Goal: Information Seeking & Learning: Check status

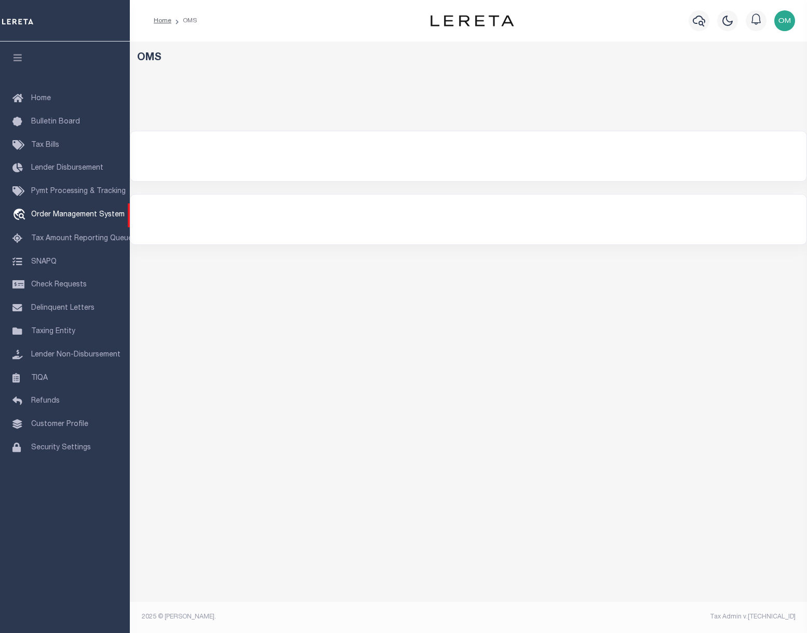
select select "200"
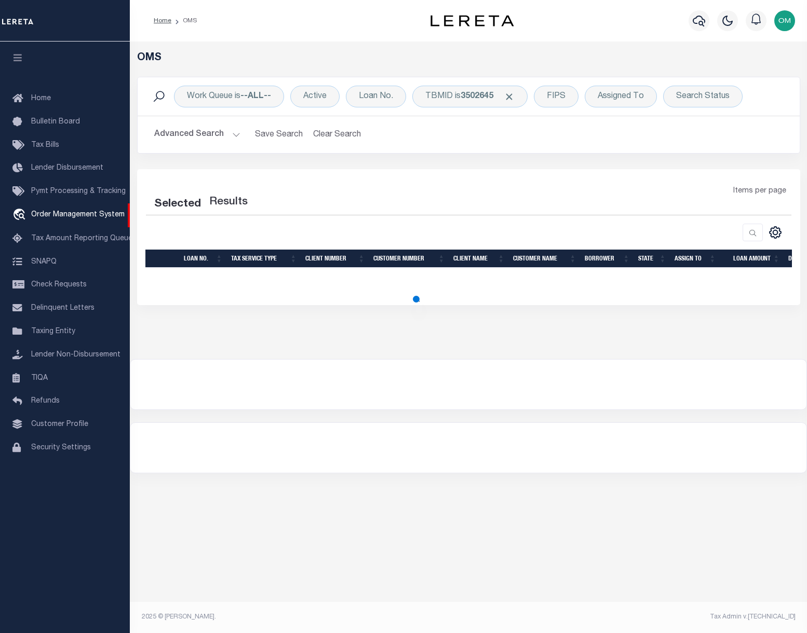
select select "200"
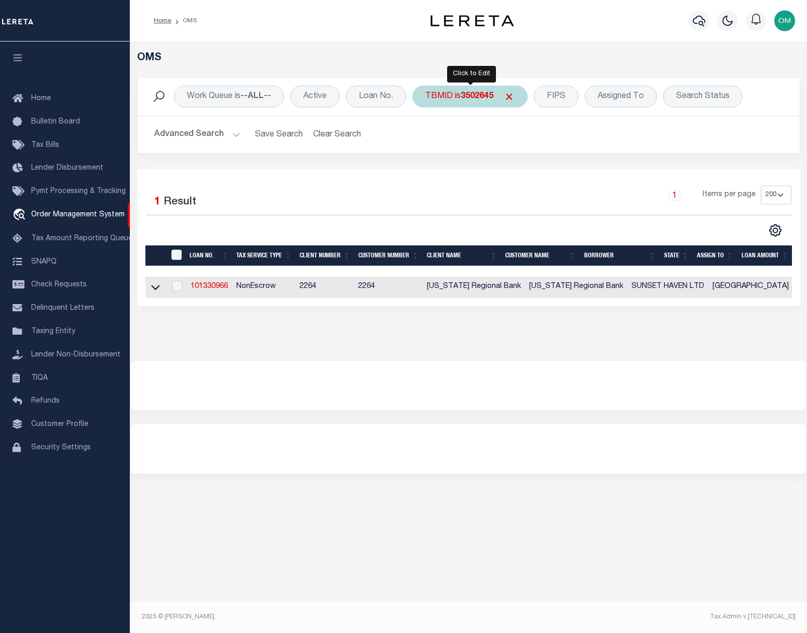
click at [476, 98] on b "3502645" at bounding box center [476, 96] width 33 height 8
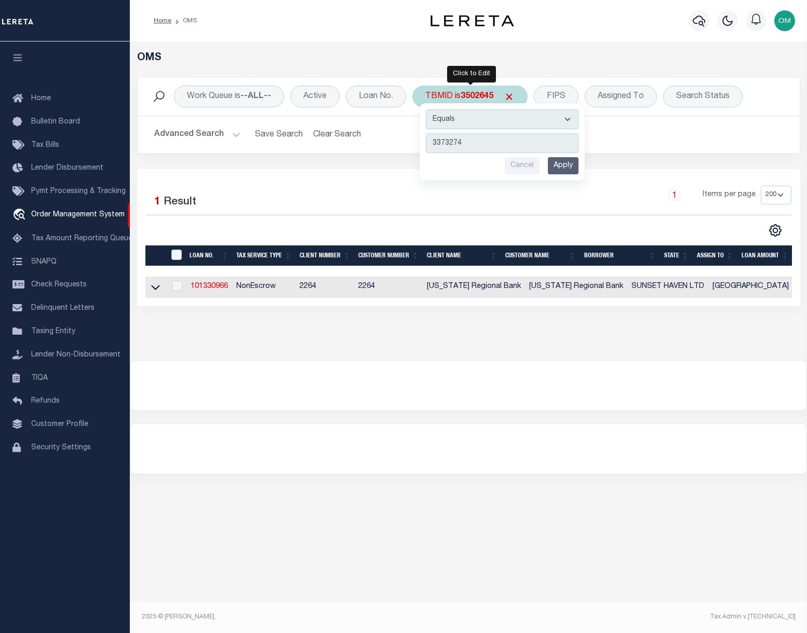
type input "3373274"
click at [567, 167] on input "Apply" at bounding box center [563, 165] width 31 height 17
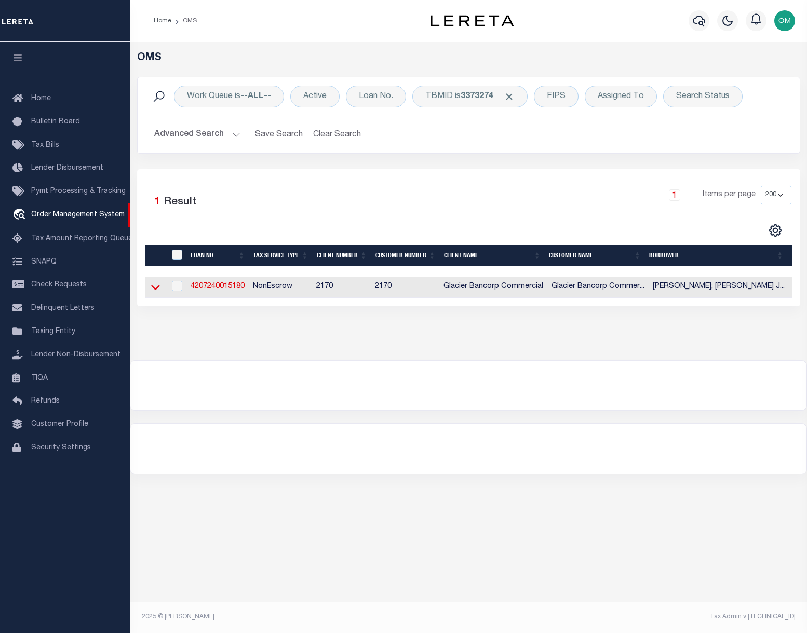
click at [156, 289] on icon at bounding box center [155, 287] width 9 height 11
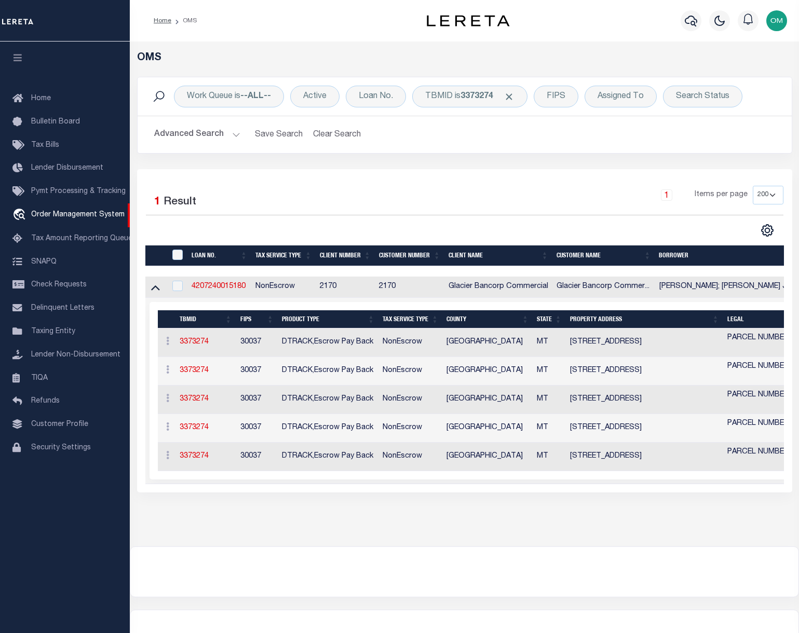
click at [482, 539] on div "OMS Work Queue is --ALL-- Active Loan No. TBMID is 3373274 FIPS Assigned To Sea…" at bounding box center [464, 294] width 669 height 505
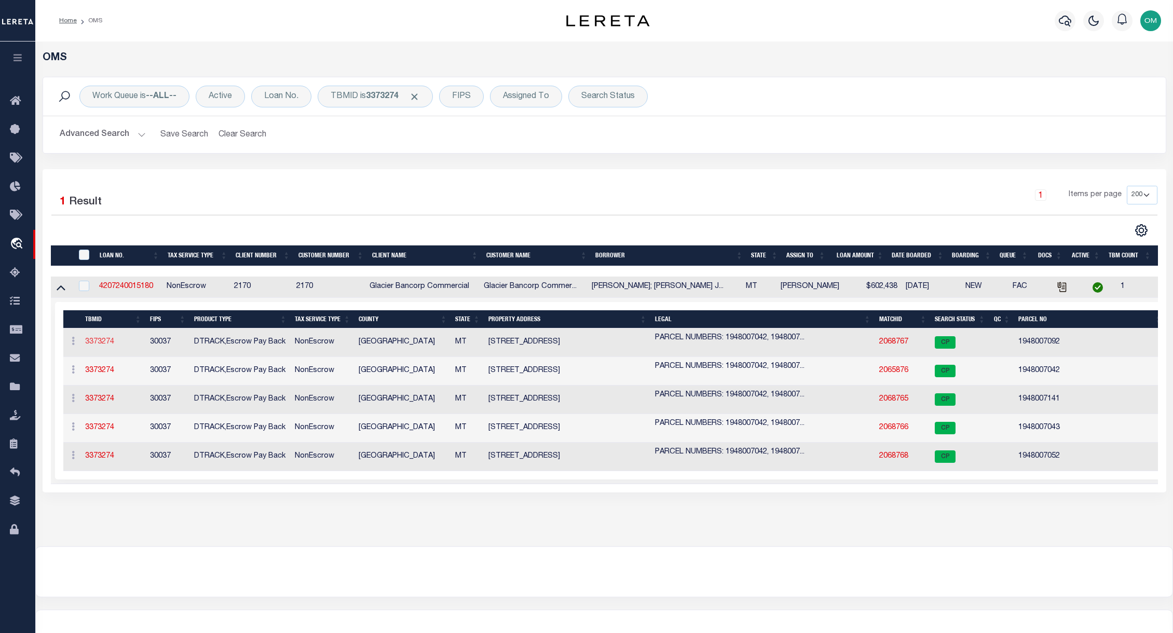
click at [98, 343] on link "3373274" at bounding box center [99, 341] width 29 height 7
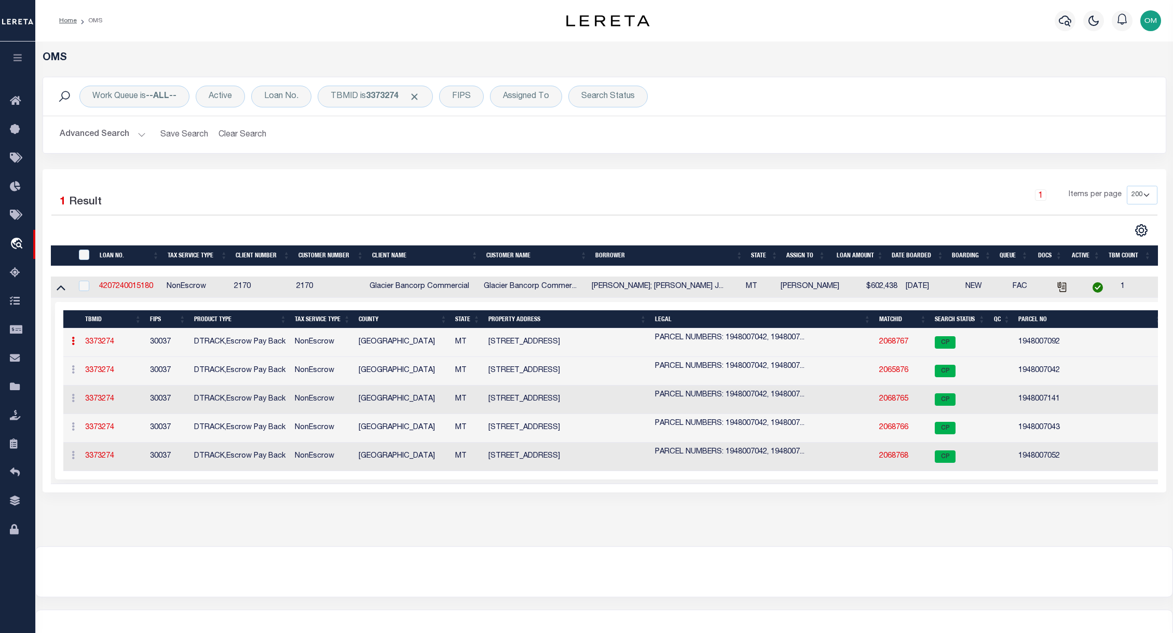
type input "4207240015180"
type input "[PERSON_NAME]; [PERSON_NAME] [PERSON_NAME]; [PERSON_NAME]; [PERSON_NAME] RANCH …"
select select
type input "[STREET_ADDRESS]"
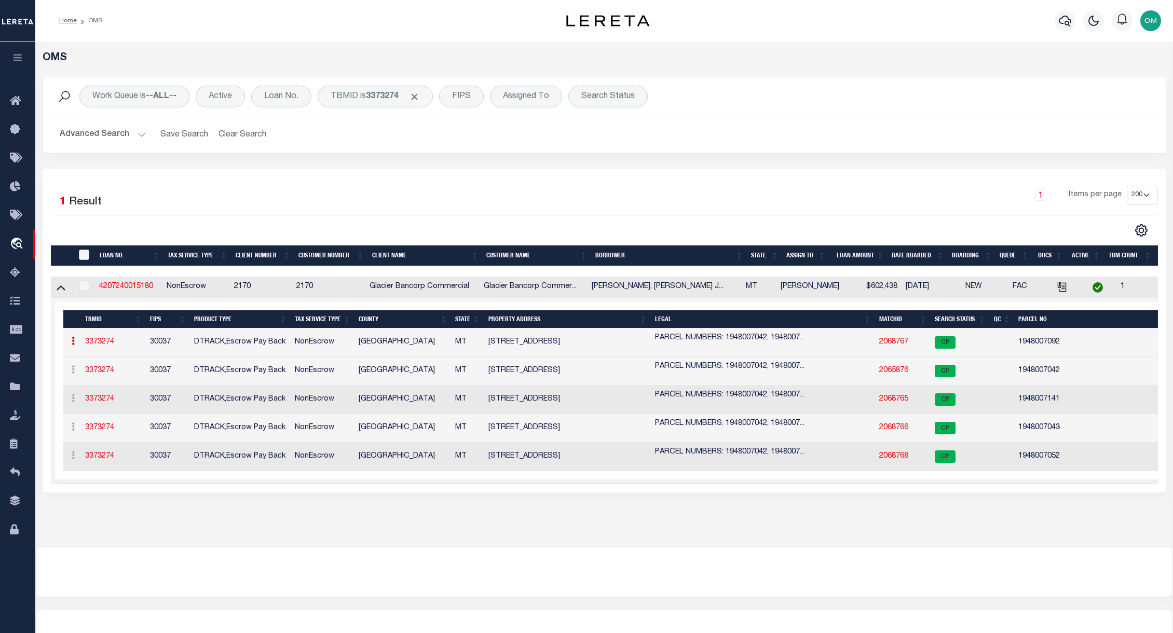
type input "[PERSON_NAME] GAP MT 59453-8107"
select select "NonEscrow"
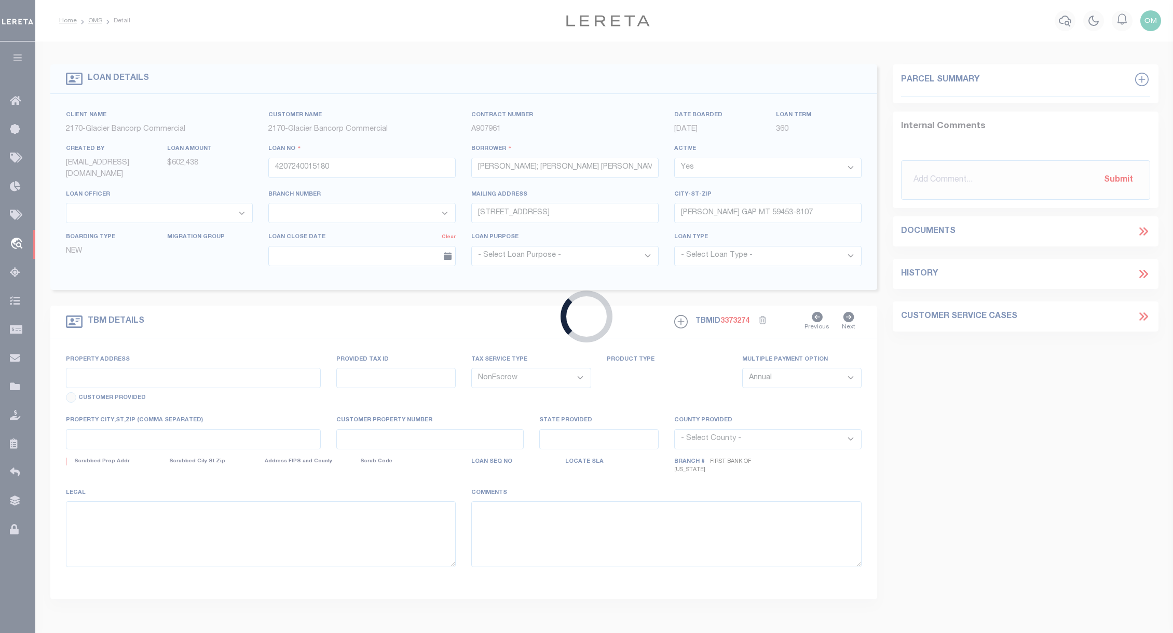
select select "4572"
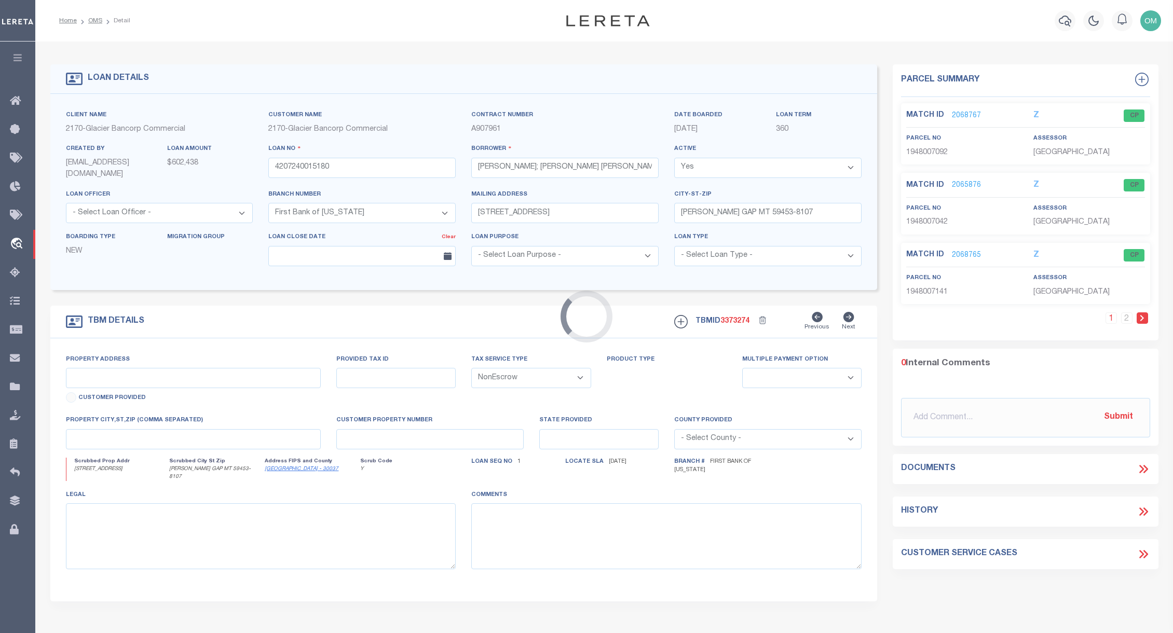
type input "[STREET_ADDRESS]"
select select
type input "[PERSON_NAME] GAP MT 59453"
type input "MT"
select select
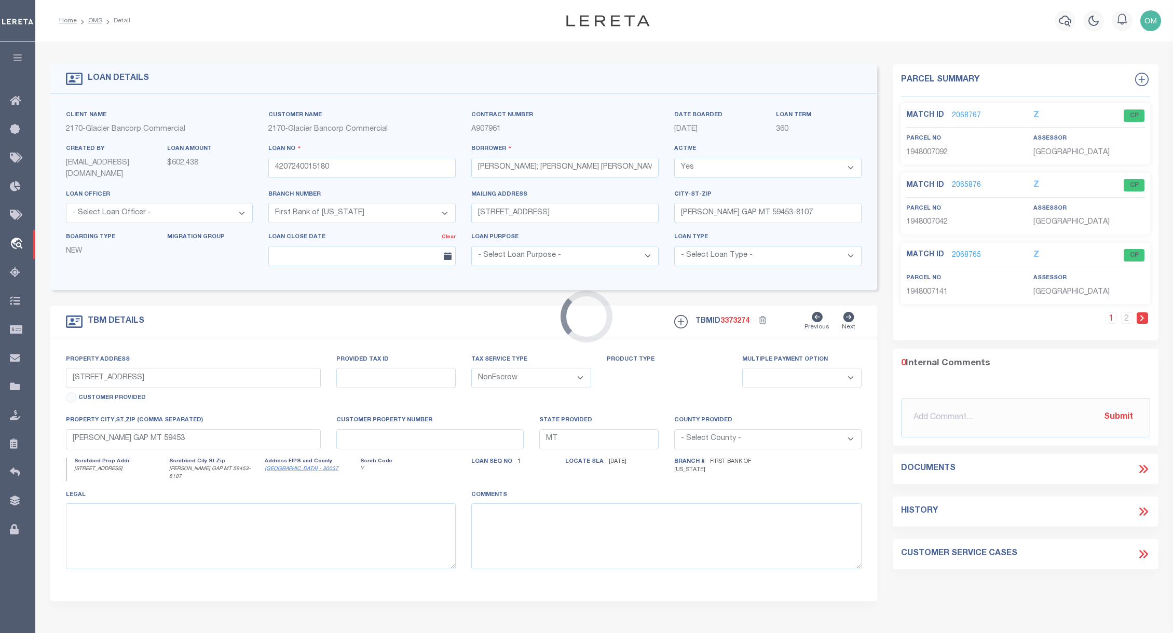
type textarea "PARCEL NUMBERS: 1948007042, 1948007141, 1948007043, 1948007092, 1948007052 SEE …"
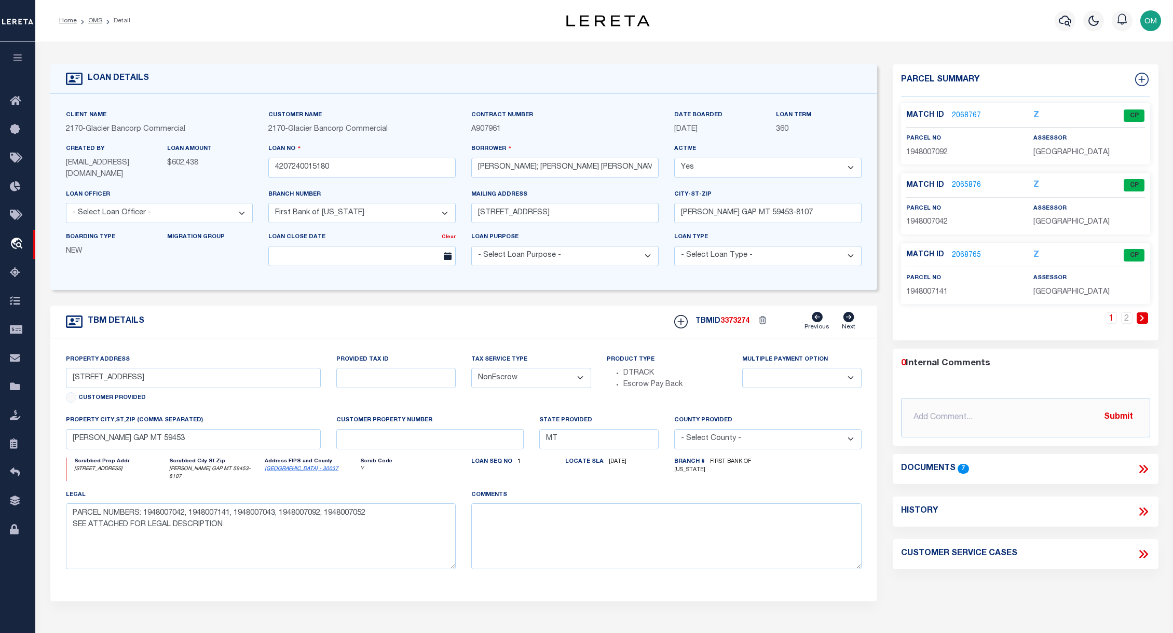
click at [806, 111] on link "2068767" at bounding box center [966, 116] width 29 height 11
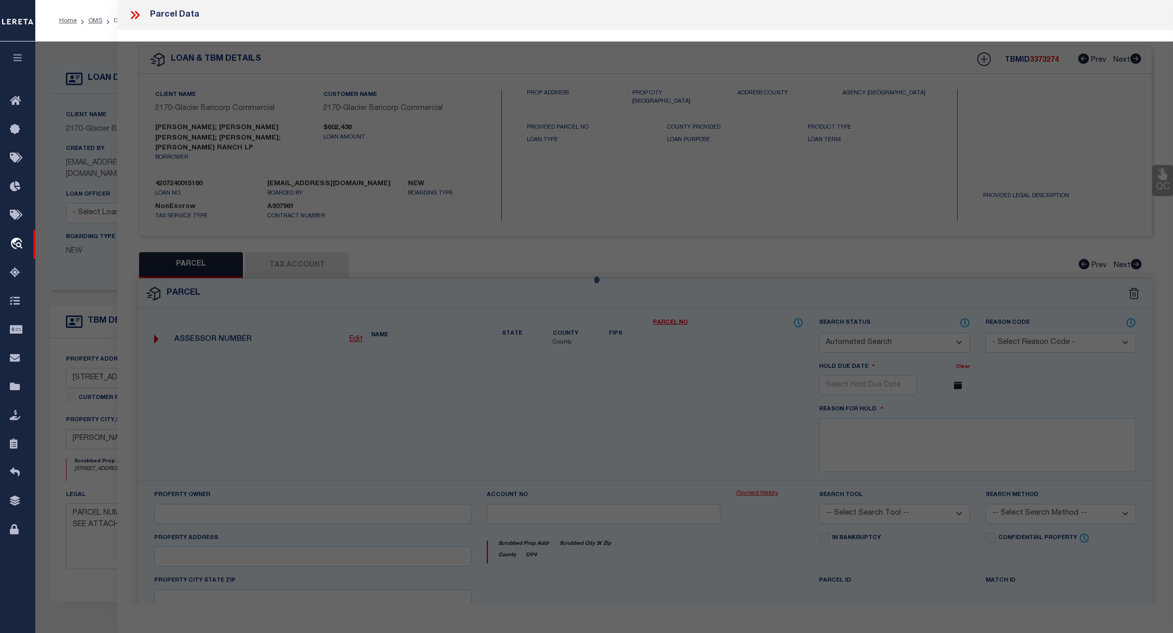
checkbox input "false"
select select "CP"
type input "SWANZ RANCH LP"
select select "AGW"
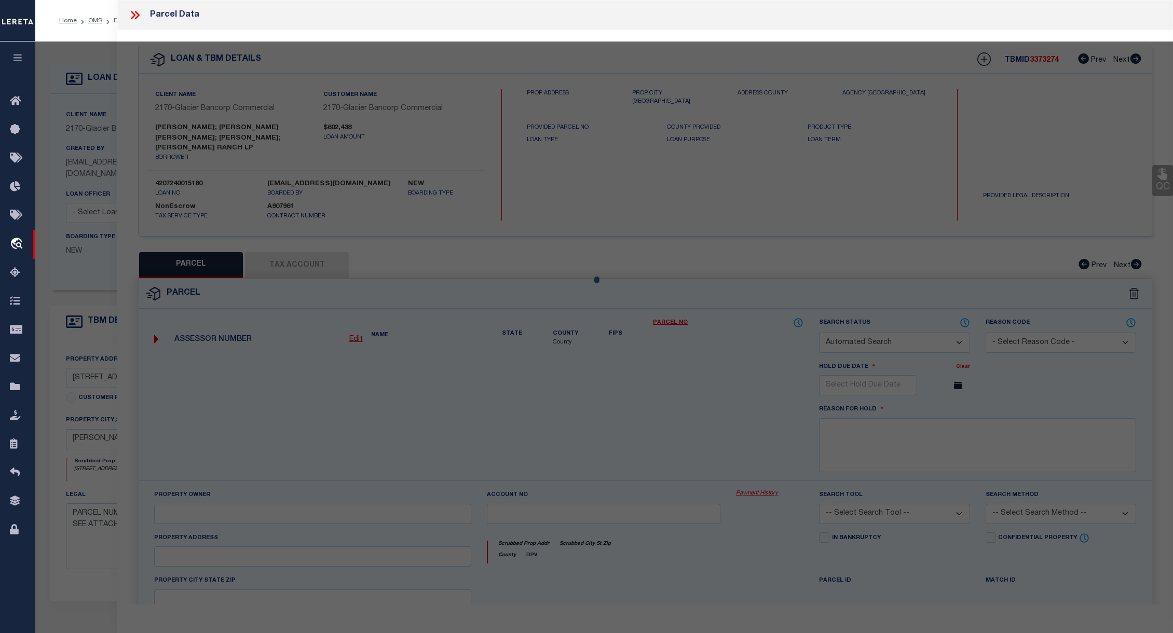
select select
type input "[STREET_ADDRESS]"
checkbox input "false"
type input "[PERSON_NAME] GAP MT 59453"
type textarea "S11, T10 N, R18 E, N2 LESS TRACT 1 OF COS #101465"
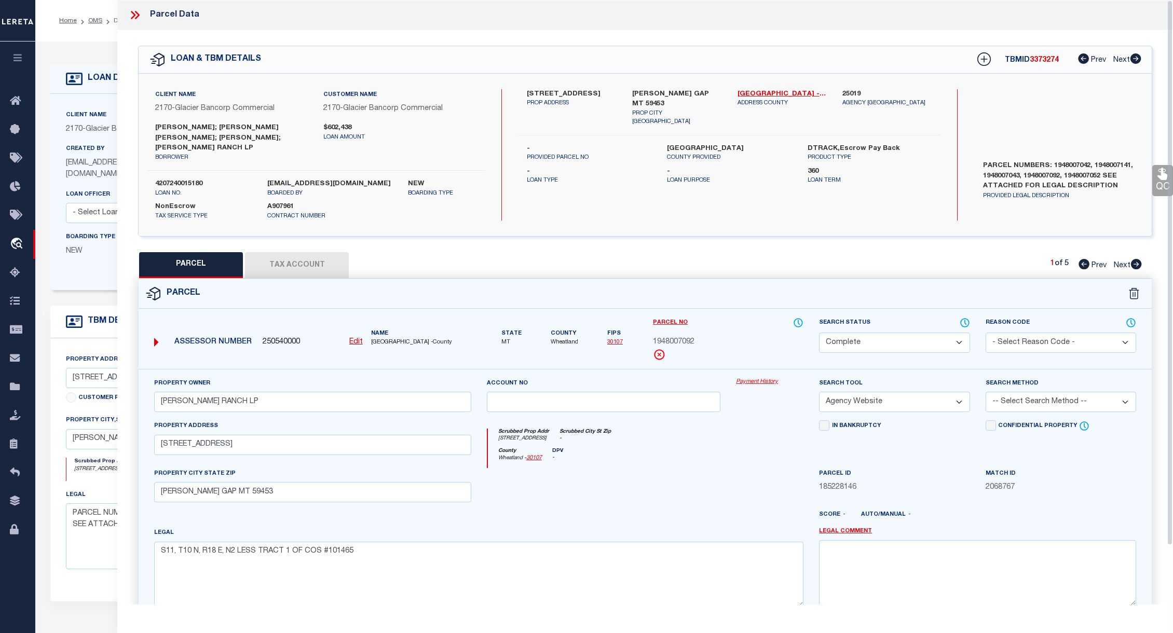
click at [761, 378] on link "Payment History" at bounding box center [769, 382] width 67 height 9
click at [129, 15] on icon at bounding box center [134, 14] width 13 height 13
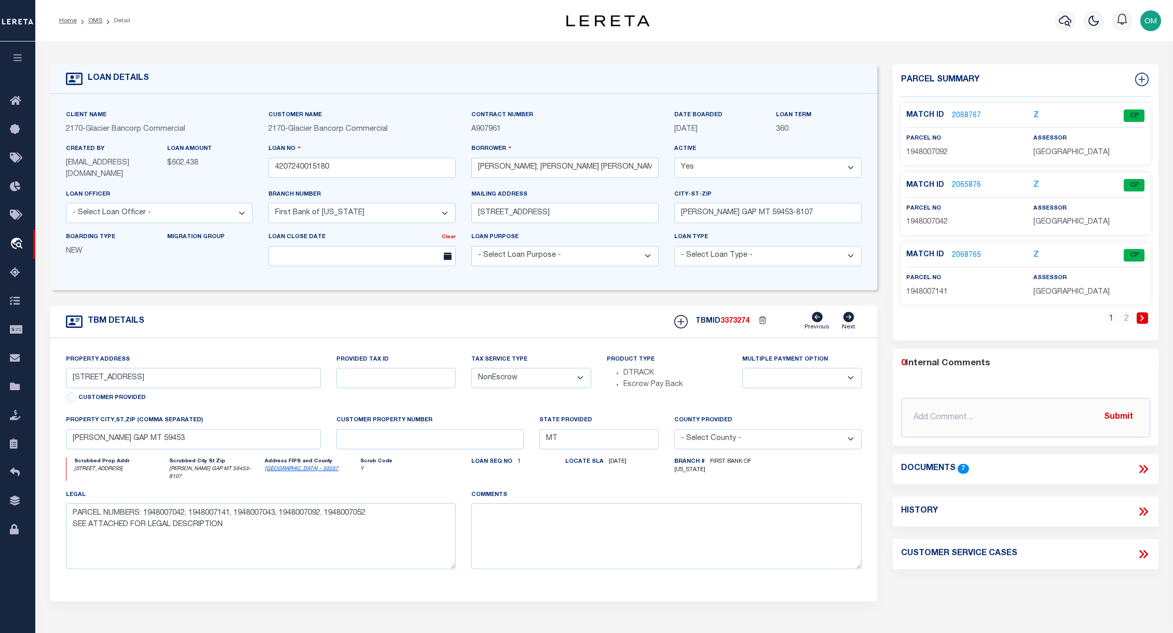
click at [806, 186] on link "2065876" at bounding box center [966, 185] width 29 height 11
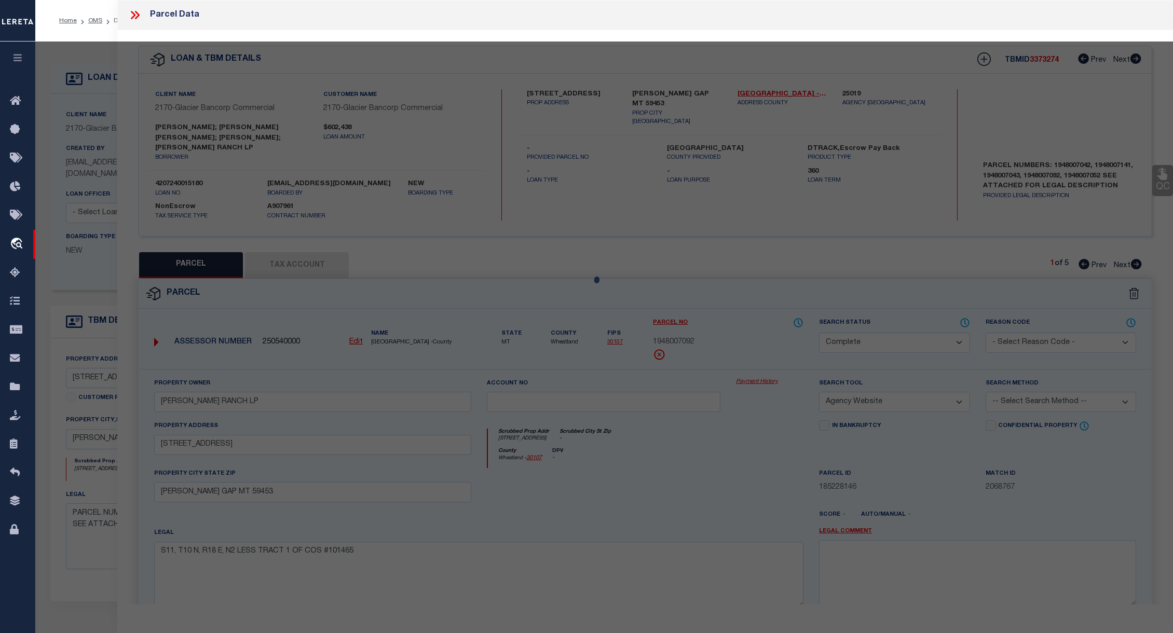
select select "AS"
select select
checkbox input "false"
select select "CP"
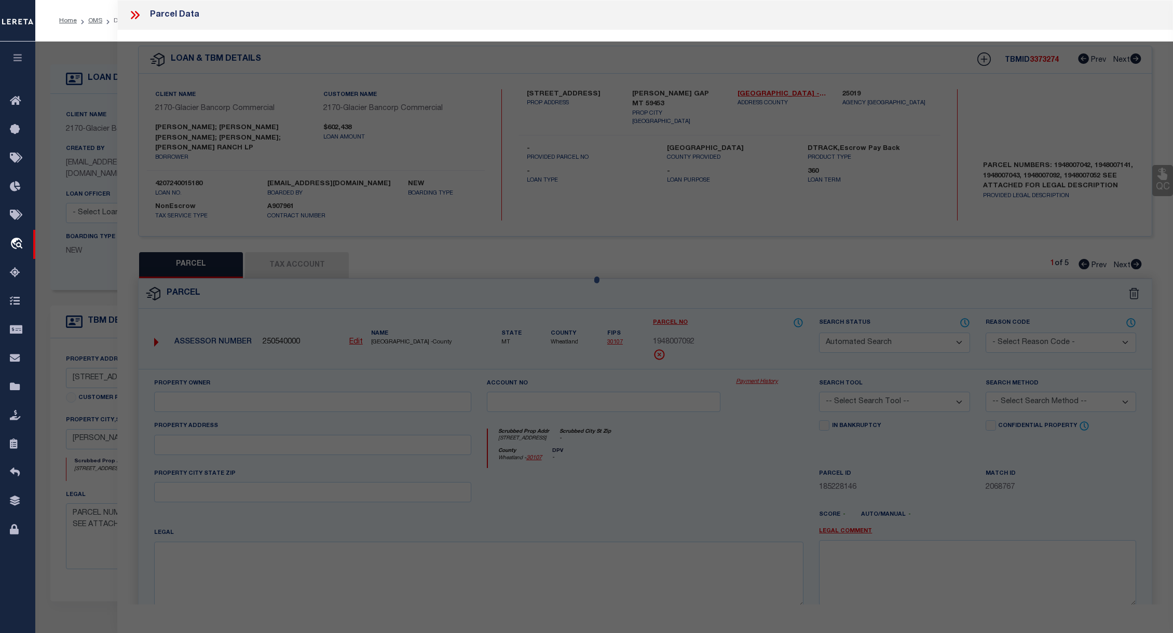
type input "SWANZ RANCH LP"
select select "AGW"
select select
checkbox input "false"
type input "[PERSON_NAME] GAP MT 59453"
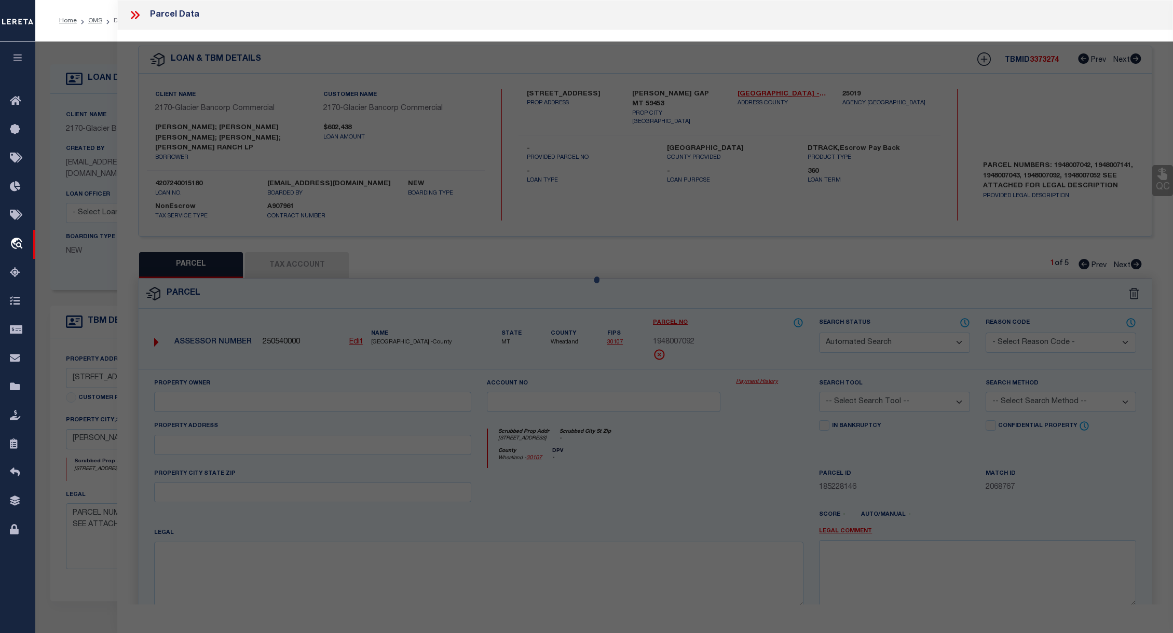
type textarea "S27, T11 N, R18 E, S2SW4 S34, T11 N, R18 E, W2E2, N2NW4"
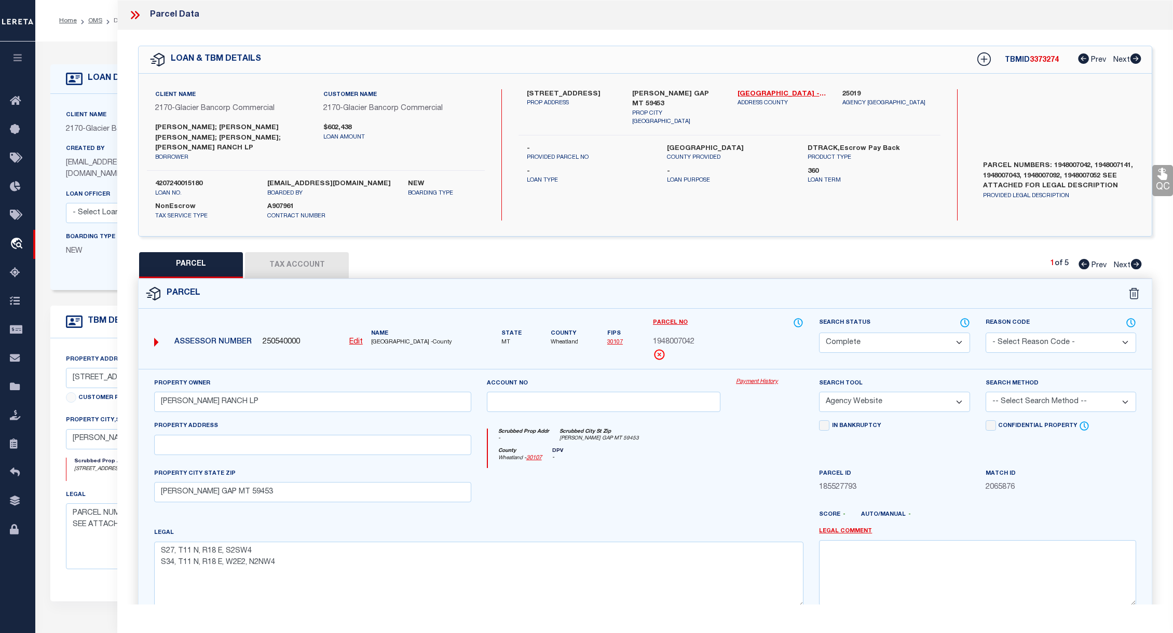
click at [756, 378] on link "Payment History" at bounding box center [769, 382] width 67 height 9
click at [137, 15] on icon at bounding box center [134, 14] width 13 height 13
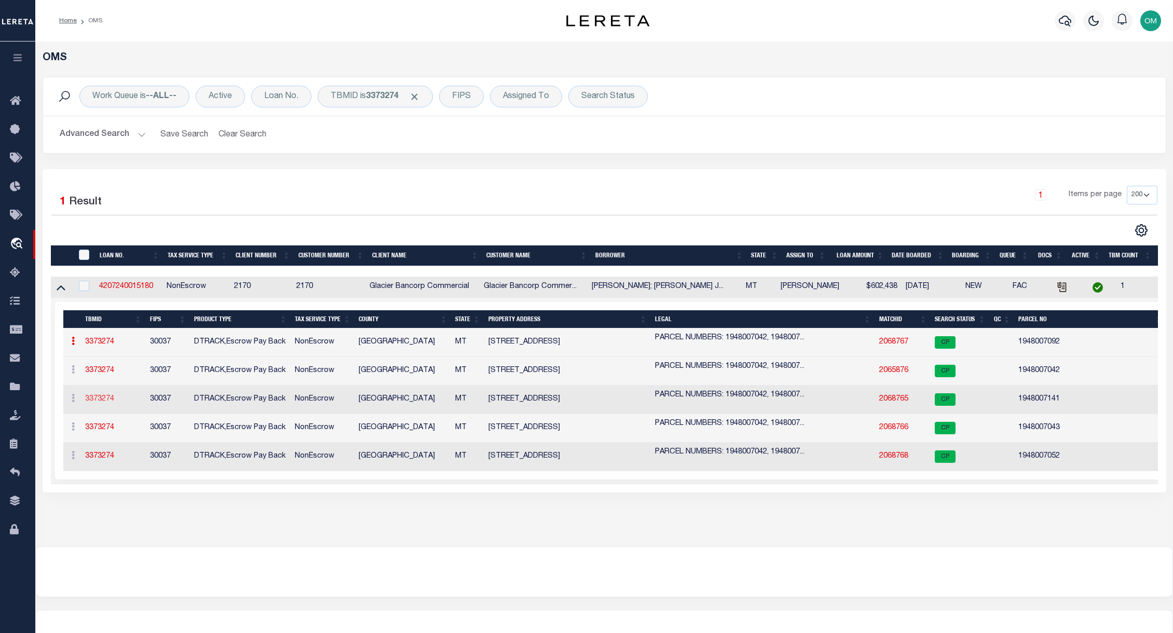
click at [102, 401] on link "3373274" at bounding box center [99, 399] width 29 height 7
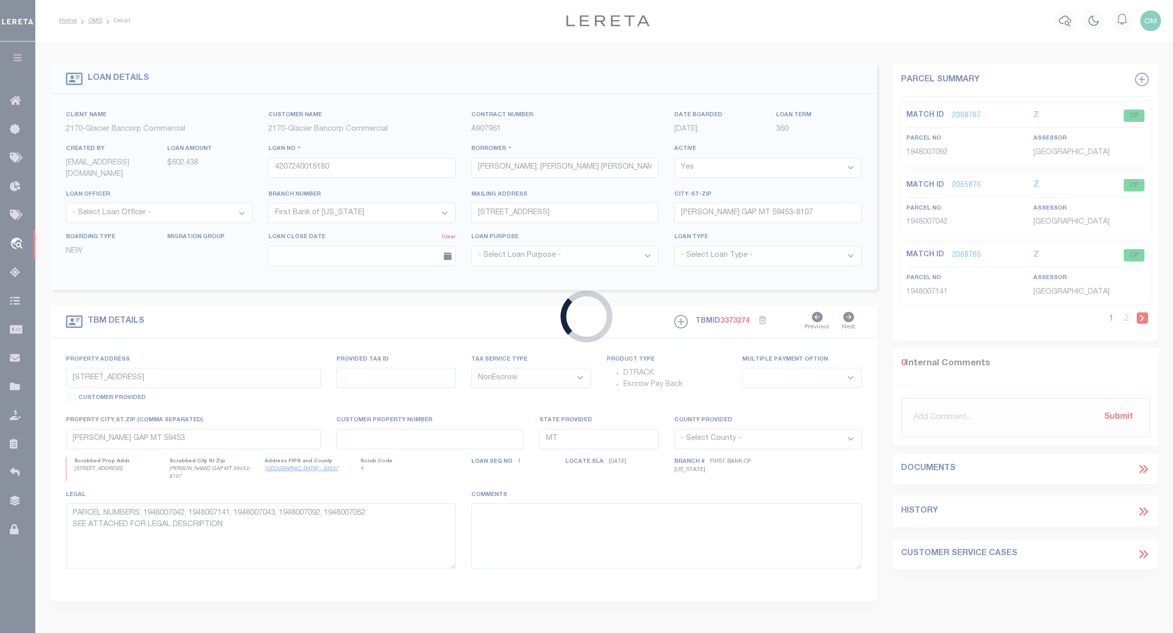
select select "4572"
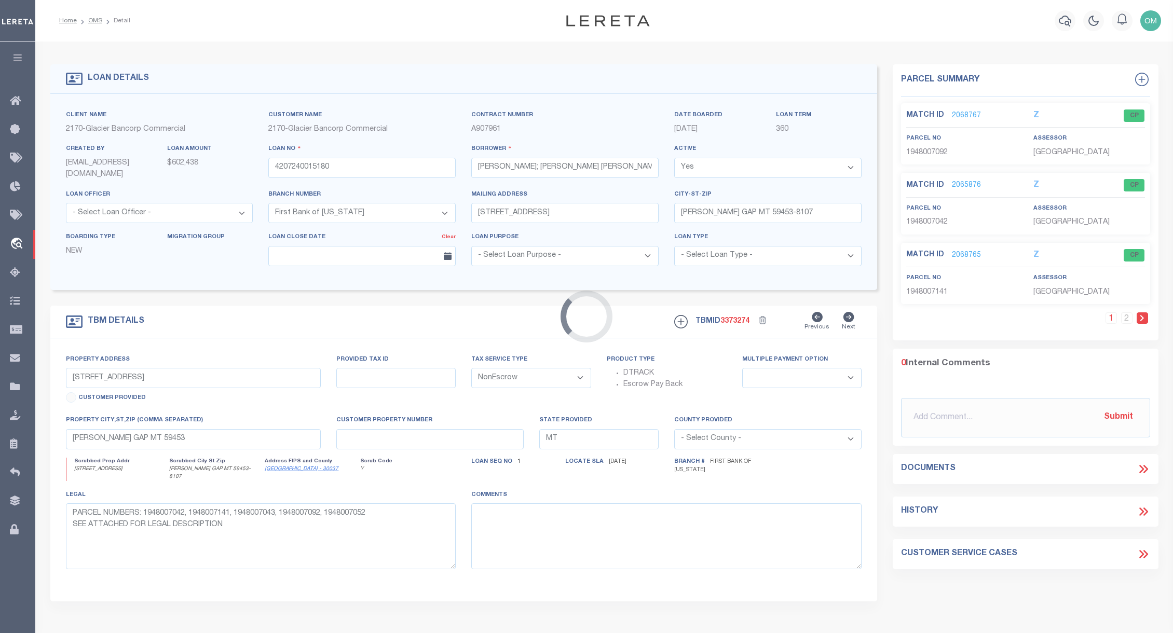
select select
type textarea "PARCEL NUMBERS: 1948007042, 1948007141, 1948007043, 1948007092, 1948007052 SEE …"
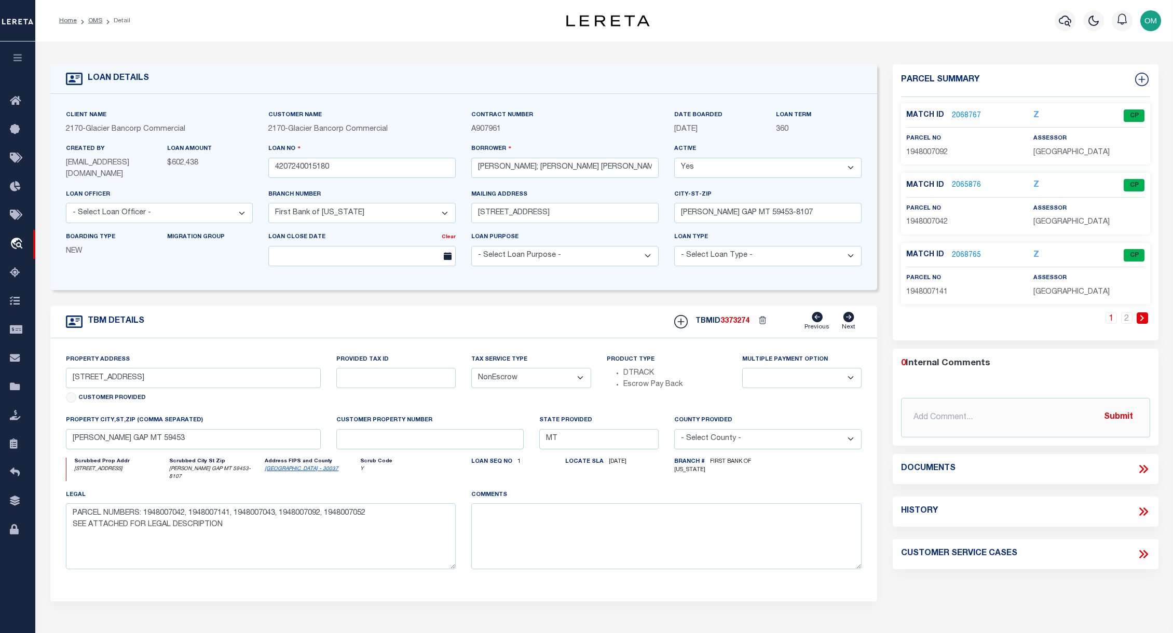
click at [806, 253] on link "2068765" at bounding box center [966, 255] width 29 height 11
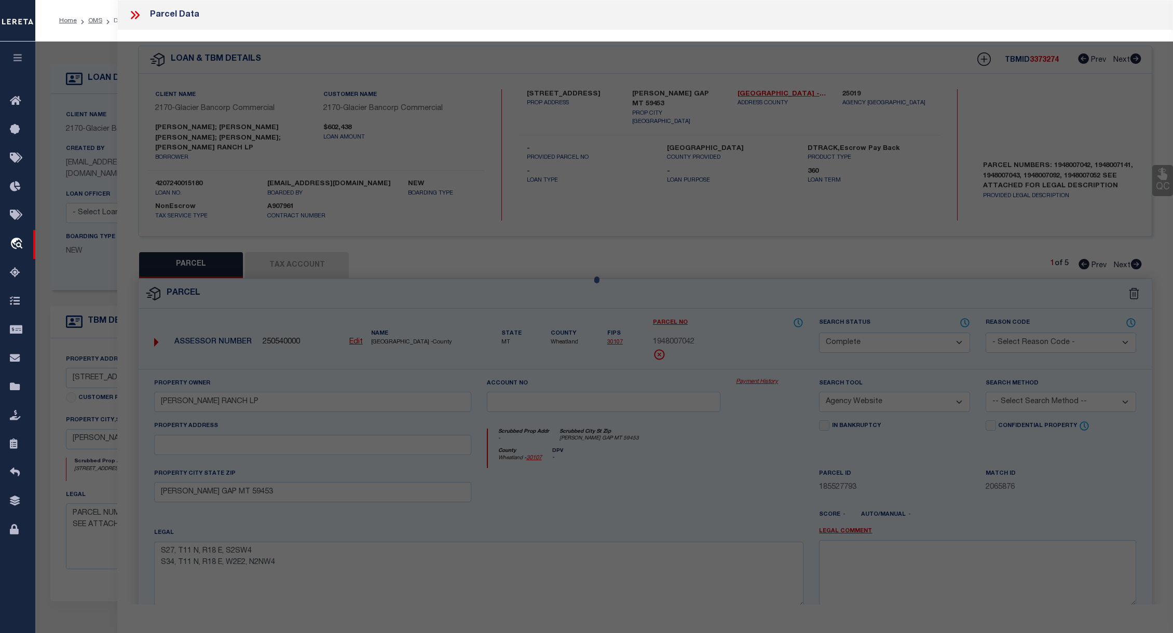
select select "AS"
select select
checkbox input "false"
select select "CP"
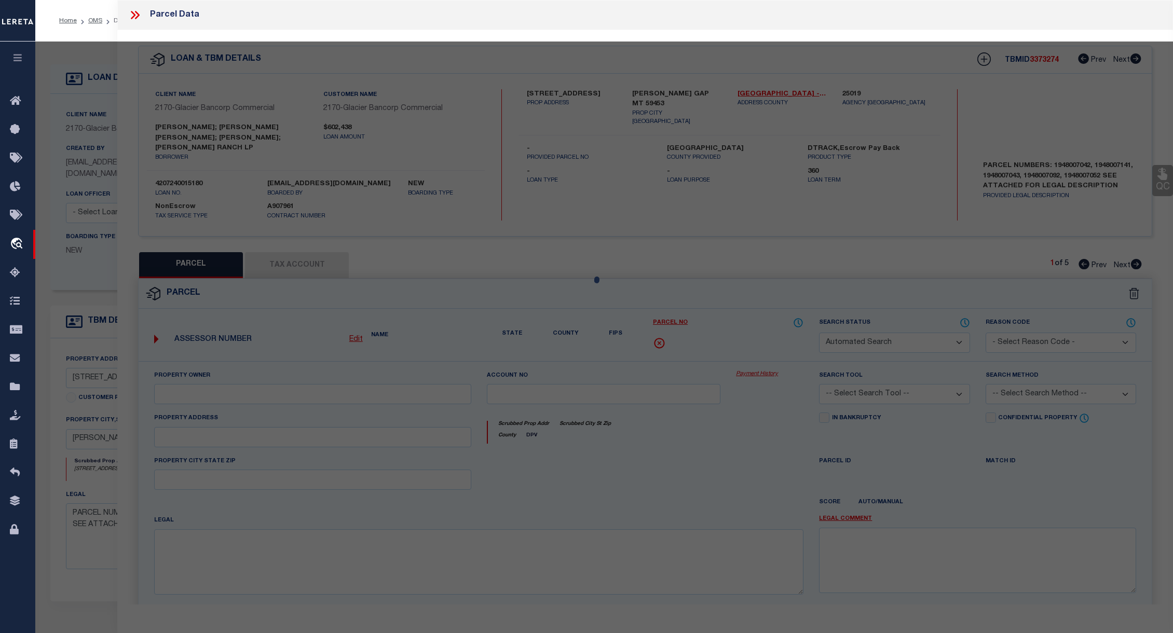
type input "SWANZ RANCH LP"
select select "AGW"
select select
checkbox input "false"
type input "[PERSON_NAME] GAP MT 59453"
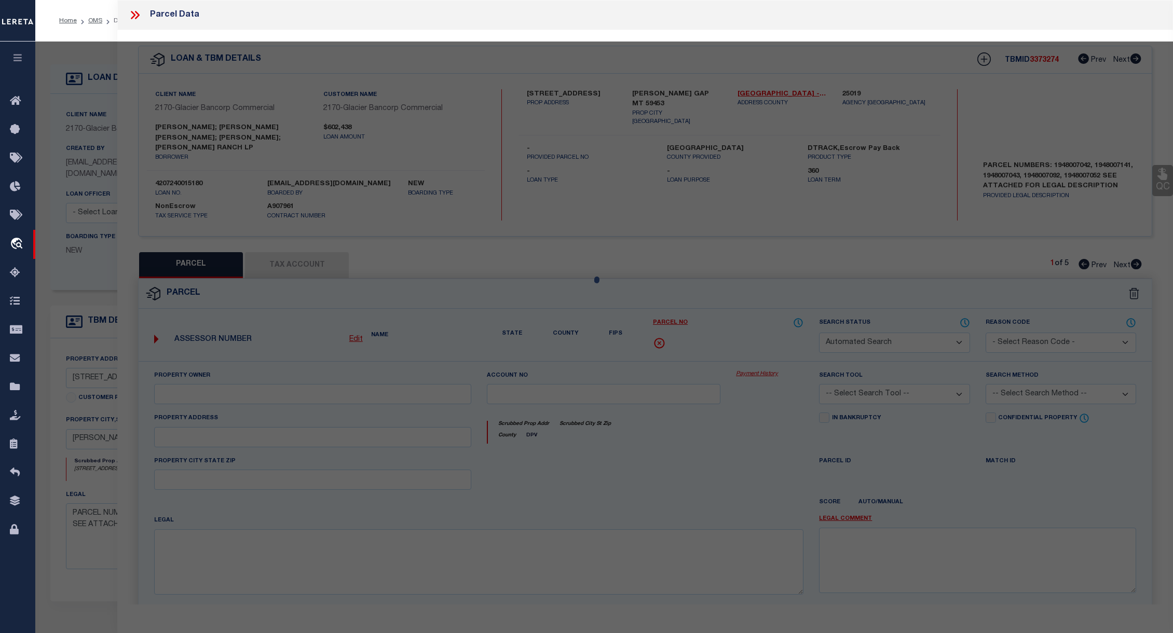
type textarea "S33, T11 N, R18 E, SW1/4"
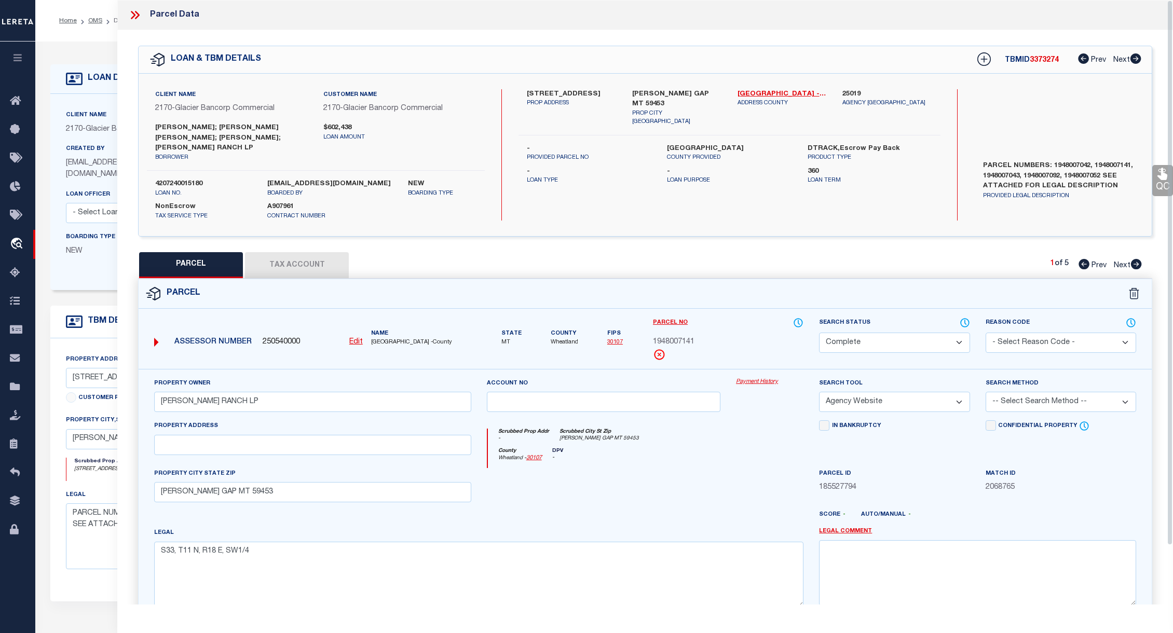
click at [763, 378] on link "Payment History" at bounding box center [769, 382] width 67 height 9
click at [140, 11] on icon at bounding box center [134, 14] width 13 height 13
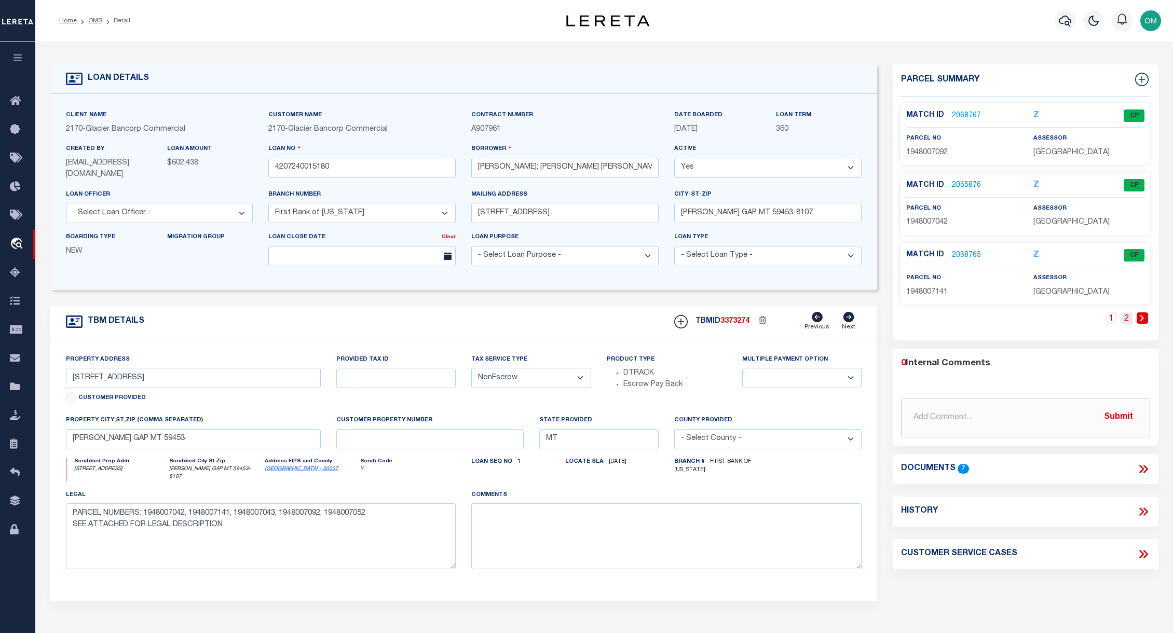
click at [806, 319] on link "2" at bounding box center [1126, 317] width 11 height 11
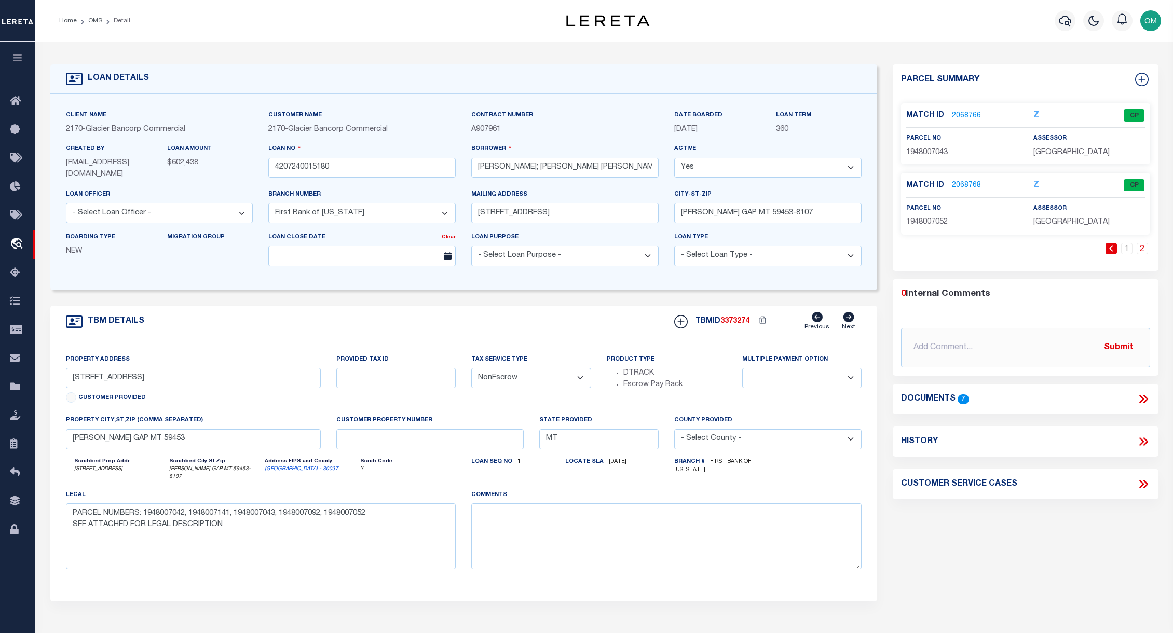
click at [806, 111] on link "2068766" at bounding box center [966, 116] width 29 height 11
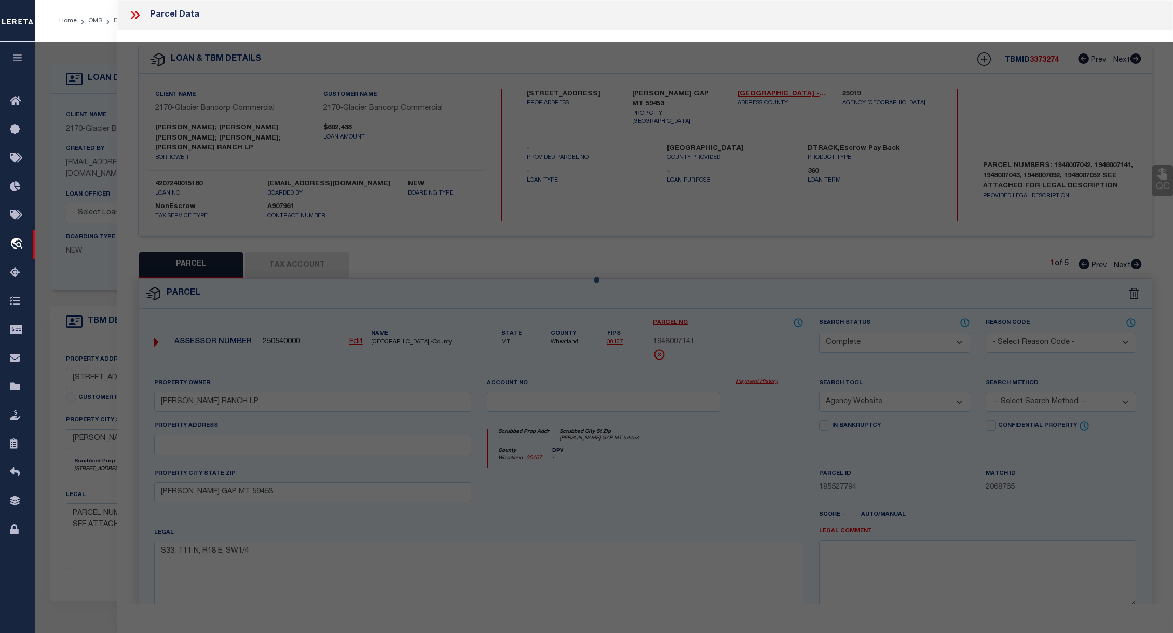
select select "AS"
select select
checkbox input "false"
select select "CP"
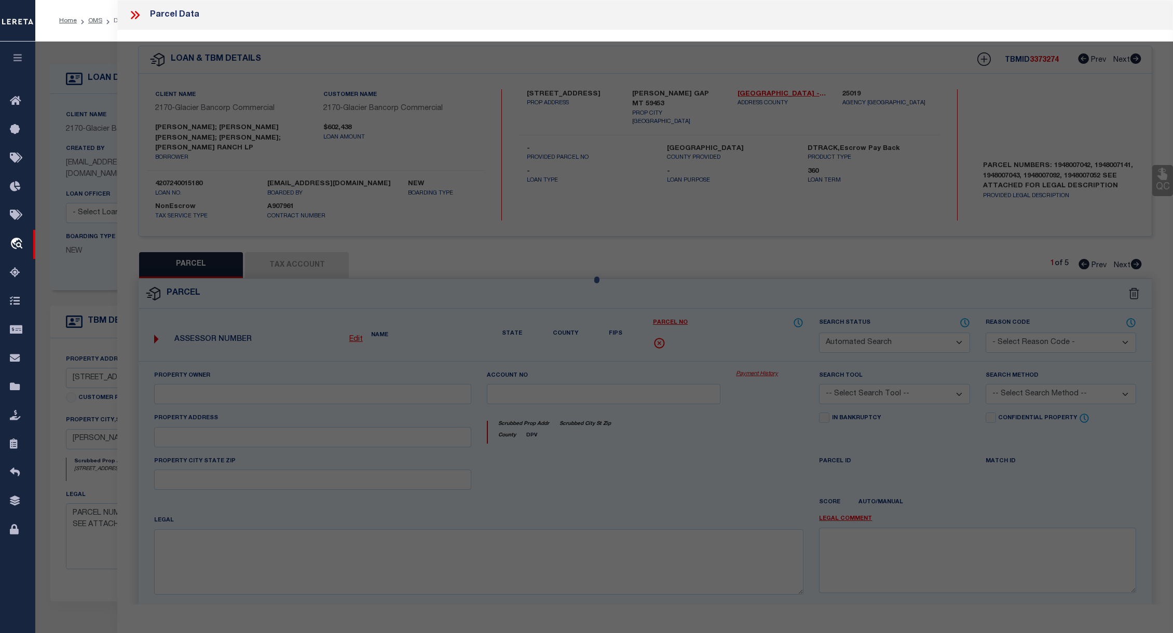
type input "SWANZ RANCH LP"
select select "AGW"
select select
checkbox input "false"
type input "[PERSON_NAME] GAP MT 59453"
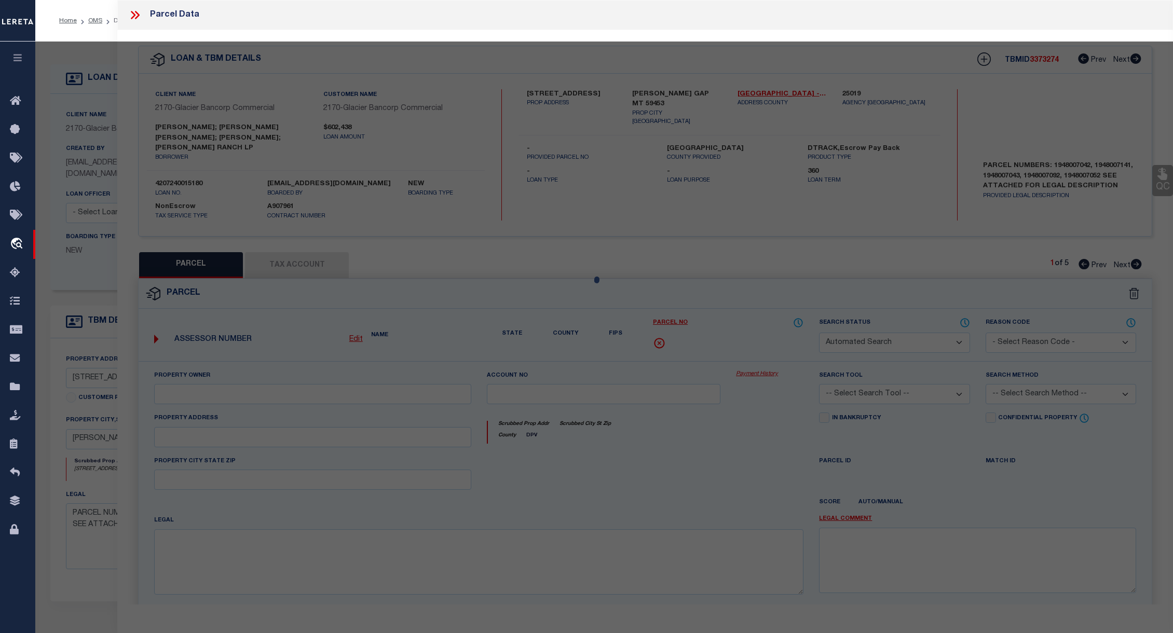
type textarea "S04, T10 N, R18 E, ALL S08, T10 N, R18 E, NE4NE4, S2NE4, SE4NW4, SW4 LESS 8.59 …"
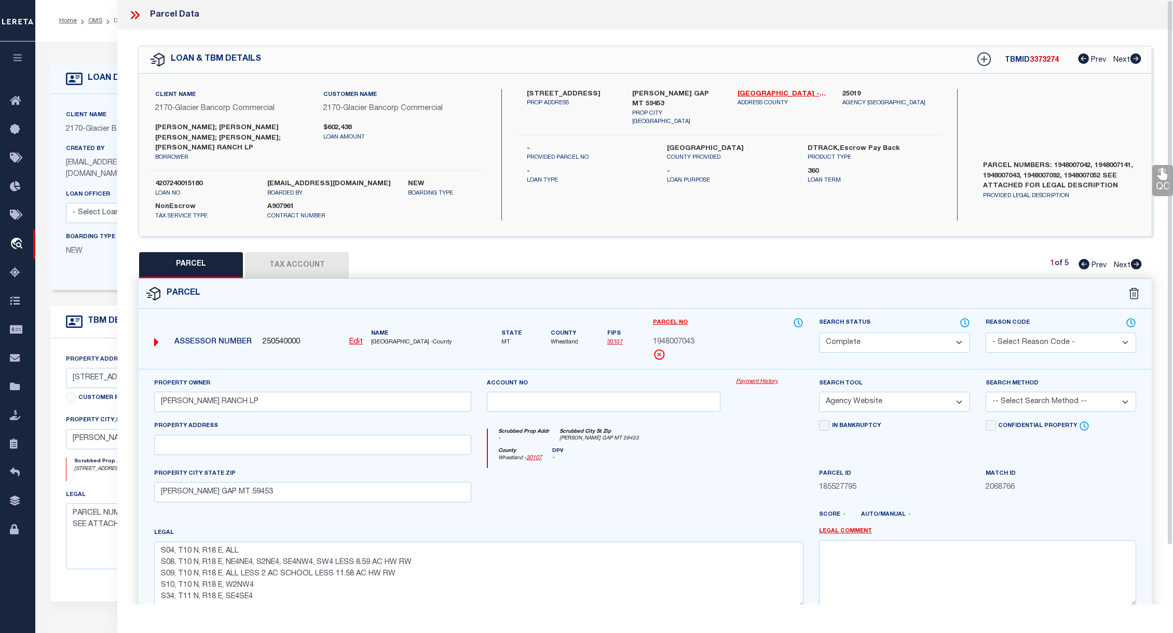
click at [761, 378] on link "Payment History" at bounding box center [769, 382] width 67 height 9
click at [135, 18] on icon at bounding box center [134, 14] width 13 height 13
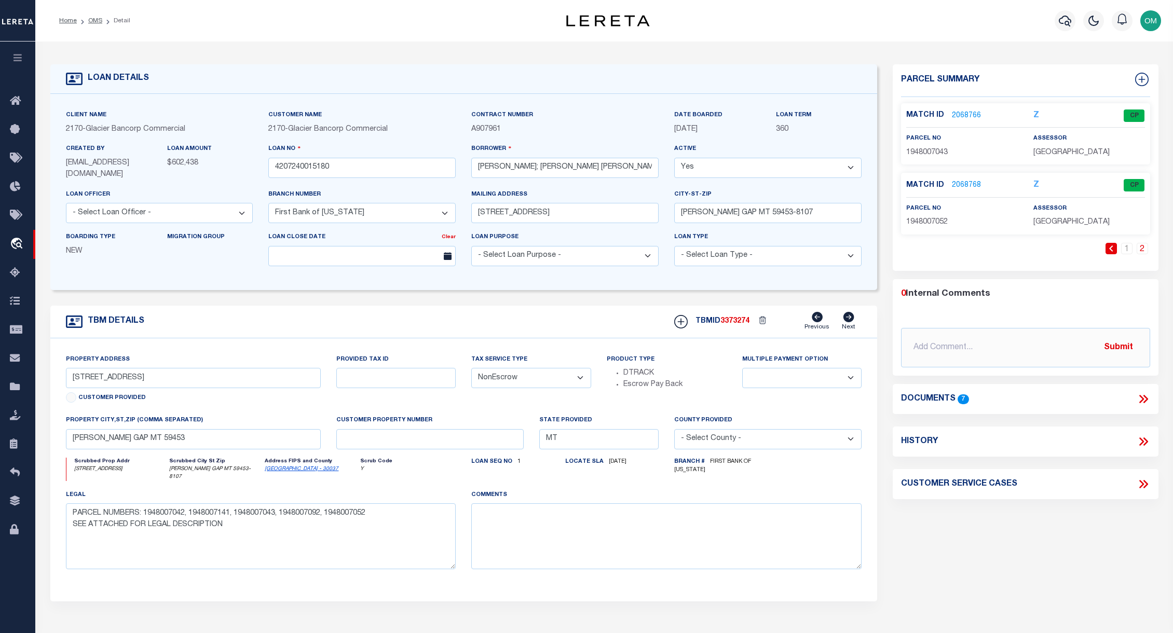
click at [806, 246] on link "2" at bounding box center [1142, 248] width 11 height 11
click at [806, 182] on link "2068768" at bounding box center [966, 185] width 29 height 11
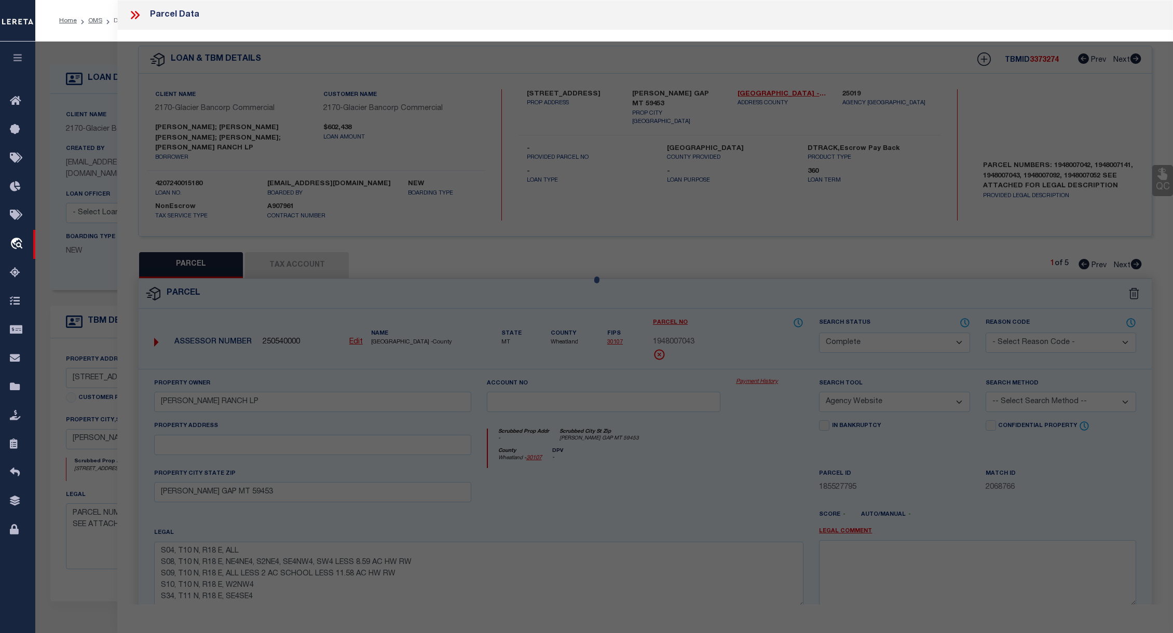
select select "AS"
select select
checkbox input "false"
select select "CP"
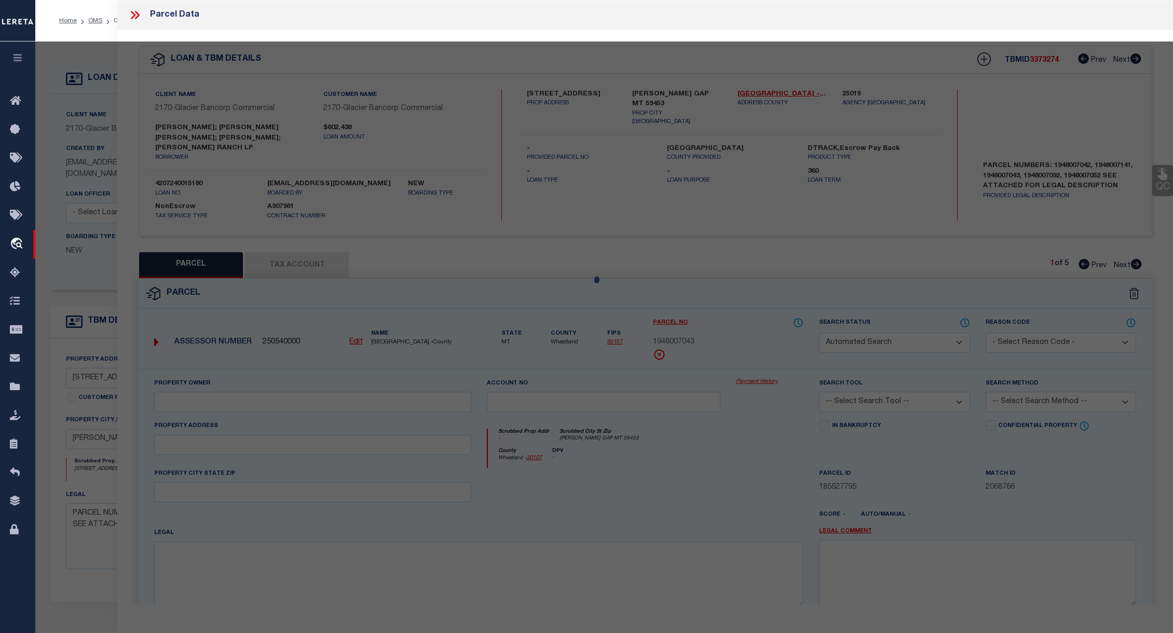
type input "SWANZ RANCH LP"
select select "AGW"
select select
checkbox input "false"
type input "[PERSON_NAME] GAP MT 59453"
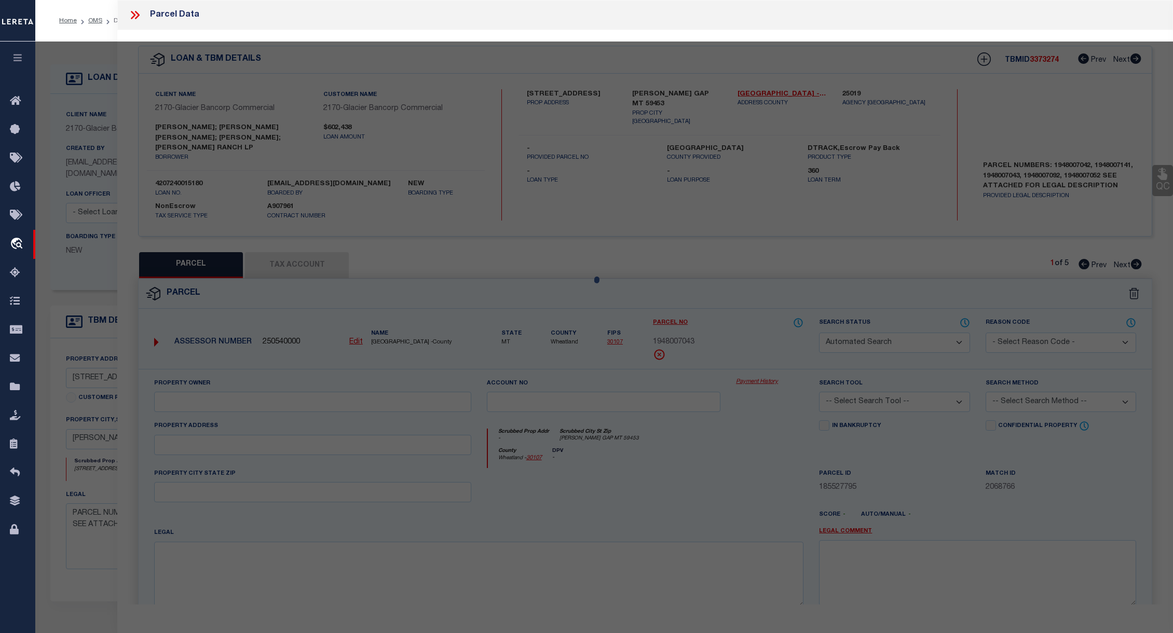
type textarea "S10, T10 N, R18 E, SW4, SW4SE4, E2SE4"
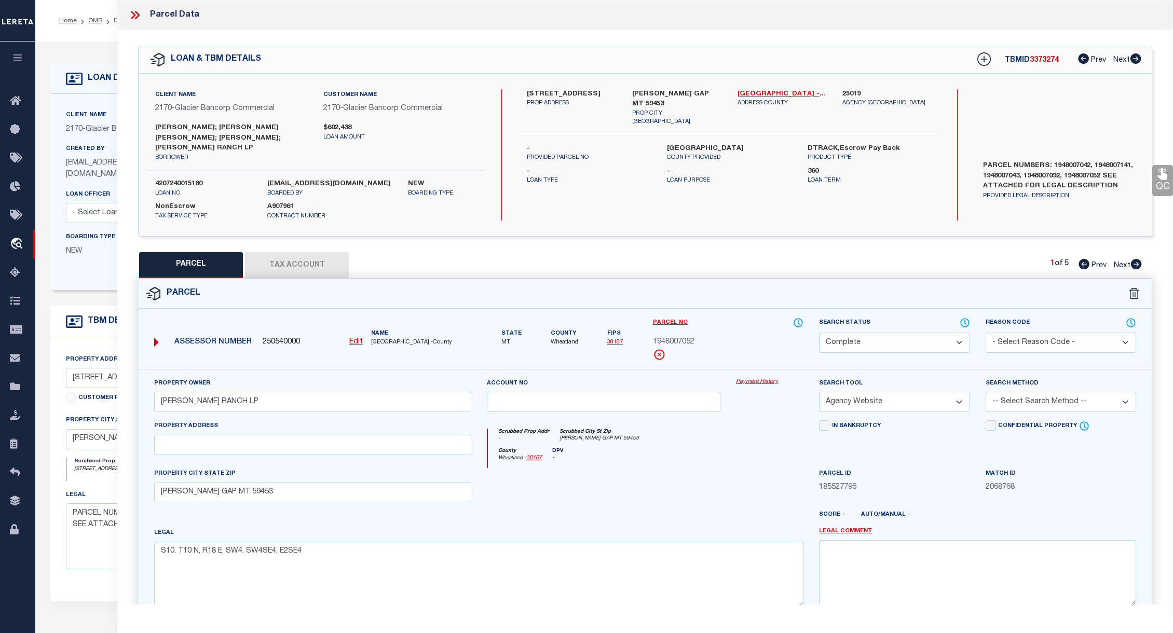
click at [763, 378] on link "Payment History" at bounding box center [769, 382] width 67 height 9
click at [139, 10] on icon at bounding box center [134, 14] width 13 height 13
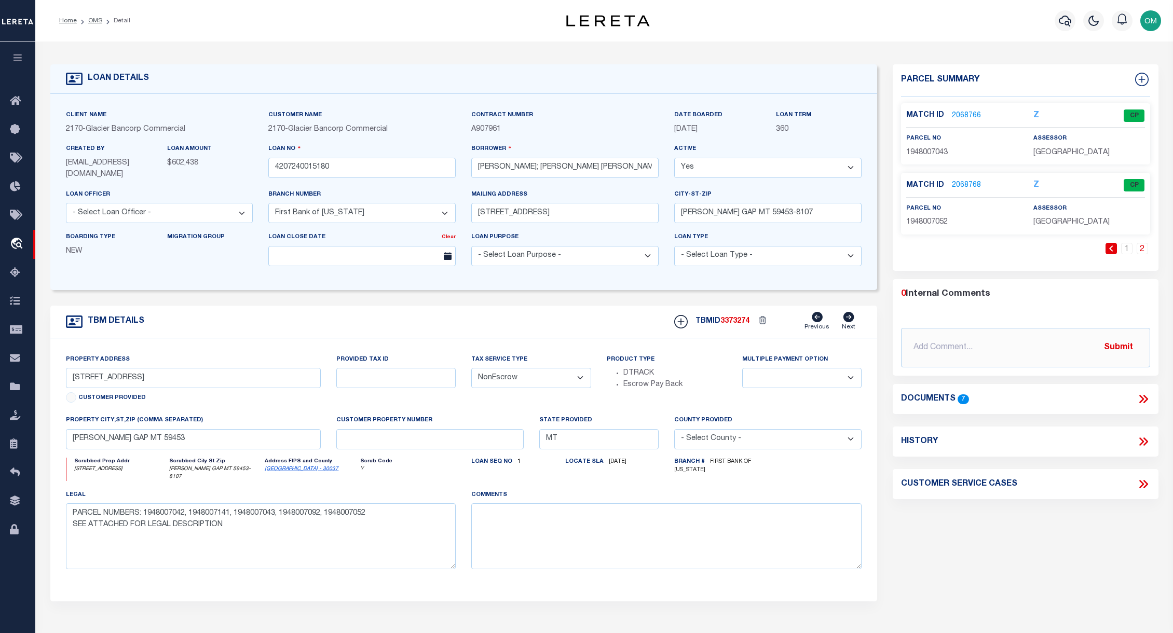
click at [425, 72] on div "LOAN DETAILS" at bounding box center [463, 79] width 827 height 30
click at [806, 246] on link "2" at bounding box center [1142, 248] width 11 height 11
click at [806, 249] on link "2" at bounding box center [1142, 248] width 11 height 11
click at [806, 248] on link "1" at bounding box center [1126, 248] width 11 height 11
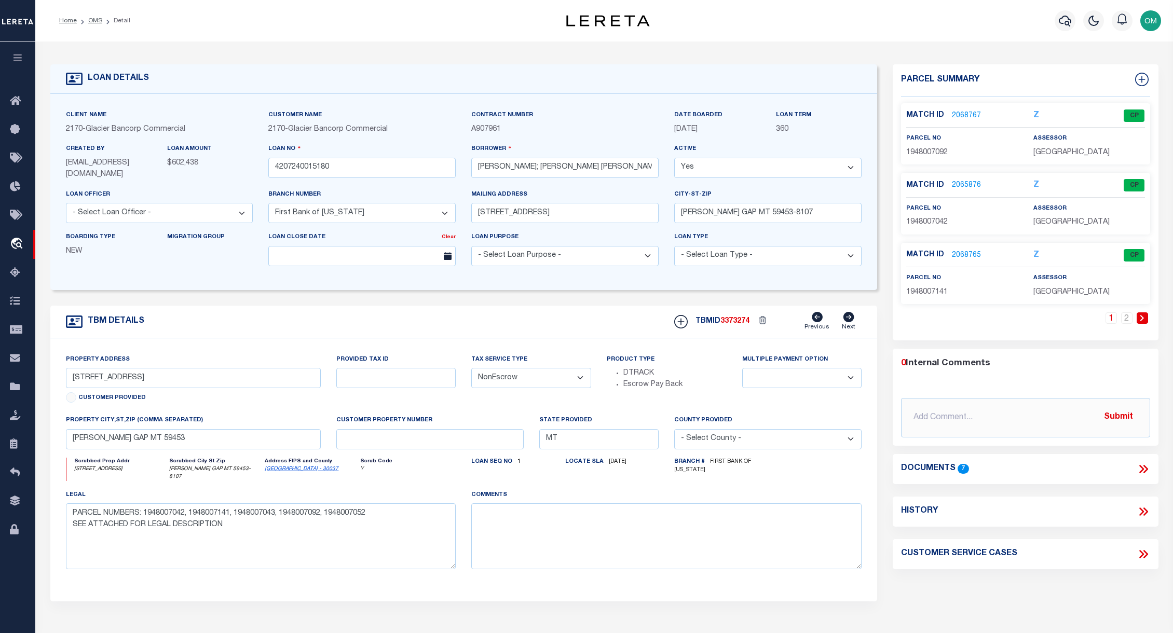
click at [806, 111] on link "2068767" at bounding box center [966, 116] width 29 height 11
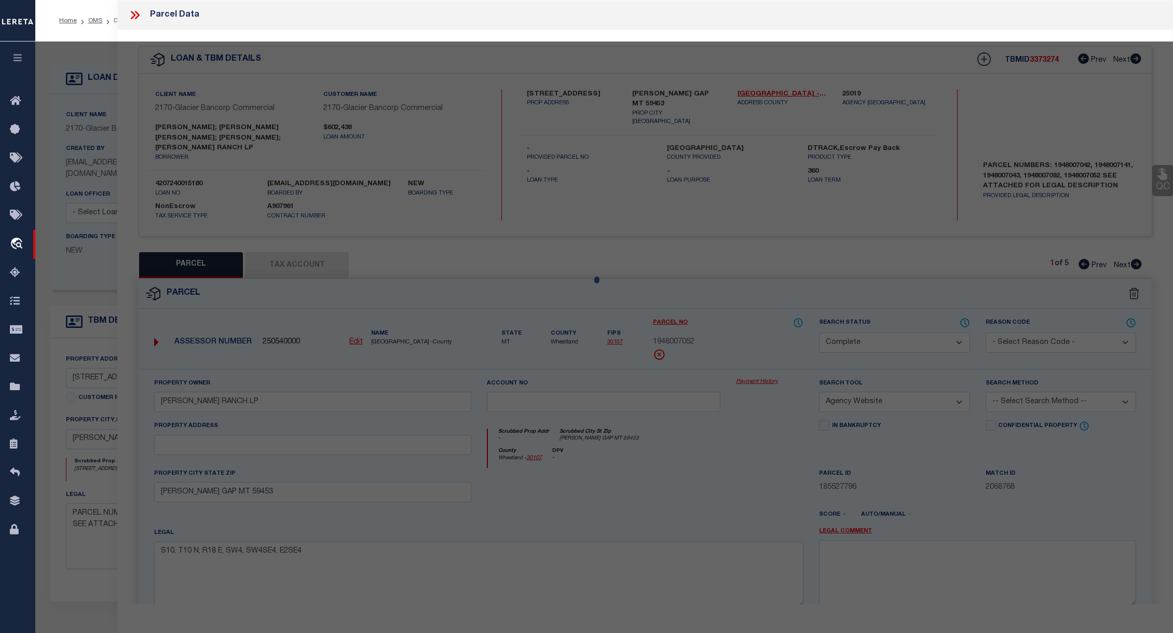
select select "AS"
select select
checkbox input "false"
select select "CP"
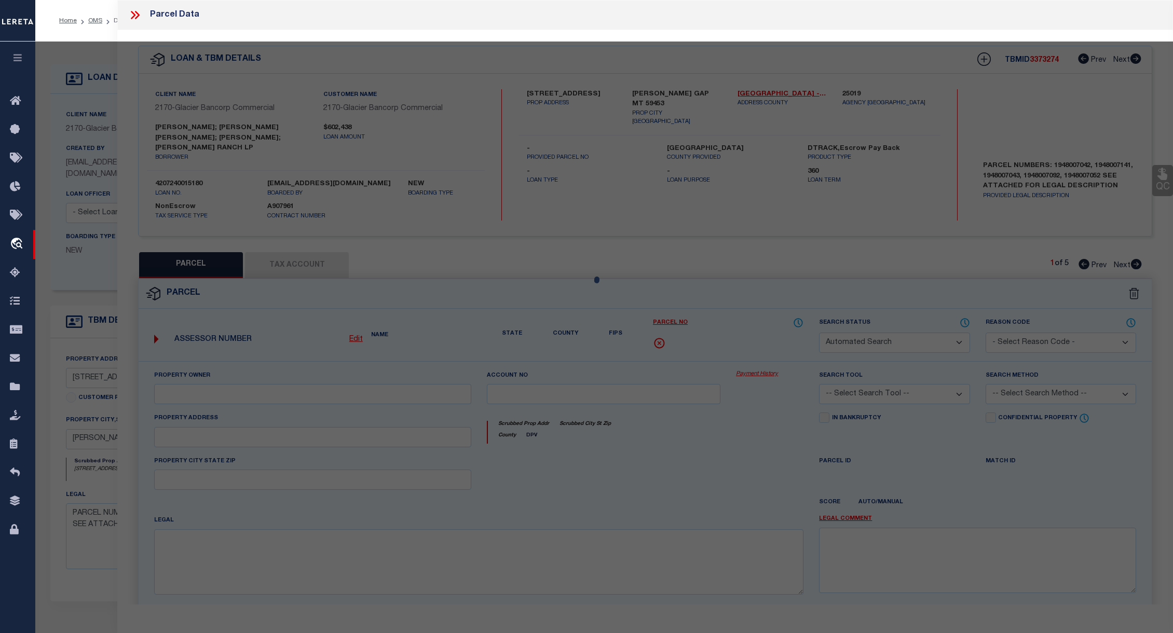
type input "SWANZ RANCH LP"
select select "AGW"
select select
type input "[STREET_ADDRESS]"
checkbox input "false"
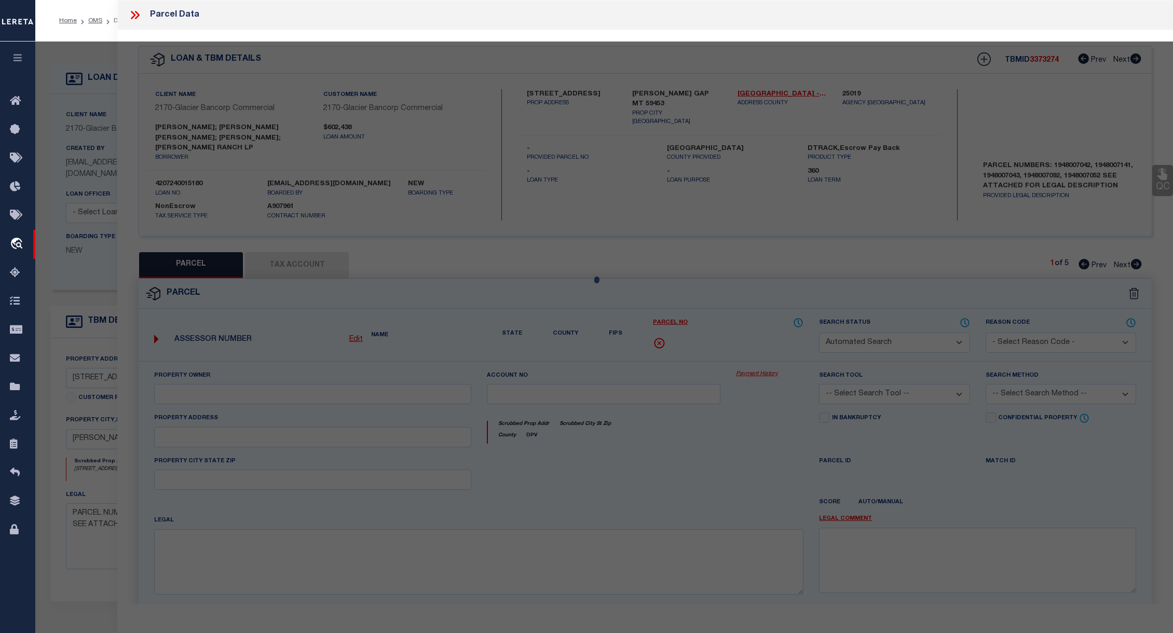
type input "[PERSON_NAME] GAP MT 59453"
type textarea "S11, T10 N, R18 E, N2 LESS TRACT 1 OF COS #101465"
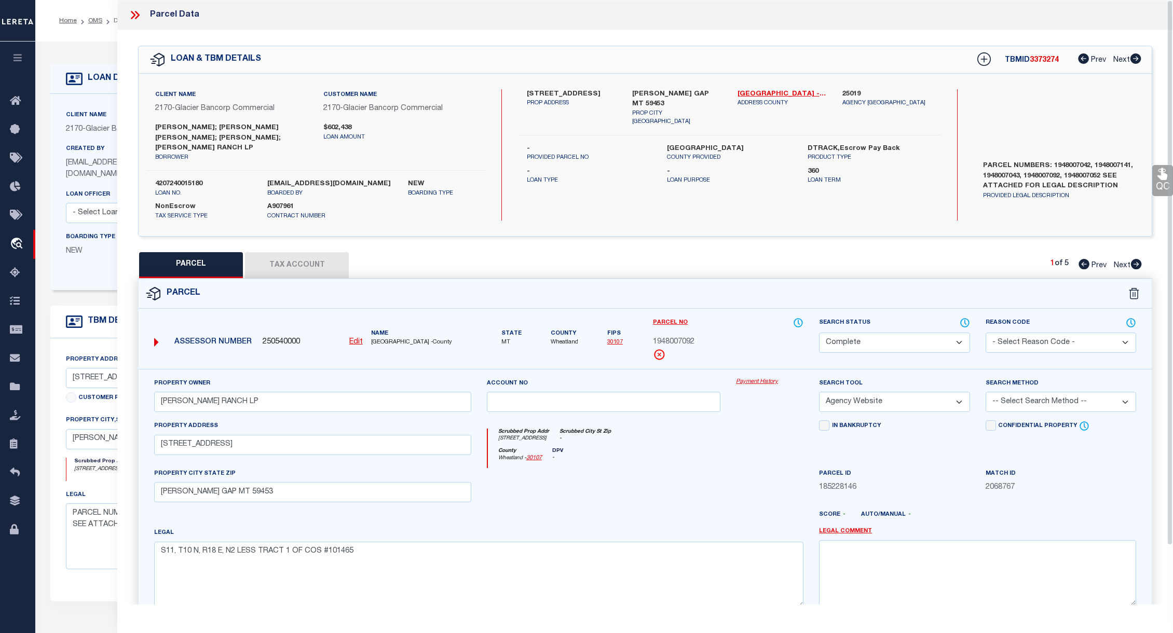
click at [293, 253] on button "Tax Account" at bounding box center [297, 265] width 104 height 26
select select "100"
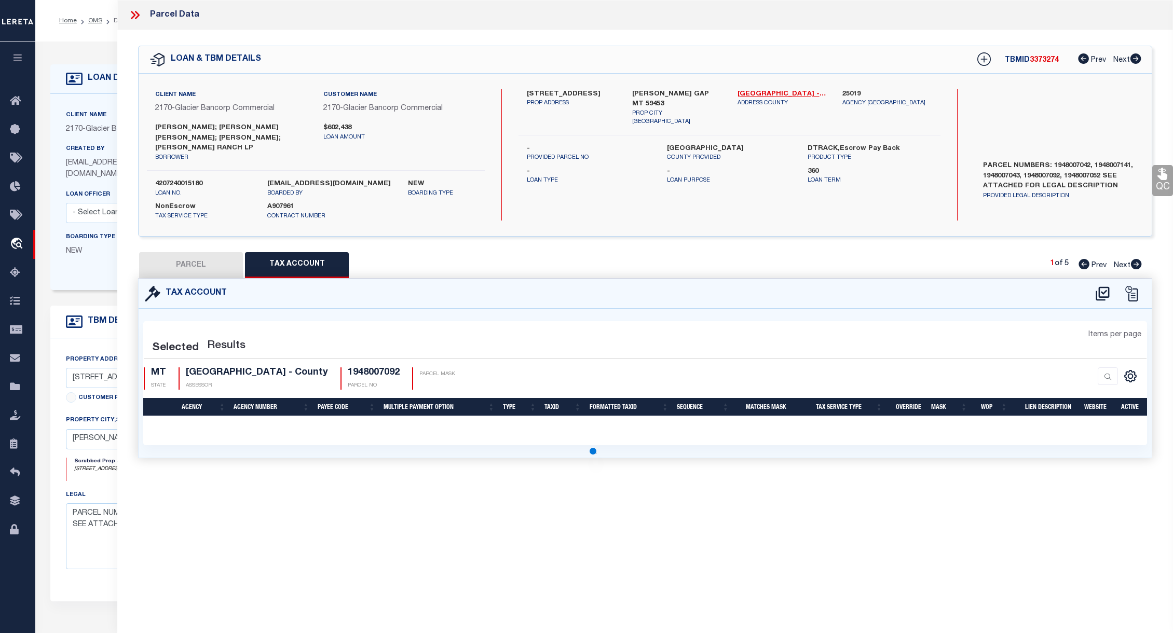
select select "100"
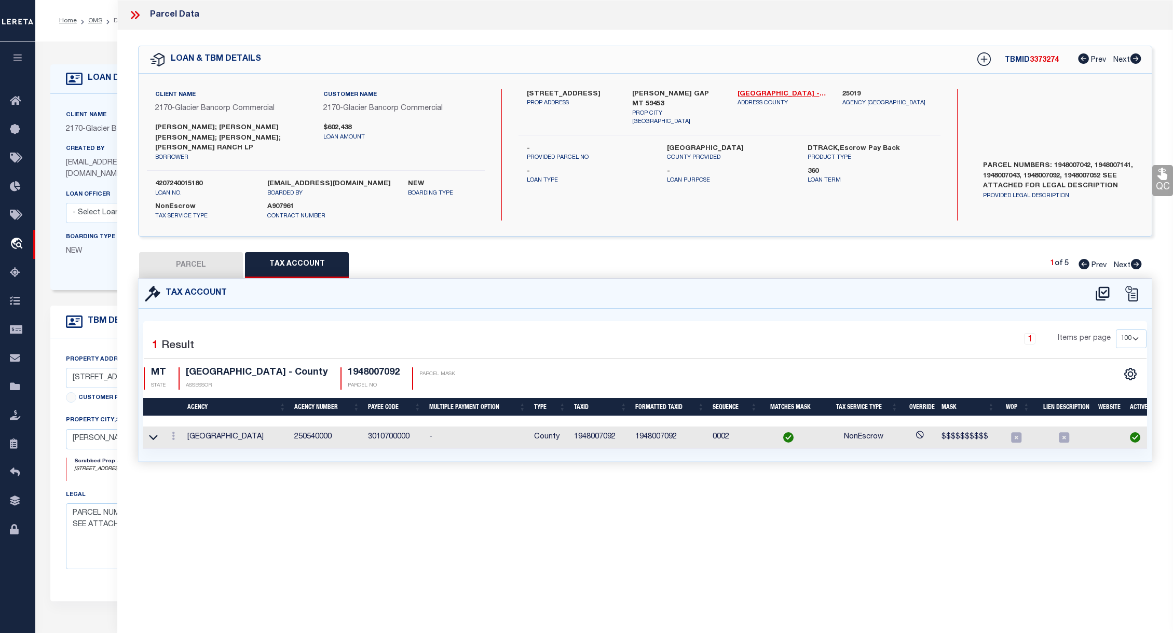
click at [451, 500] on div "Parcel Data QC QC QC - Select Status - Ready to QC" at bounding box center [645, 302] width 1056 height 605
click at [357, 489] on div "Parcel Data QC QC QC - Select Status - Ready to QC" at bounding box center [645, 302] width 1056 height 605
click at [132, 15] on icon at bounding box center [134, 14] width 13 height 13
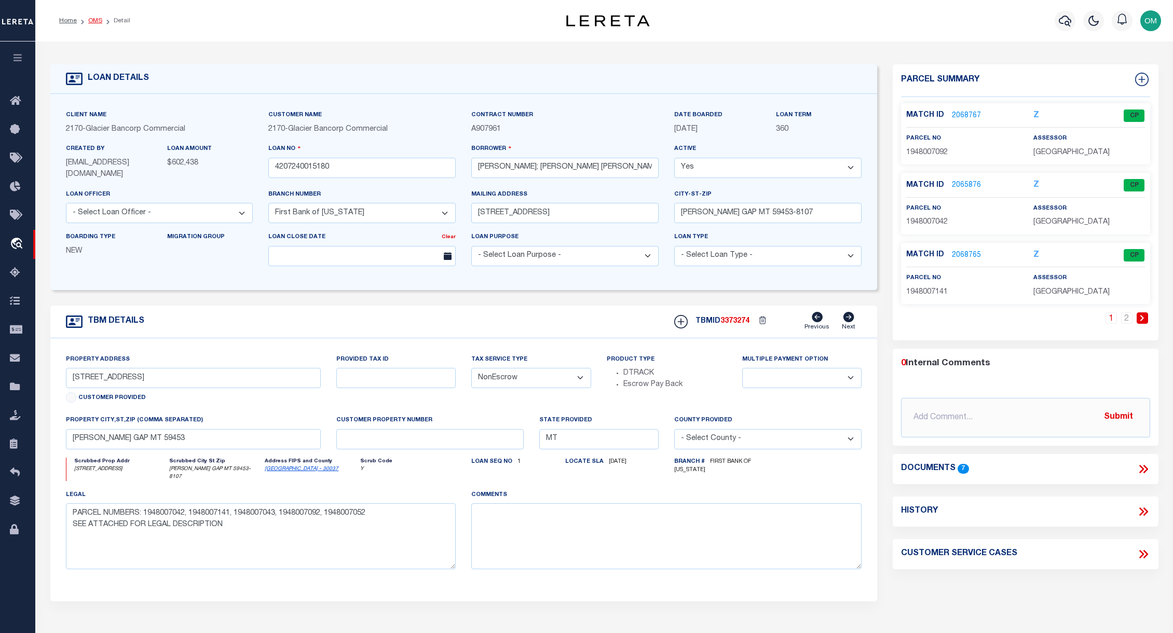
click at [98, 18] on link "OMS" at bounding box center [95, 21] width 14 height 6
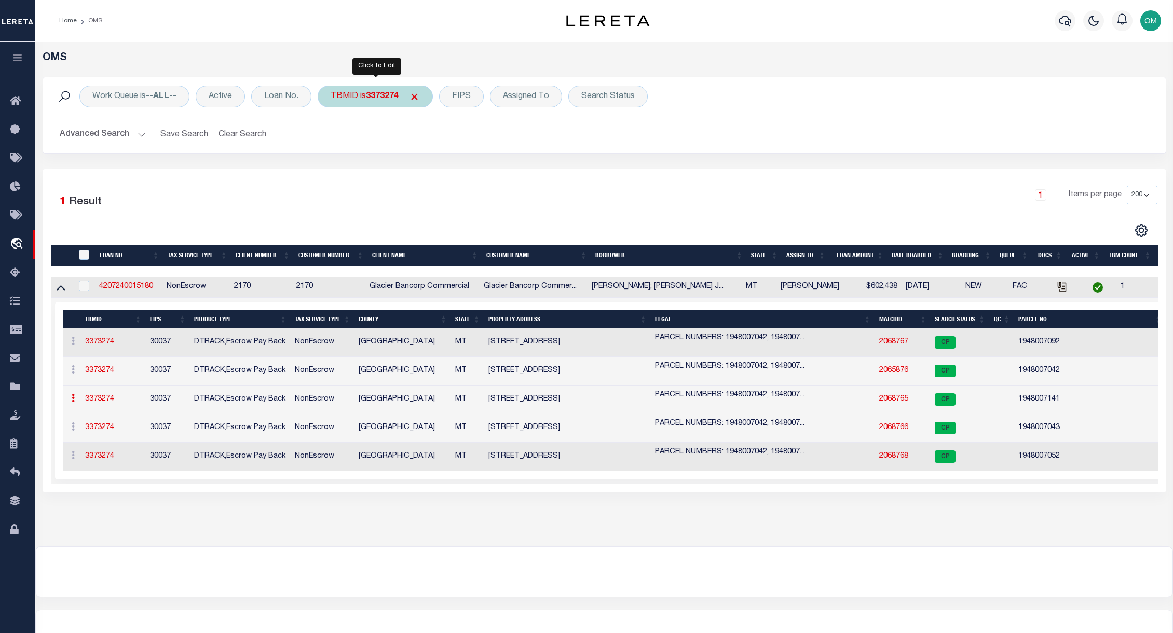
click at [383, 89] on div "TBMID is 3373274" at bounding box center [375, 97] width 115 height 22
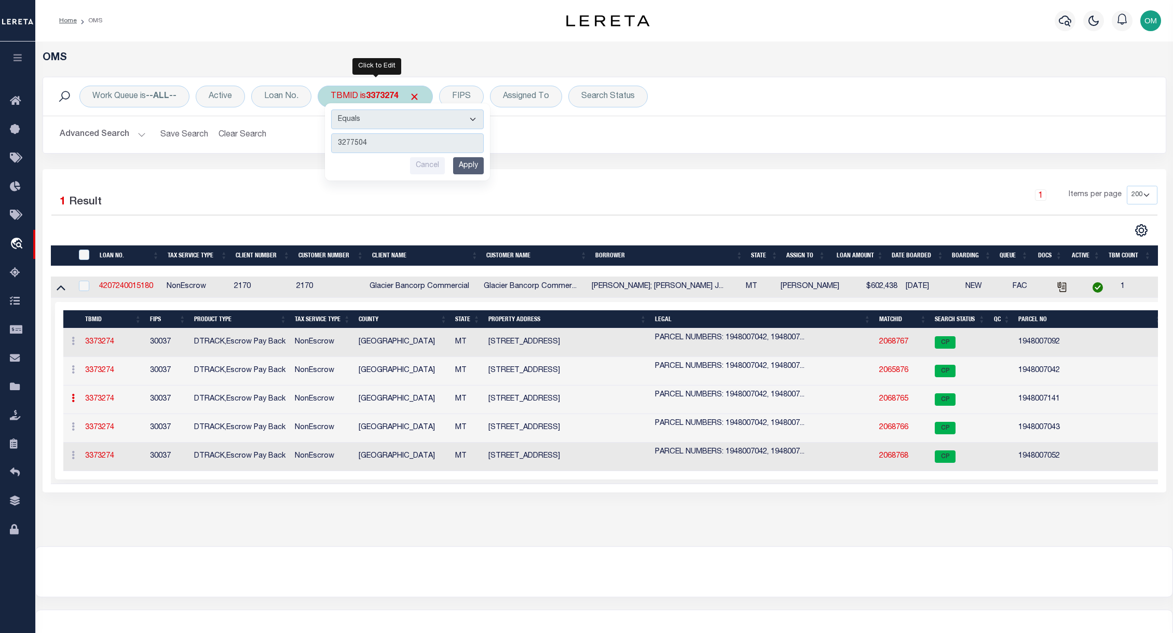
type input "3277504"
click at [481, 169] on input "Apply" at bounding box center [468, 165] width 31 height 17
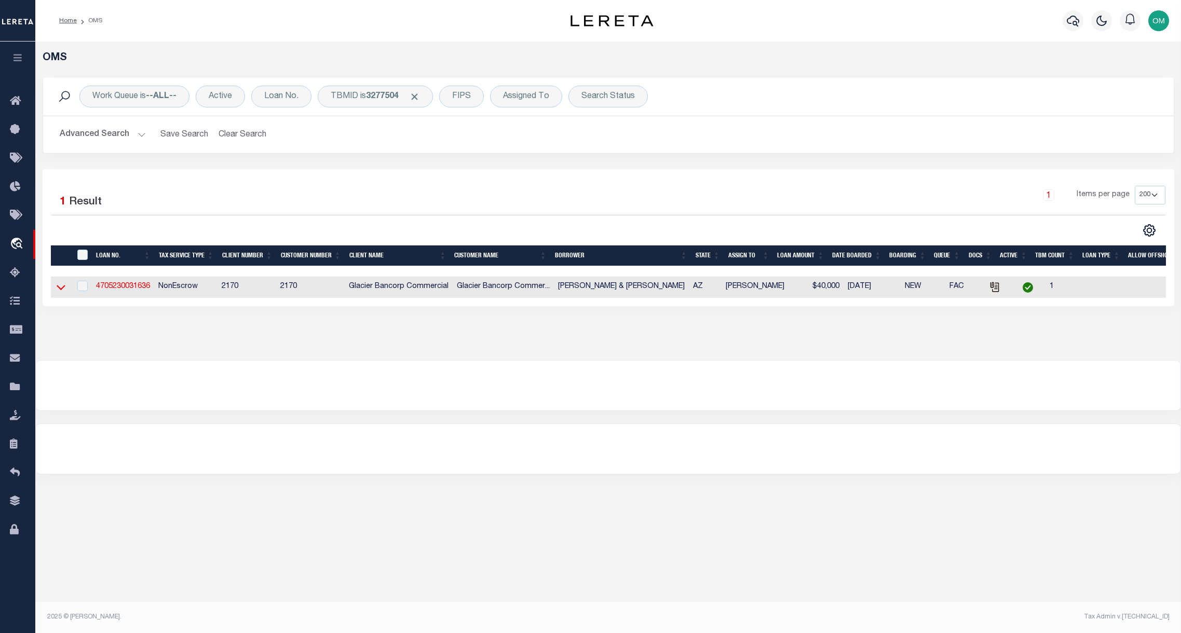
click at [62, 283] on icon at bounding box center [61, 287] width 9 height 11
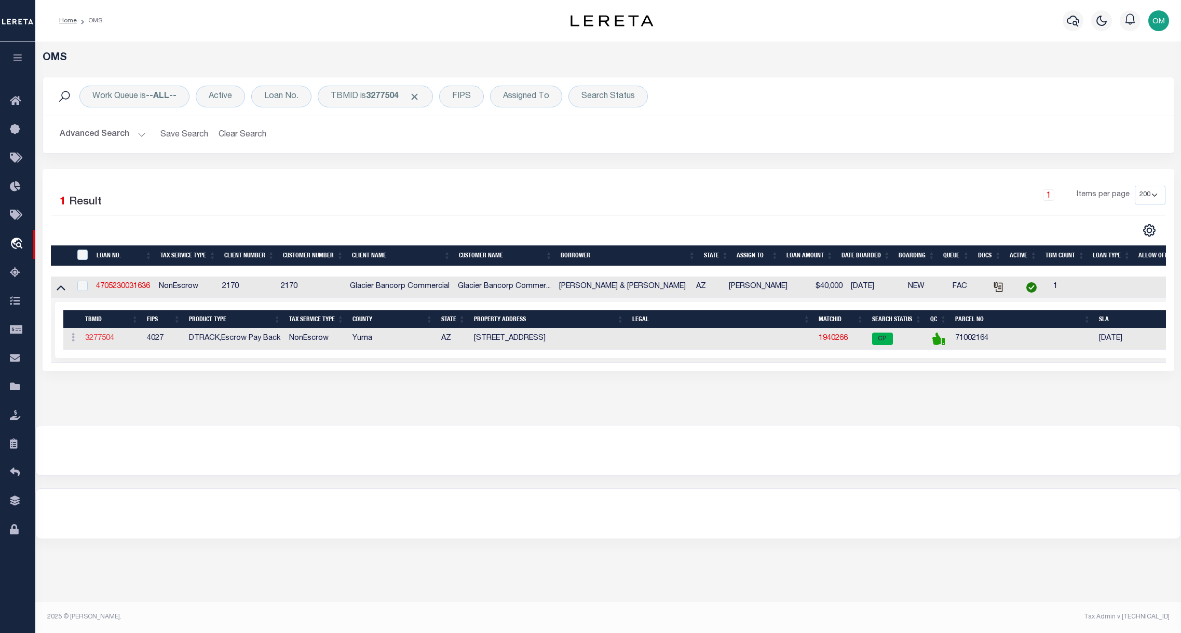
click at [104, 341] on link "3277504" at bounding box center [99, 338] width 29 height 7
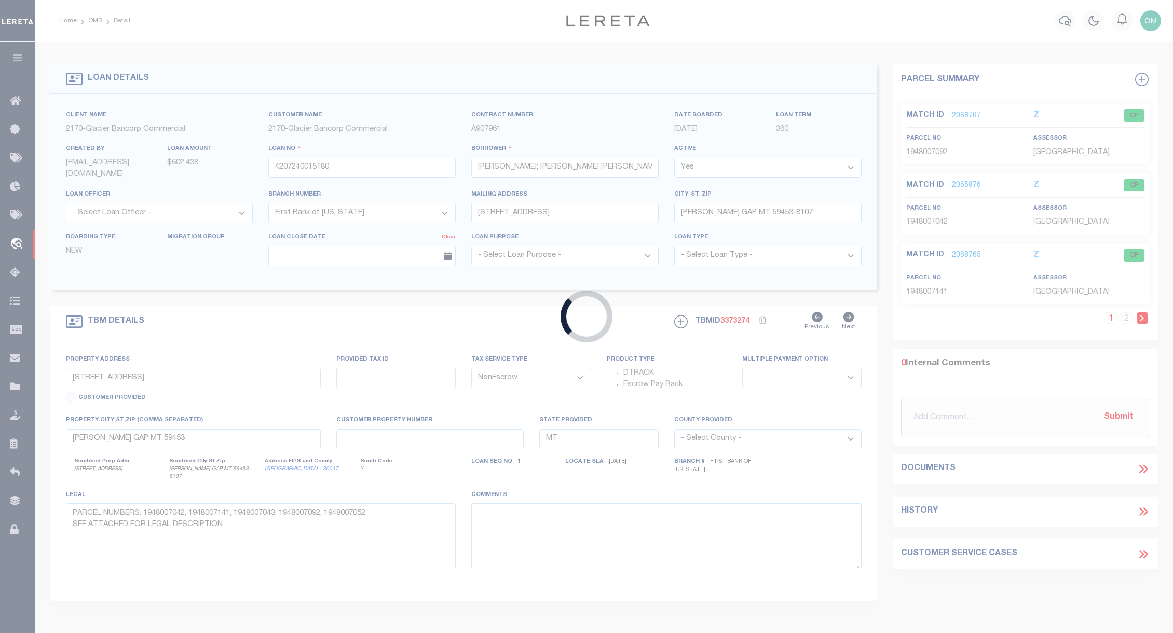
type input "4705230031636"
type input "JAMES SAMPSON & SALLIE GORMAN"
select select "4582"
type input "30313 E MOUNTAIN VW"
type input "WELLTON AZ 85356-6513"
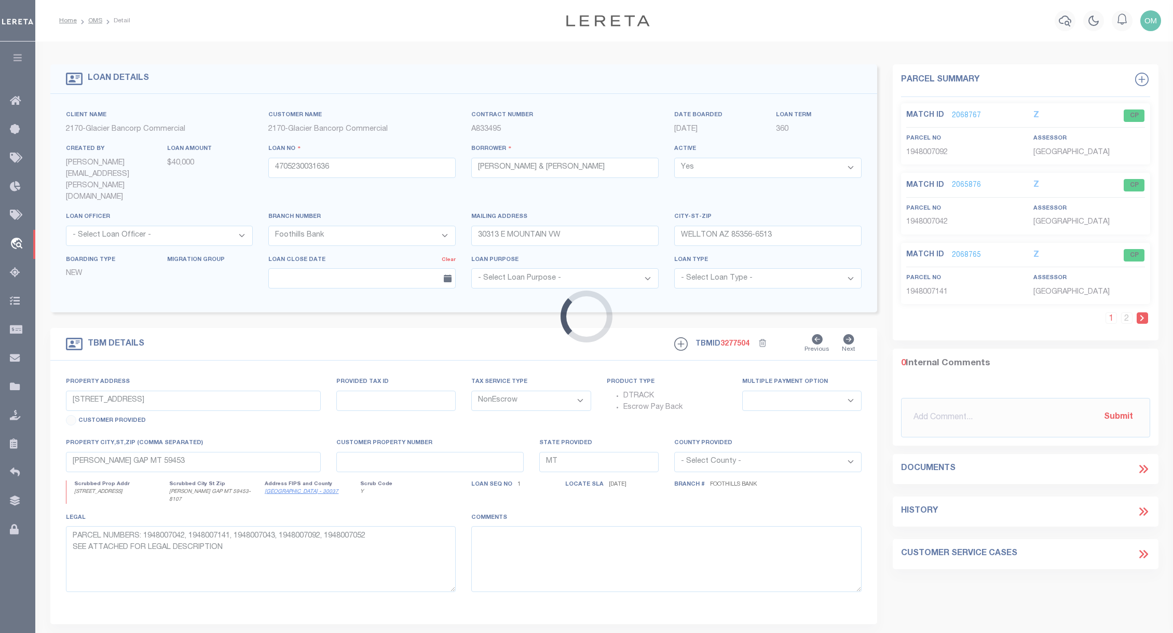
select select "4582"
type input "30313 E. MOUNTAIN VIEW"
type input "710-02-164"
select select
type input "WELLTON AZ 85356"
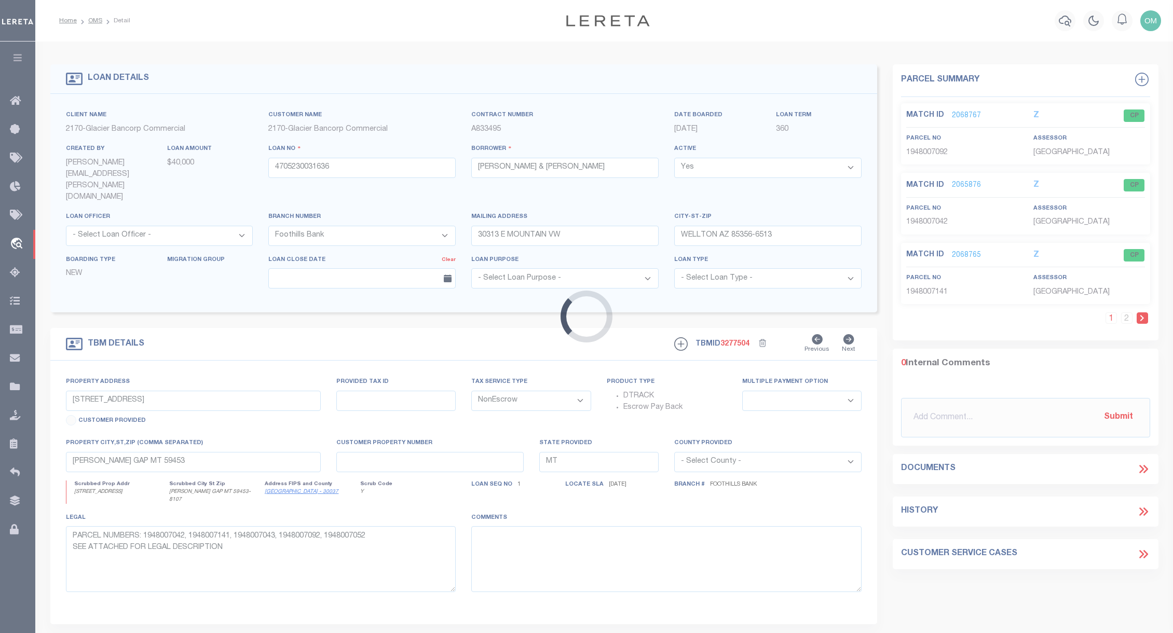
type input "AZ"
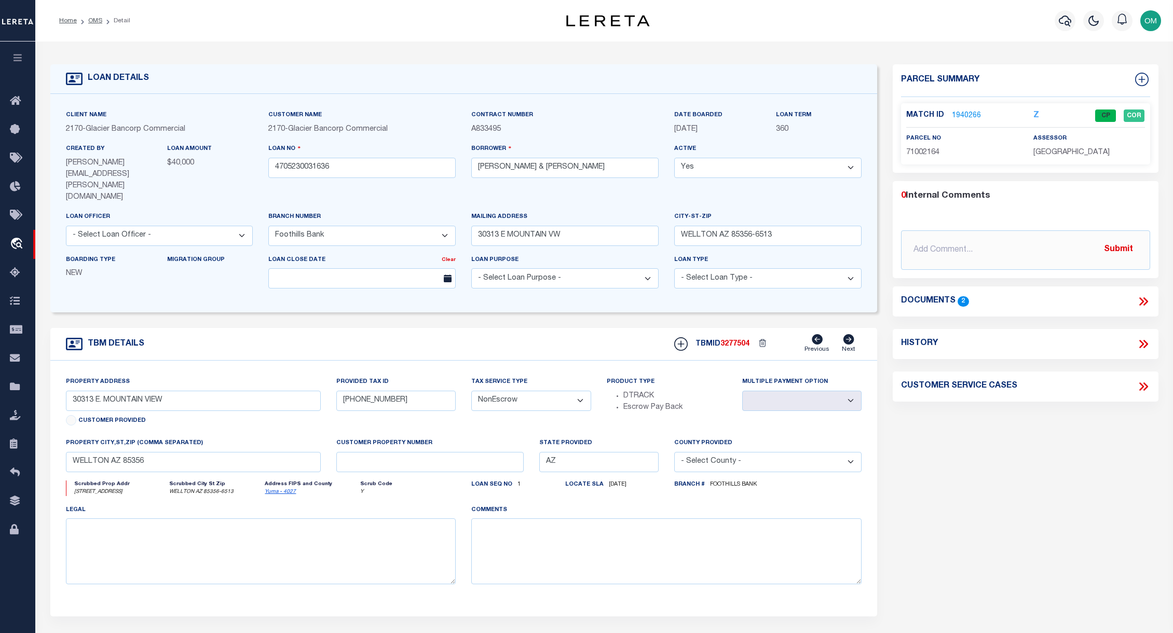
click at [806, 111] on link "1940266" at bounding box center [966, 116] width 29 height 11
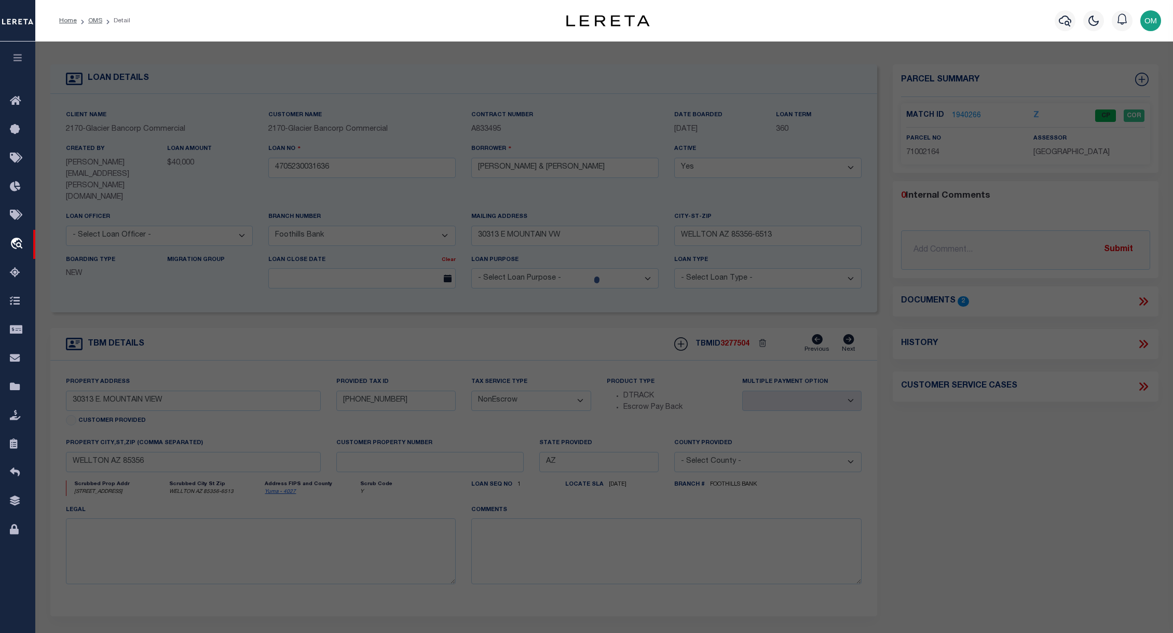
select select "AS"
select select
checkbox input "false"
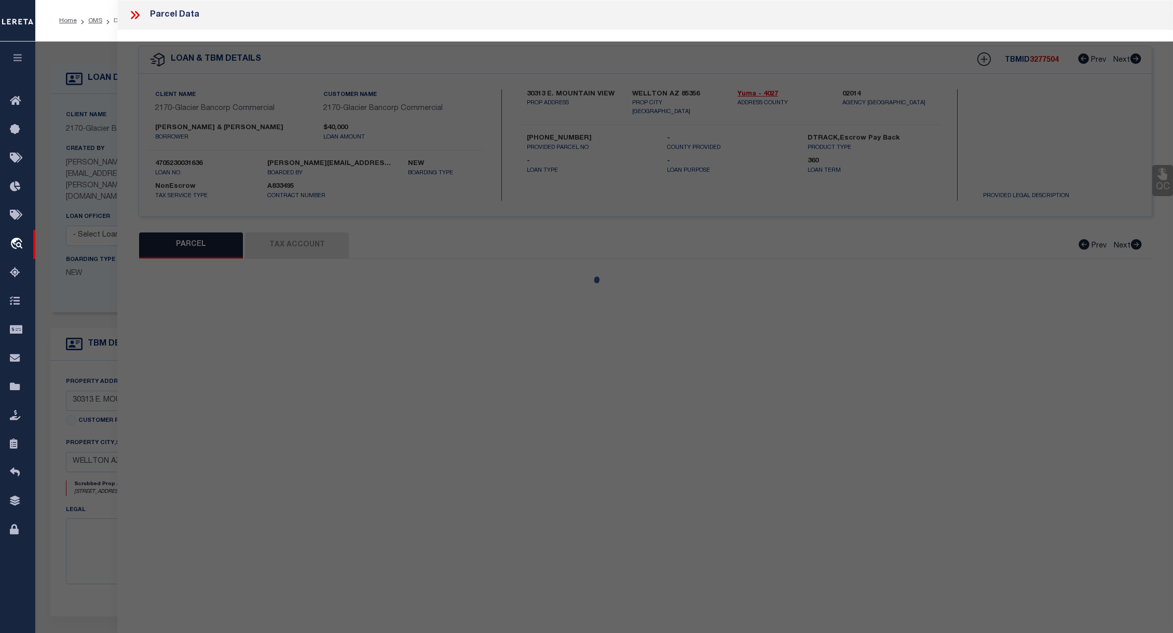
select select "CP"
type input "SAMPSON GORMAN TRUST 1-26-2021"
type input "R0080000"
select select
type input "30313 MOUNTAIN VIEW AVE"
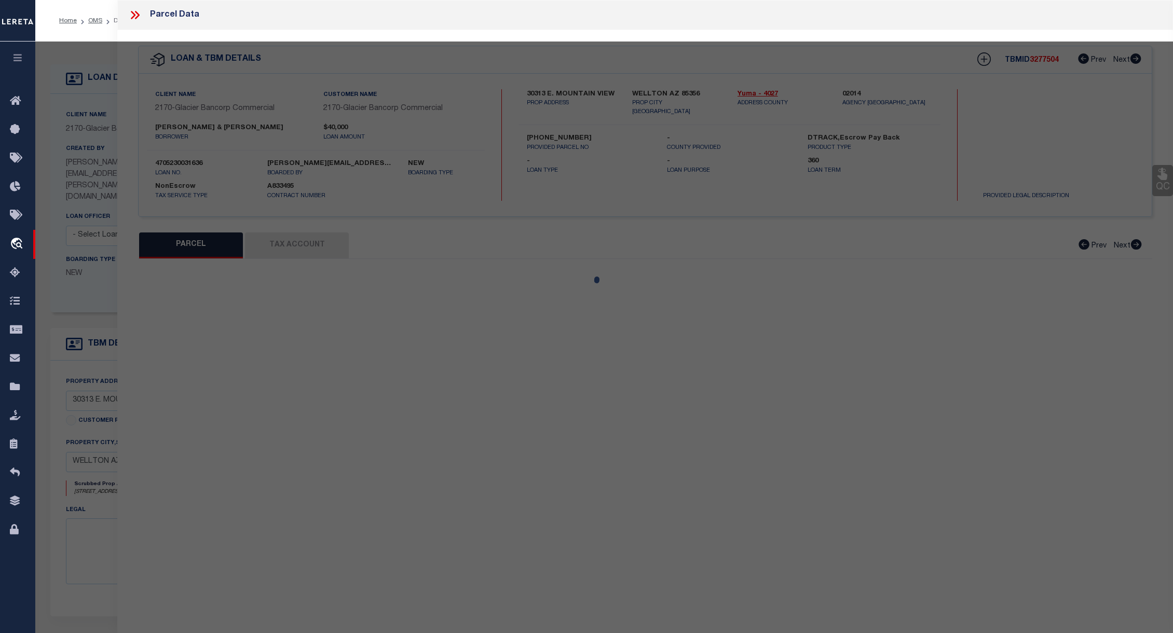
checkbox input "false"
type input "WELLTON AZ 85356"
type textarea "Subdivision: BUTTERFIELD BLUFF 3 Lot: 164 Section: 04 Township: 09S Range: 18W"
type textarea "Tax ID Special Project"
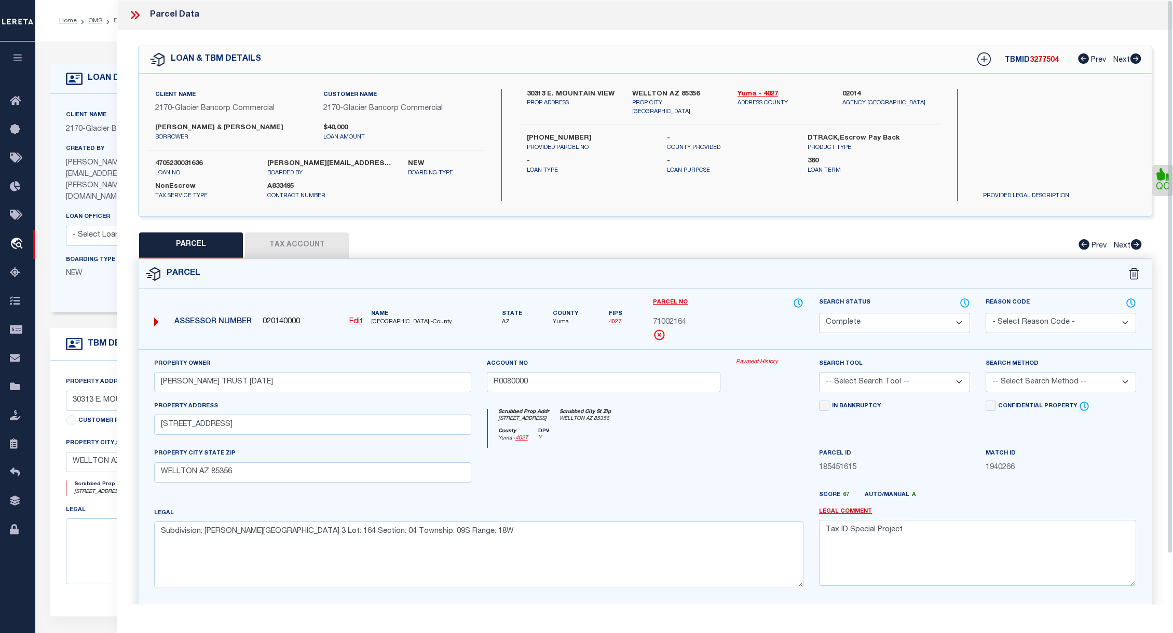
click at [767, 359] on link "Payment History" at bounding box center [769, 362] width 67 height 9
click at [144, 15] on div at bounding box center [139, 14] width 22 height 13
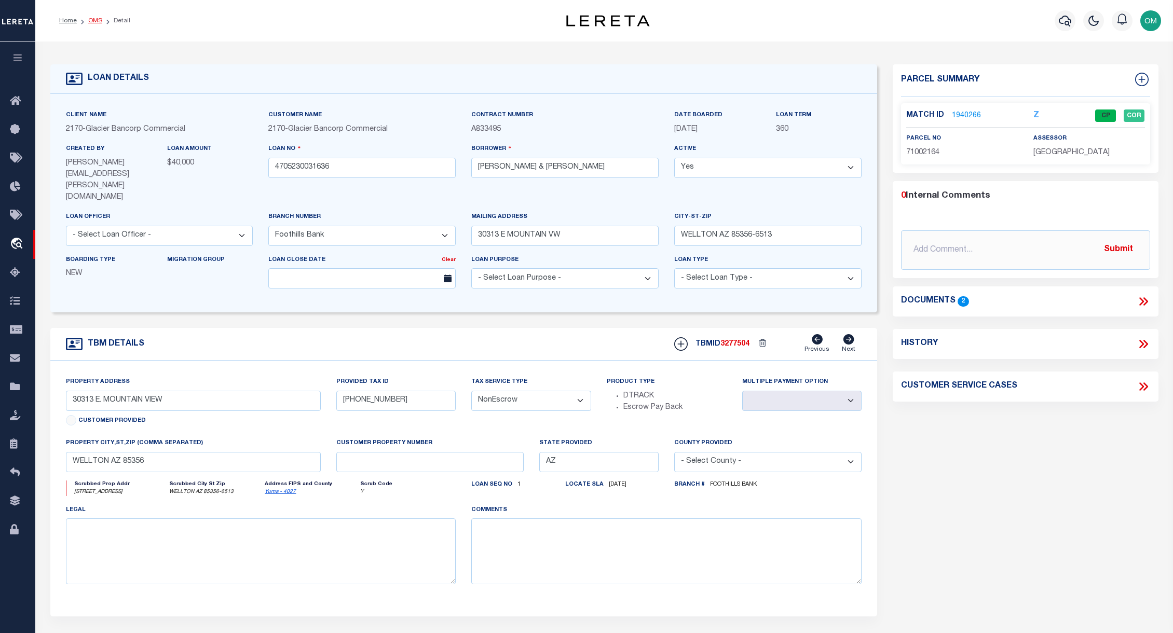
click at [97, 21] on link "OMS" at bounding box center [95, 21] width 14 height 6
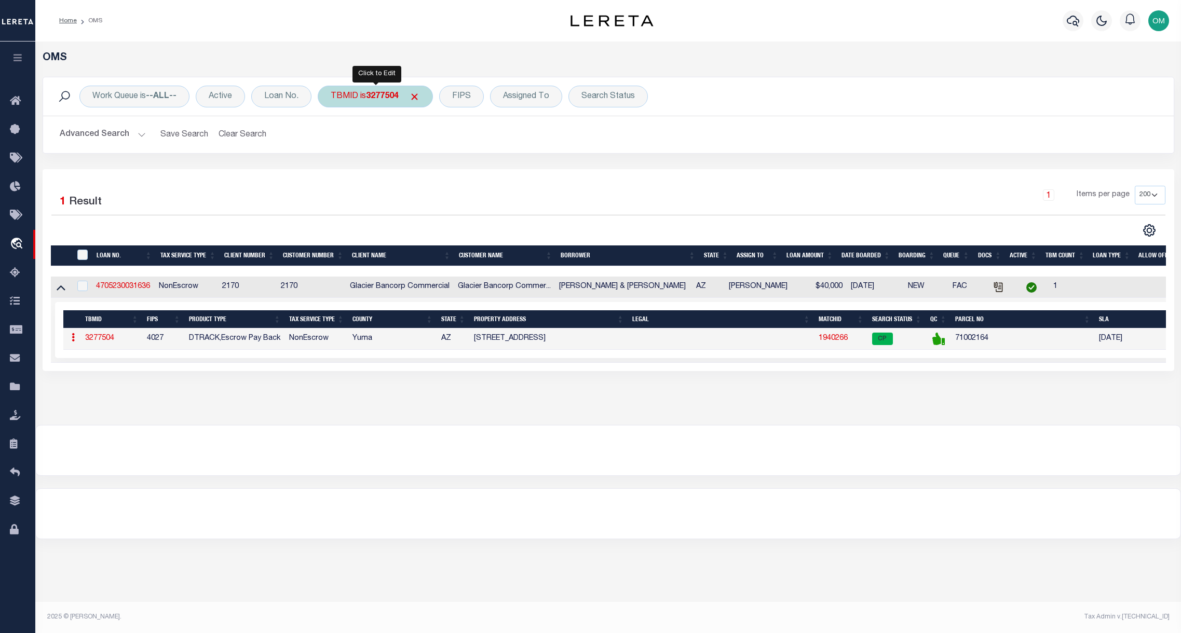
click at [361, 99] on div "TBMID is 3277504" at bounding box center [375, 97] width 115 height 22
type input "3373274"
click at [476, 170] on input "Apply" at bounding box center [468, 165] width 31 height 17
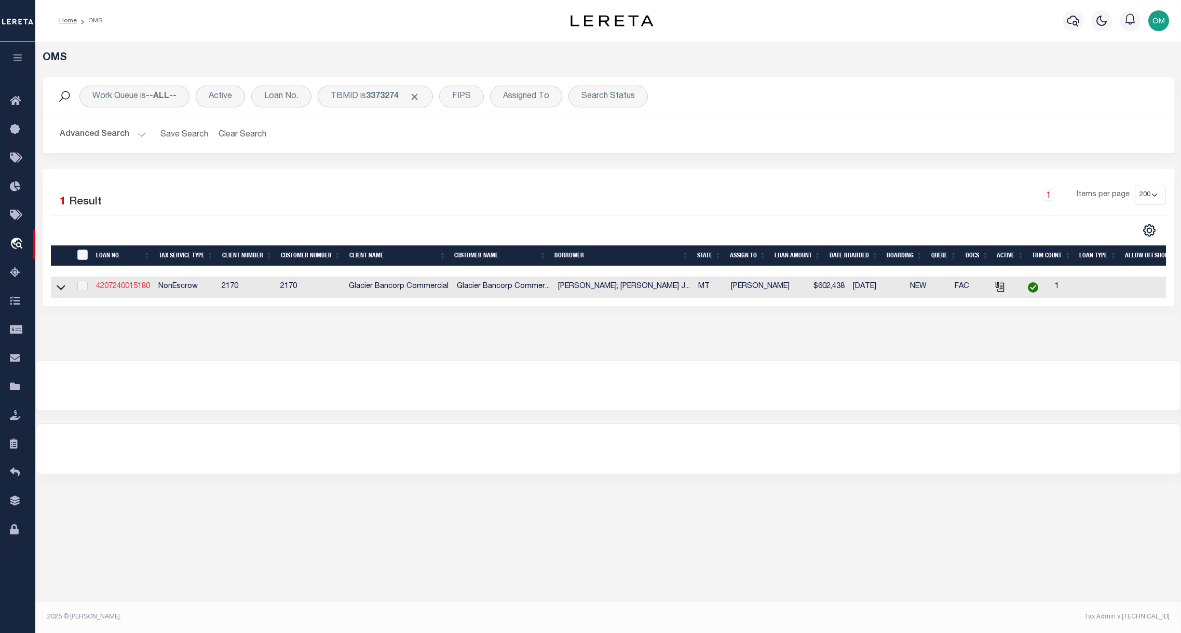
click at [120, 289] on link "4207240015180" at bounding box center [123, 286] width 54 height 7
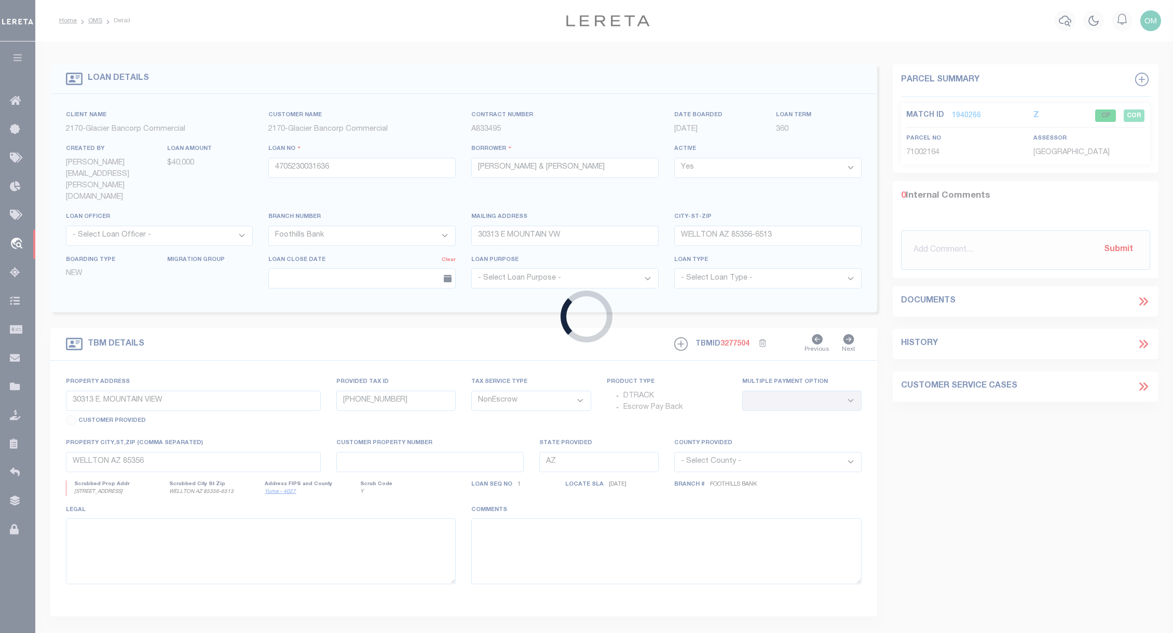
type input "4207240015180"
type input "[PERSON_NAME]; [PERSON_NAME] [PERSON_NAME]; [PERSON_NAME]; [PERSON_NAME] RANCH …"
select select "4572"
type input "[STREET_ADDRESS]"
type input "[PERSON_NAME] GAP MT 59453-8107"
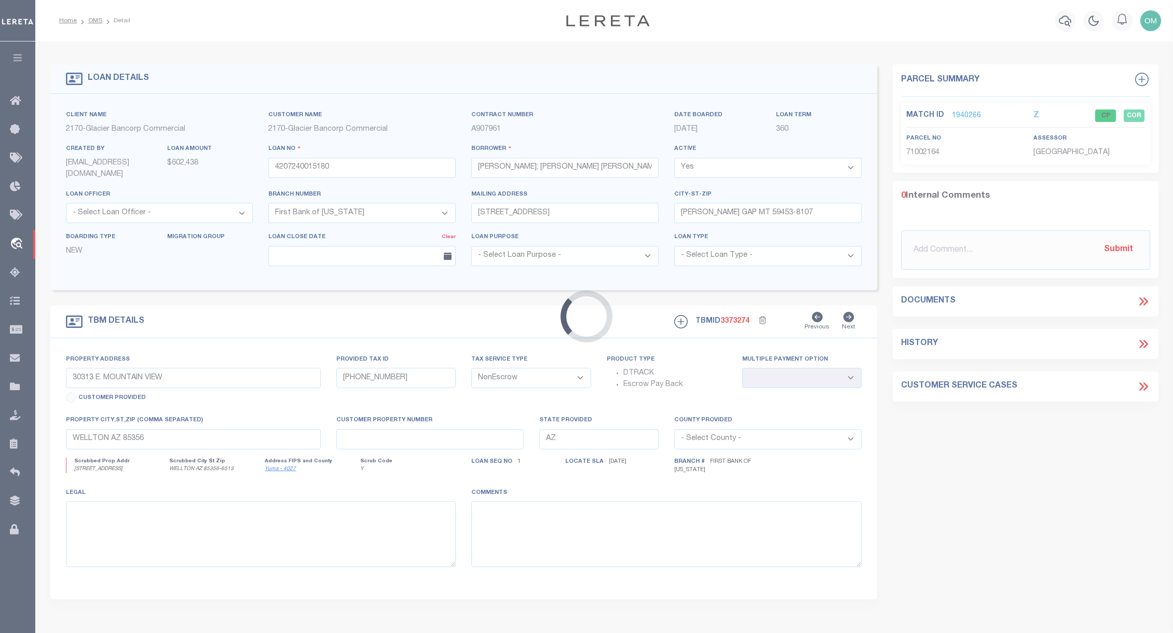
select select "4572"
type input "[STREET_ADDRESS]"
select select
type input "[PERSON_NAME] GAP MT 59453"
type input "MT"
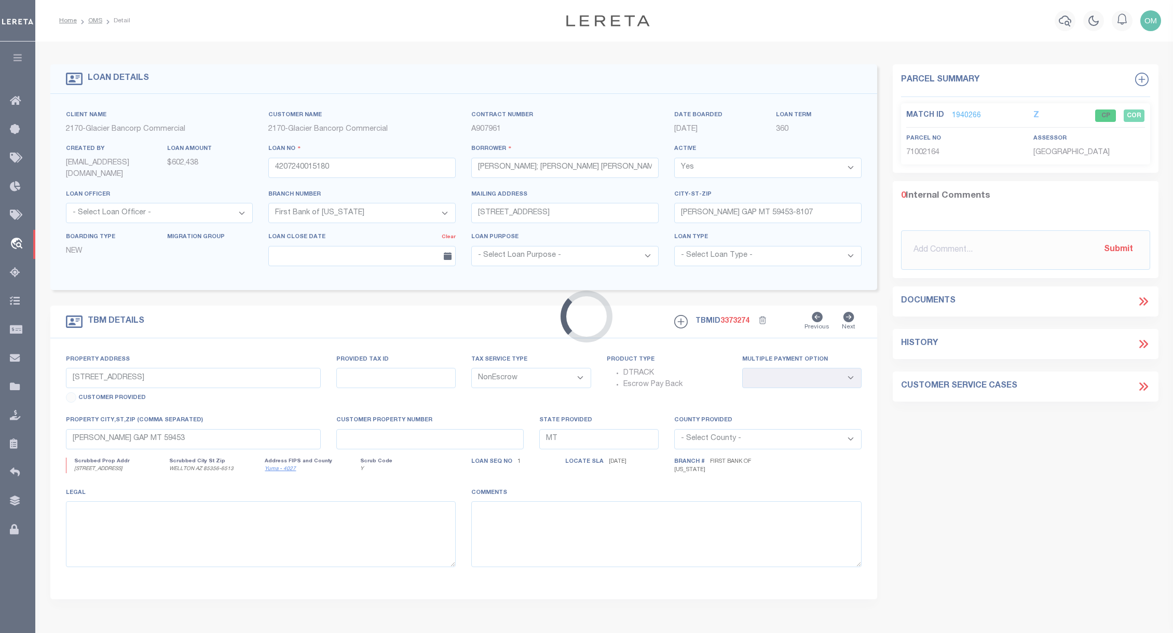
select select
type textarea "PARCEL NUMBERS: 1948007042, 1948007141, 1948007043, 1948007092, 1948007052 SEE …"
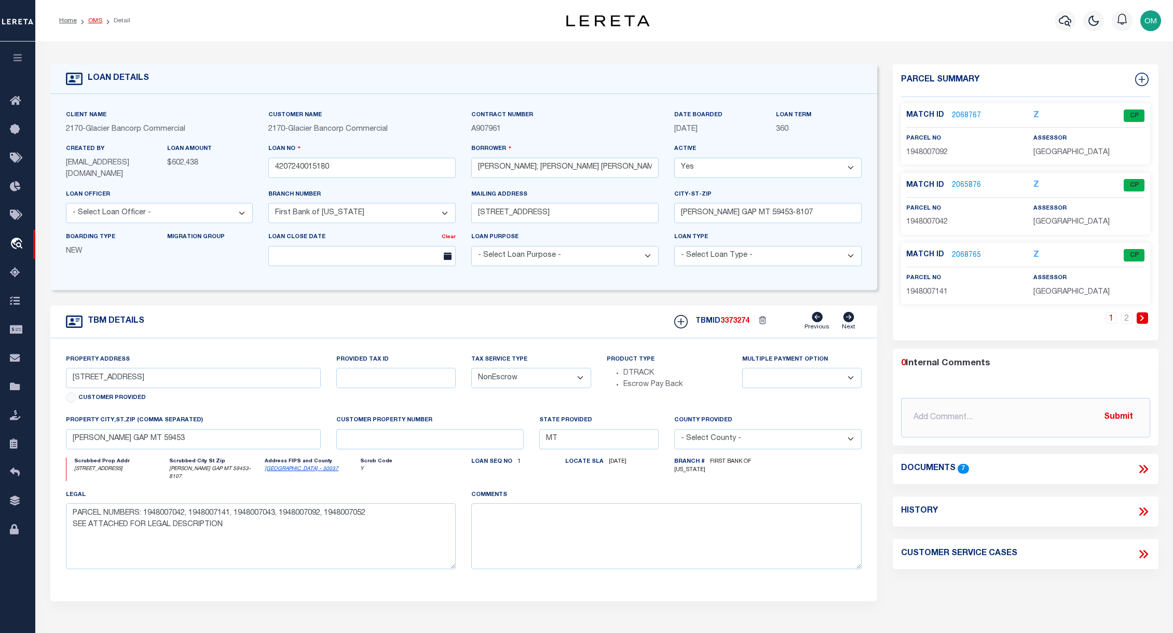
click at [93, 19] on link "OMS" at bounding box center [95, 21] width 14 height 6
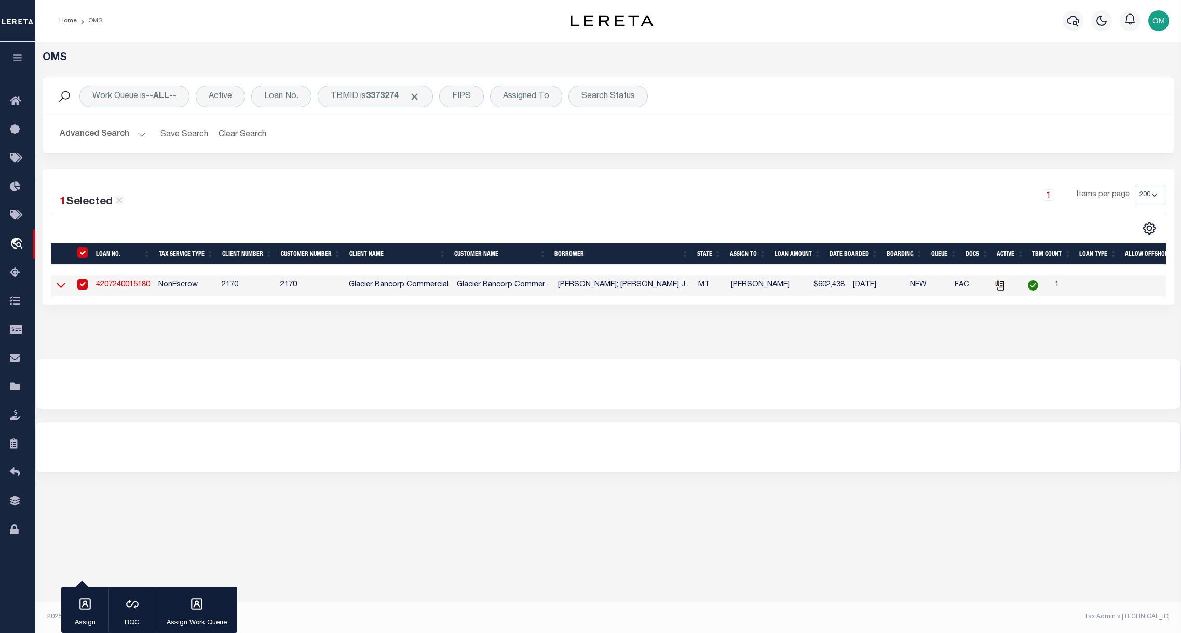
click at [62, 285] on icon at bounding box center [61, 285] width 9 height 11
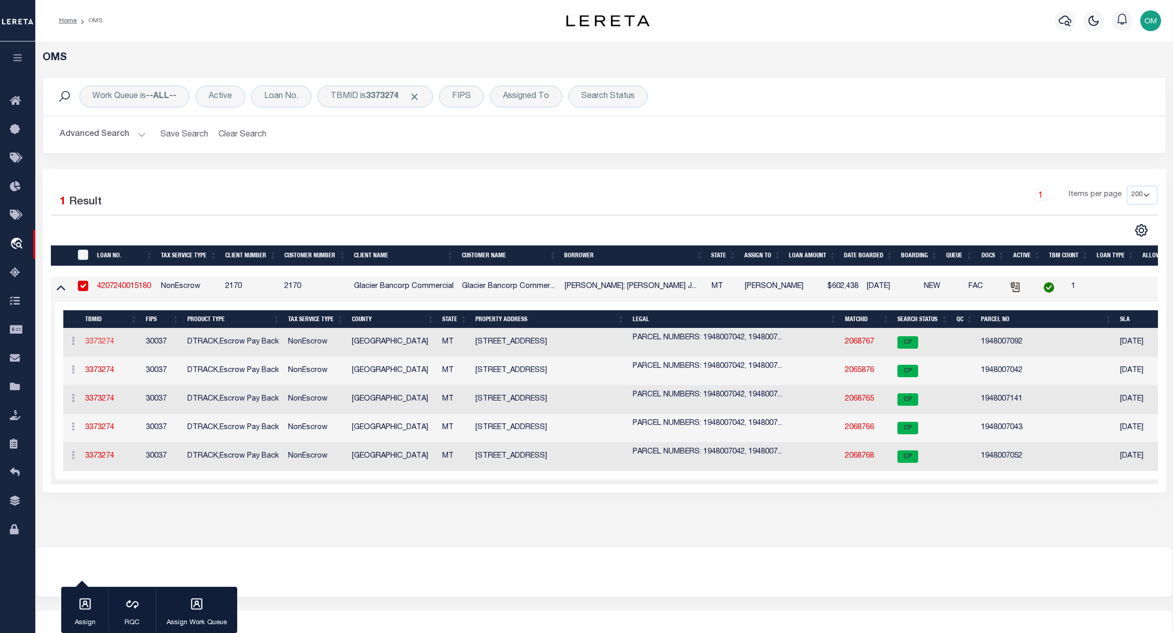
click at [102, 344] on link "3373274" at bounding box center [99, 341] width 29 height 7
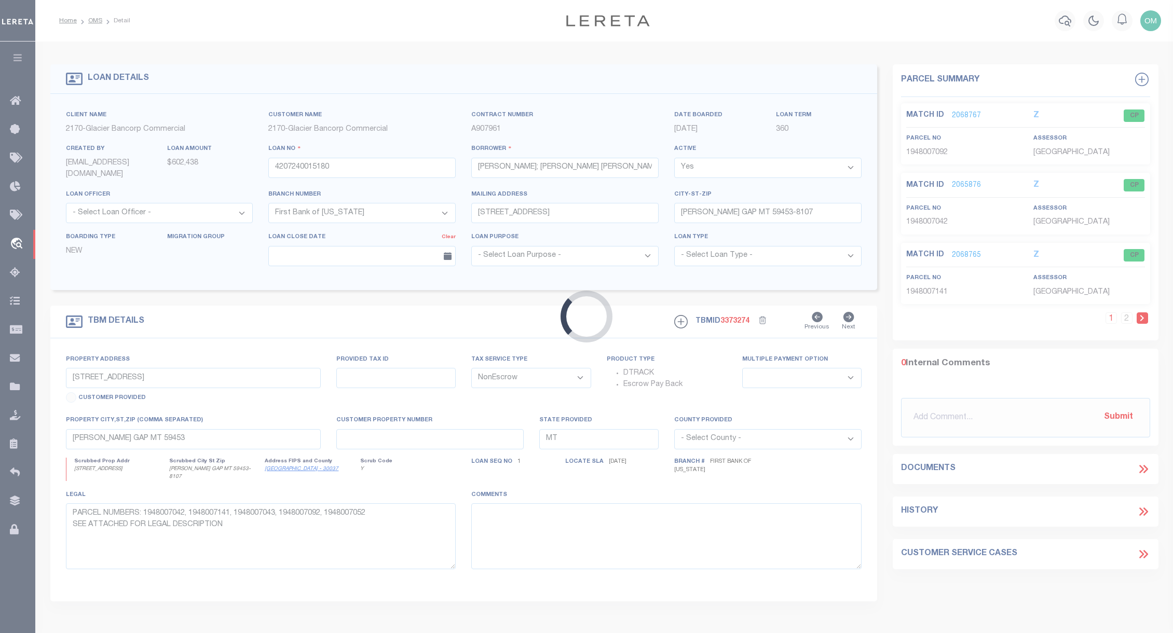
select select
type textarea "PARCEL NUMBERS: 1948007042, 1948007141, 1948007043, 1948007092, 1948007052 SEE …"
select select "4572"
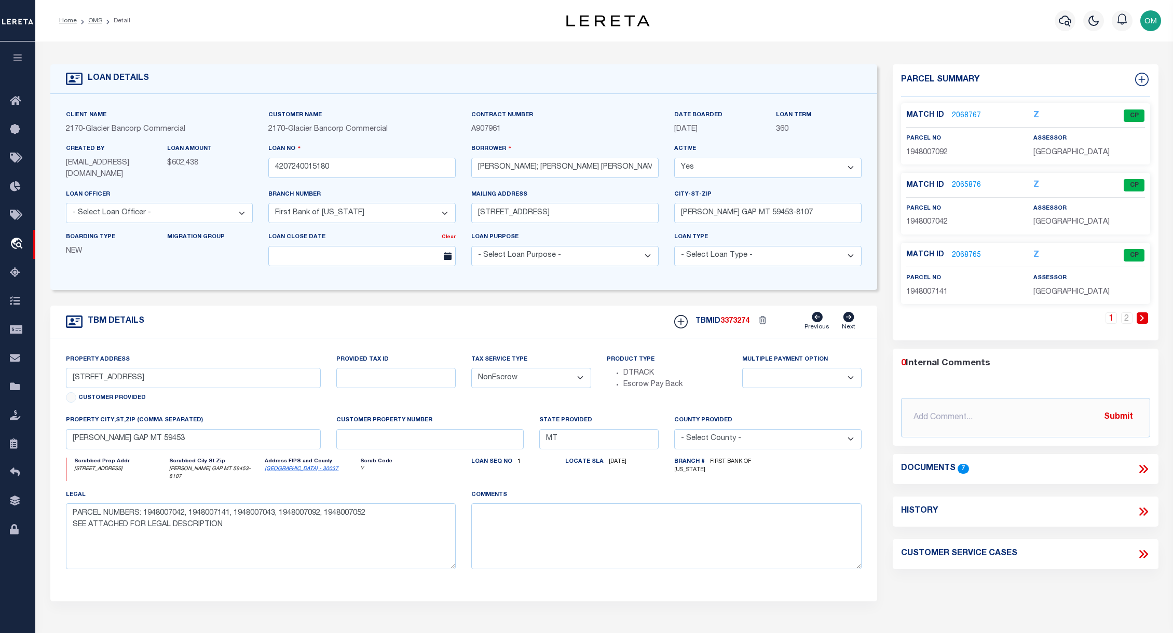
click at [806, 113] on link "2068767" at bounding box center [966, 116] width 29 height 11
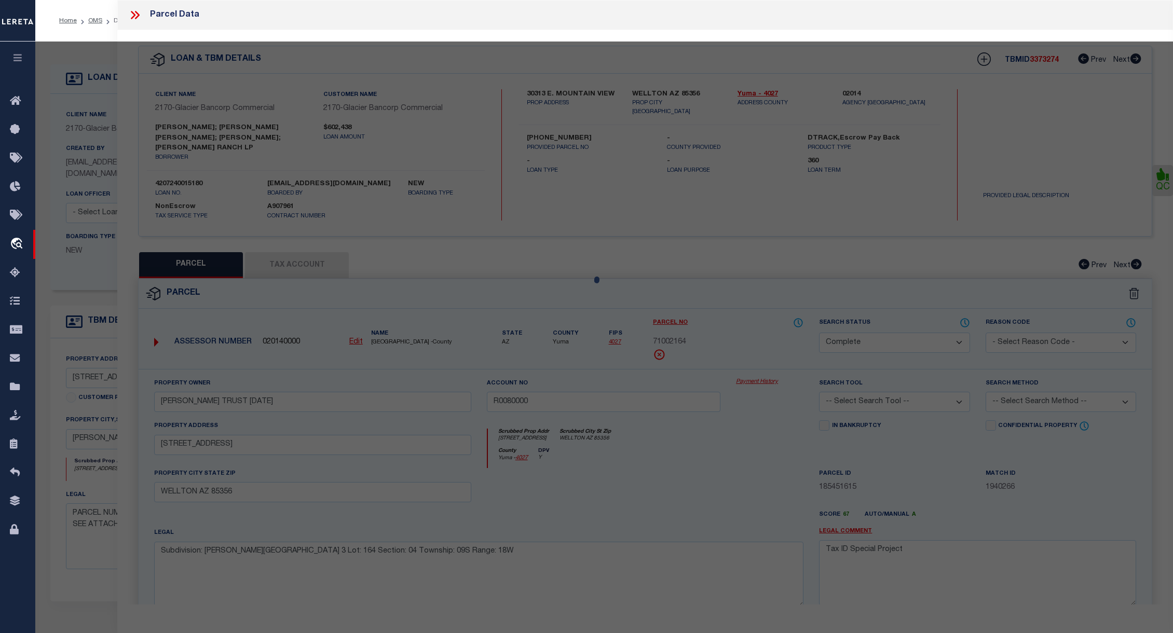
select select "AS"
checkbox input "false"
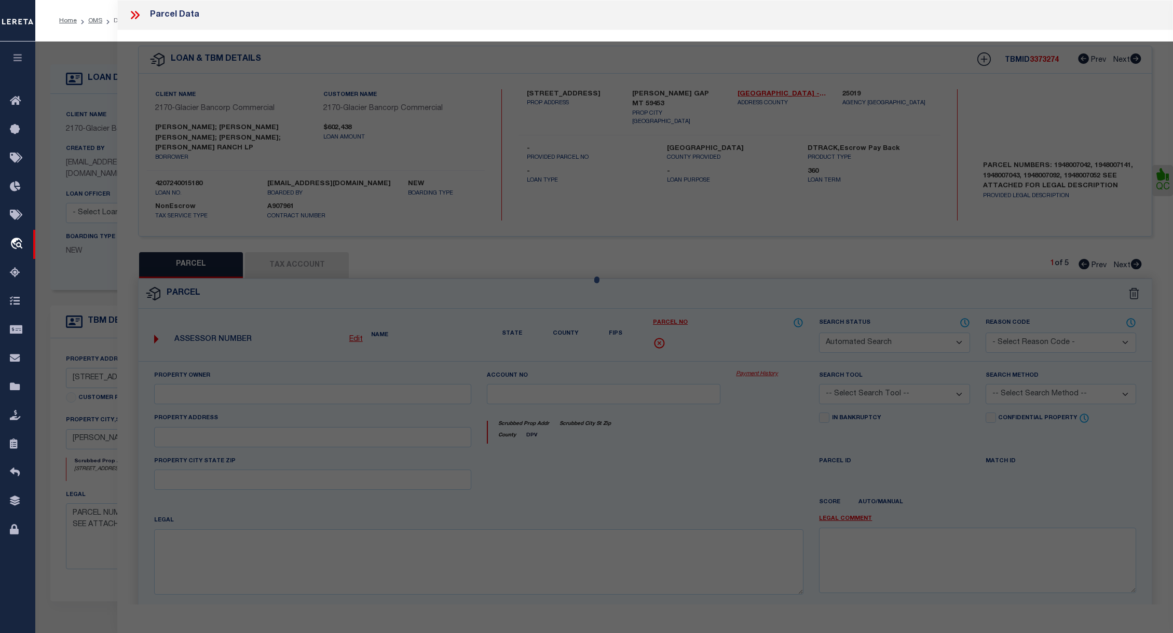
select select "CP"
type input "SWANZ RANCH LP"
select select "AGW"
select select
type input "[STREET_ADDRESS]"
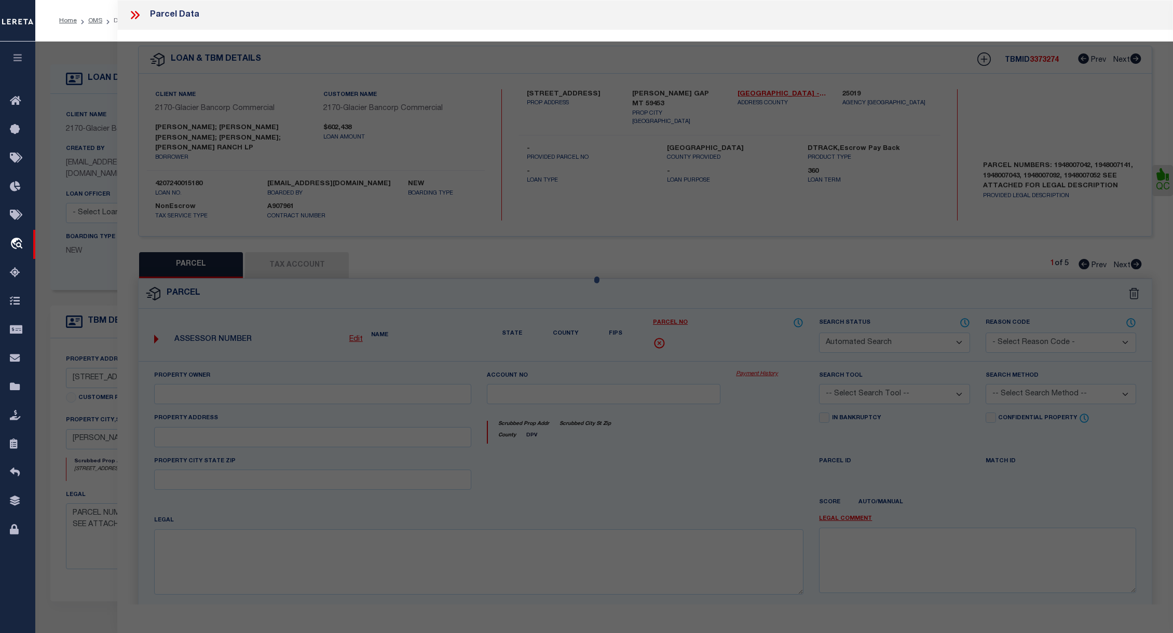
checkbox input "false"
type input "[PERSON_NAME] GAP MT 59453"
type textarea "S11, T10 N, R18 E, N2 LESS TRACT 1 OF COS #101465"
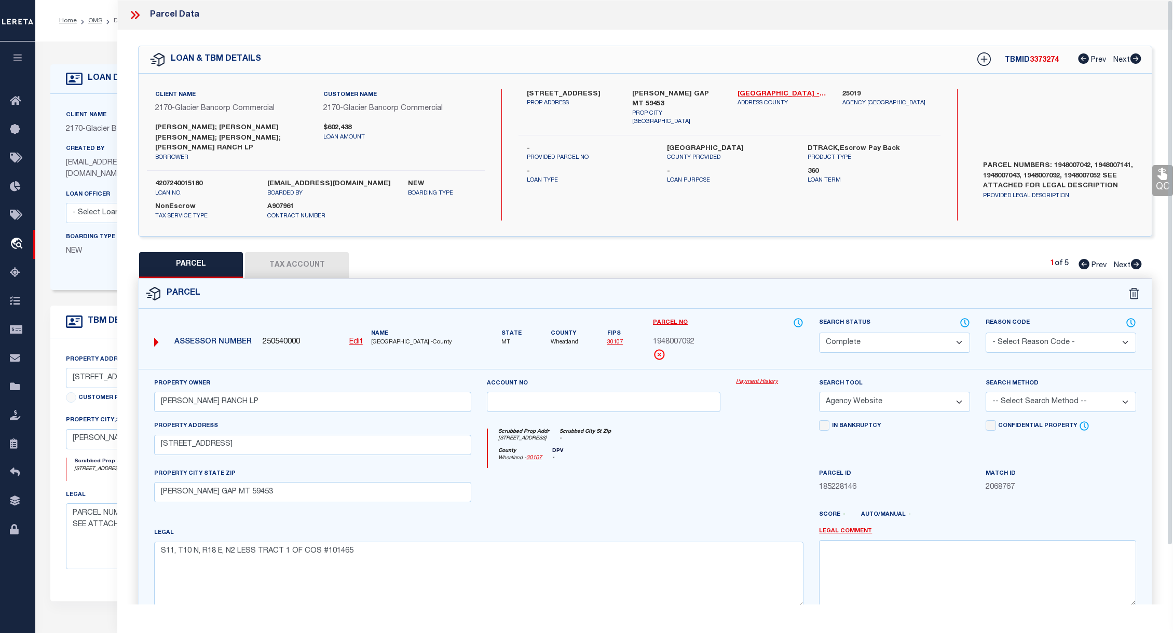
click at [755, 378] on link "Payment History" at bounding box center [769, 382] width 67 height 9
click at [130, 15] on icon at bounding box center [134, 14] width 13 height 13
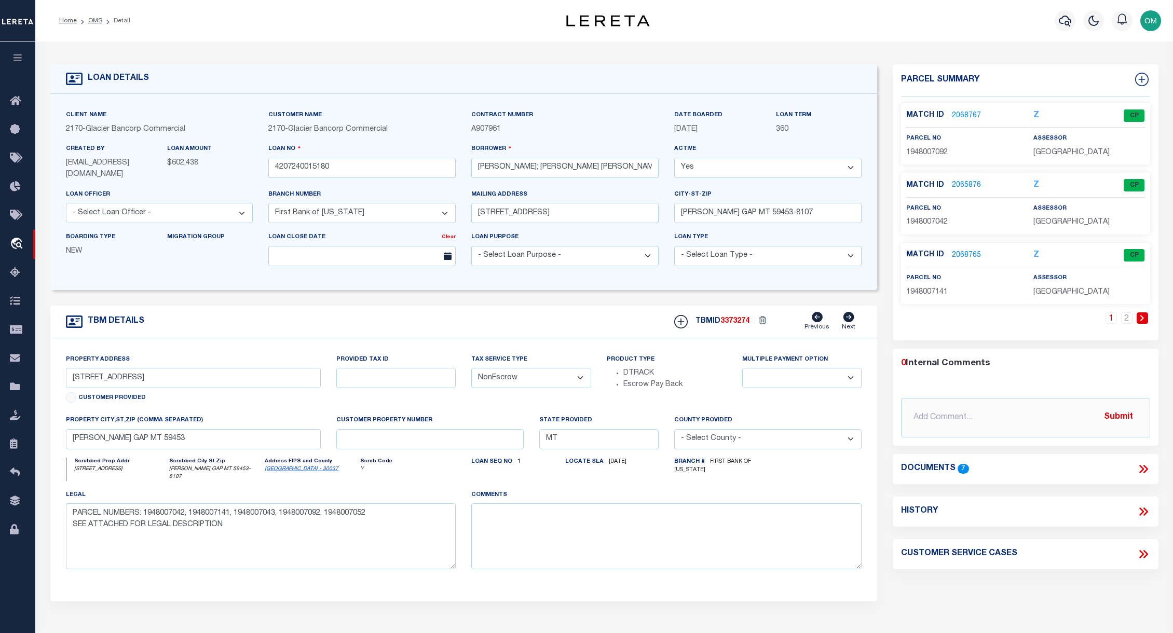
click at [806, 183] on link "2065876" at bounding box center [966, 185] width 29 height 11
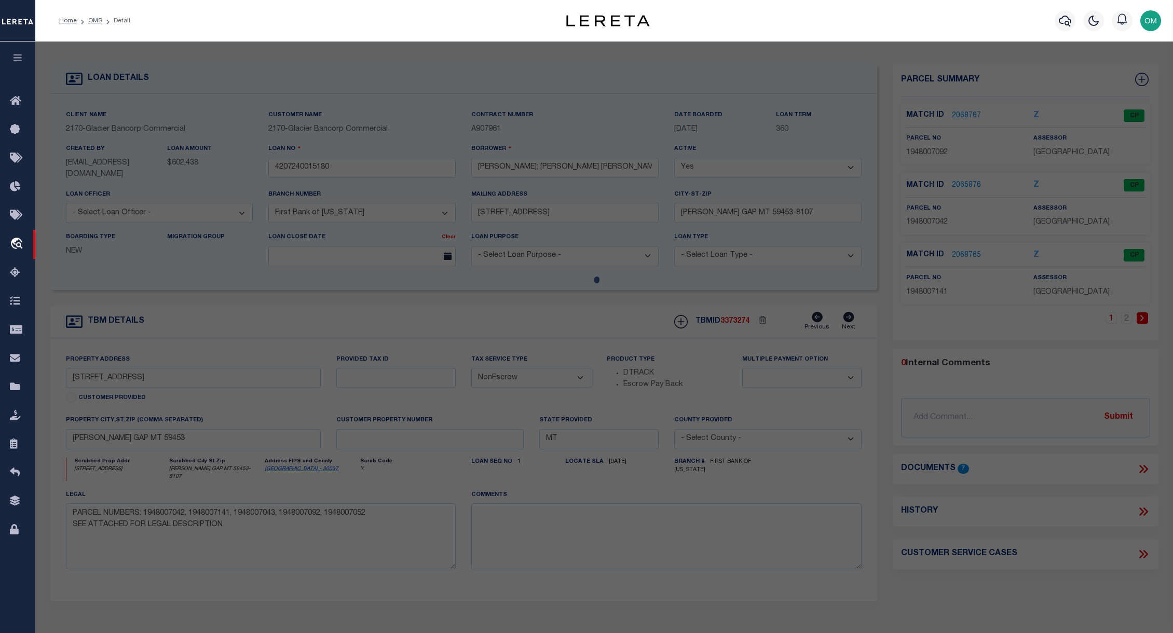
select select "AS"
select select
checkbox input "false"
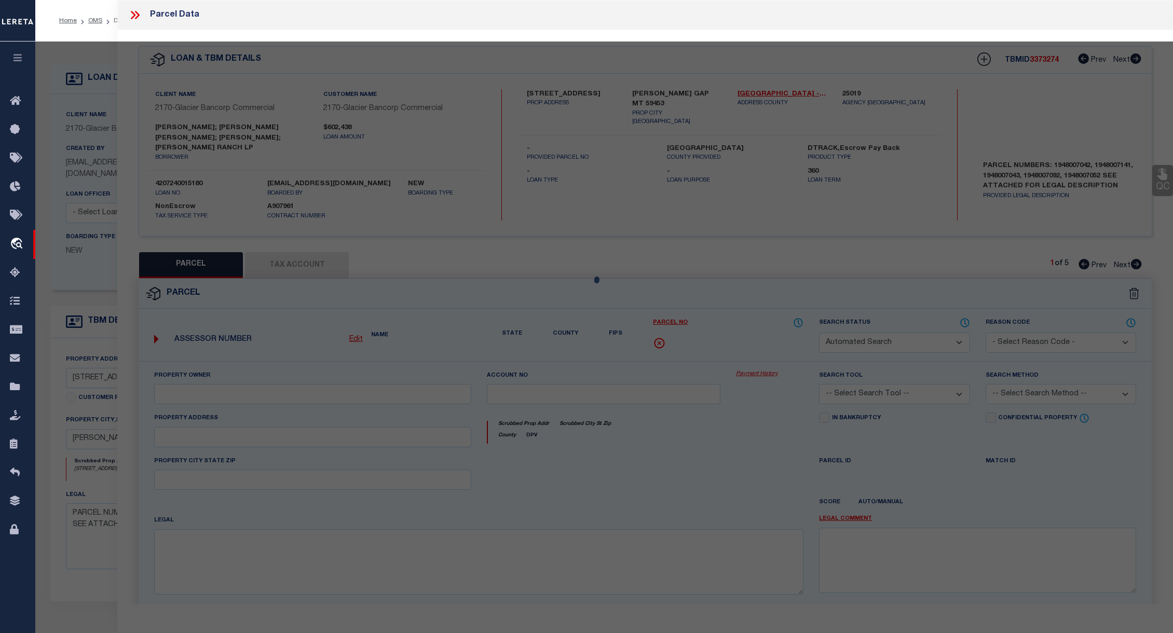
select select "CP"
type input "SWANZ RANCH LP"
select select "AGW"
select select
checkbox input "false"
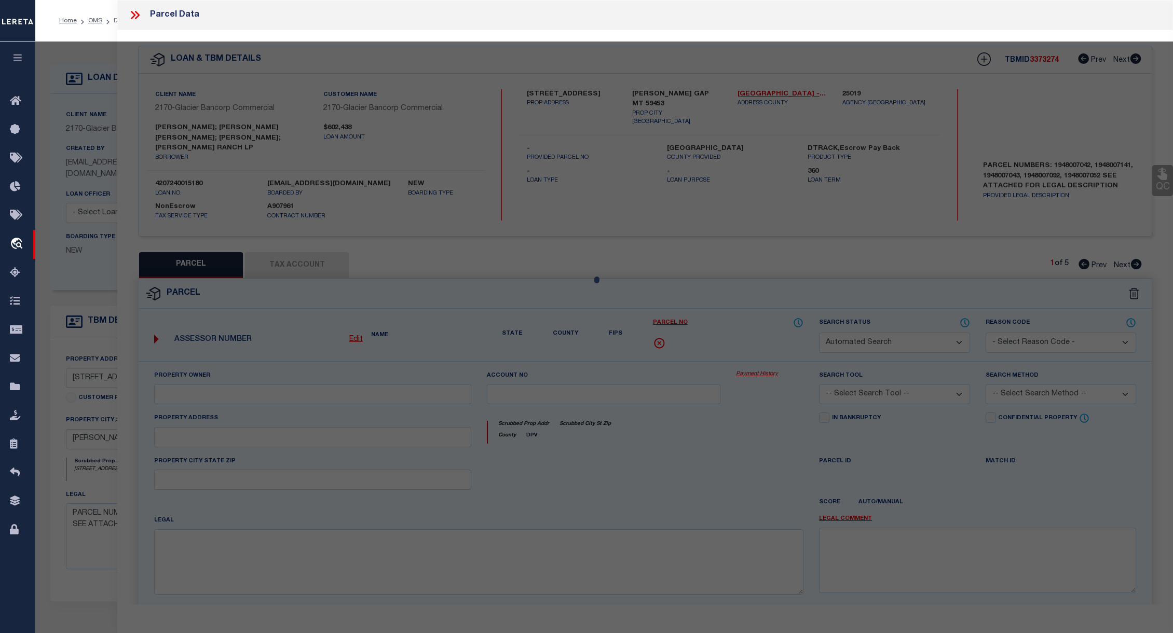
type input "[PERSON_NAME] GAP MT 59453"
type textarea "S27, T11 N, R18 E, S2SW4 S34, T11 N, R18 E, W2E2, N2NW4"
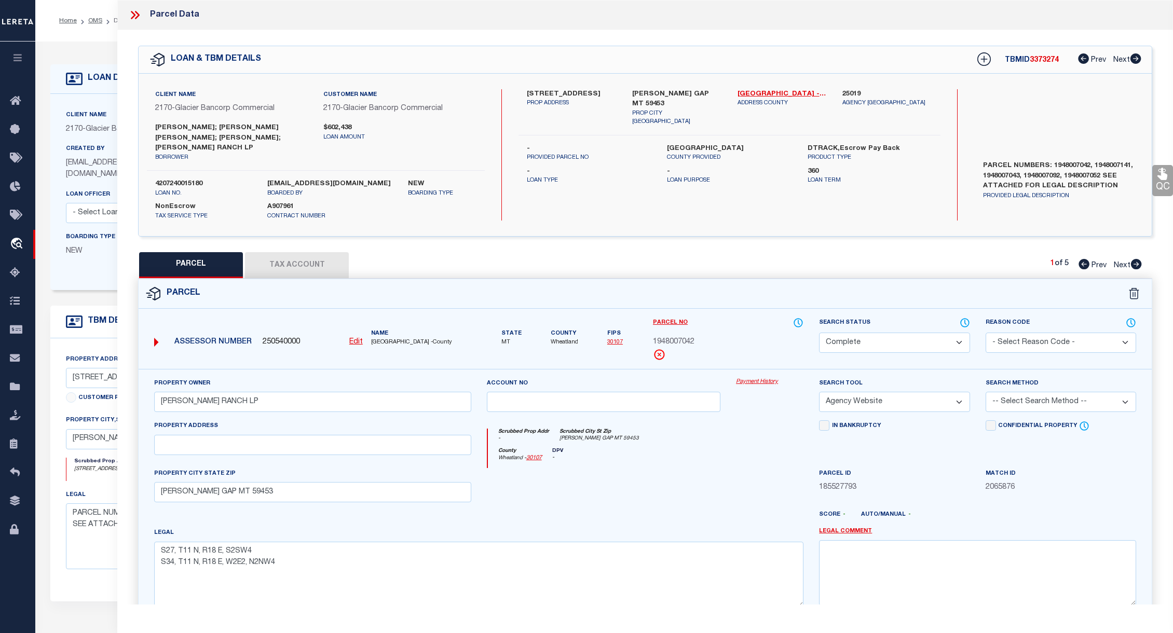
click at [778, 378] on link "Payment History" at bounding box center [769, 382] width 67 height 9
click at [134, 12] on icon at bounding box center [134, 14] width 13 height 13
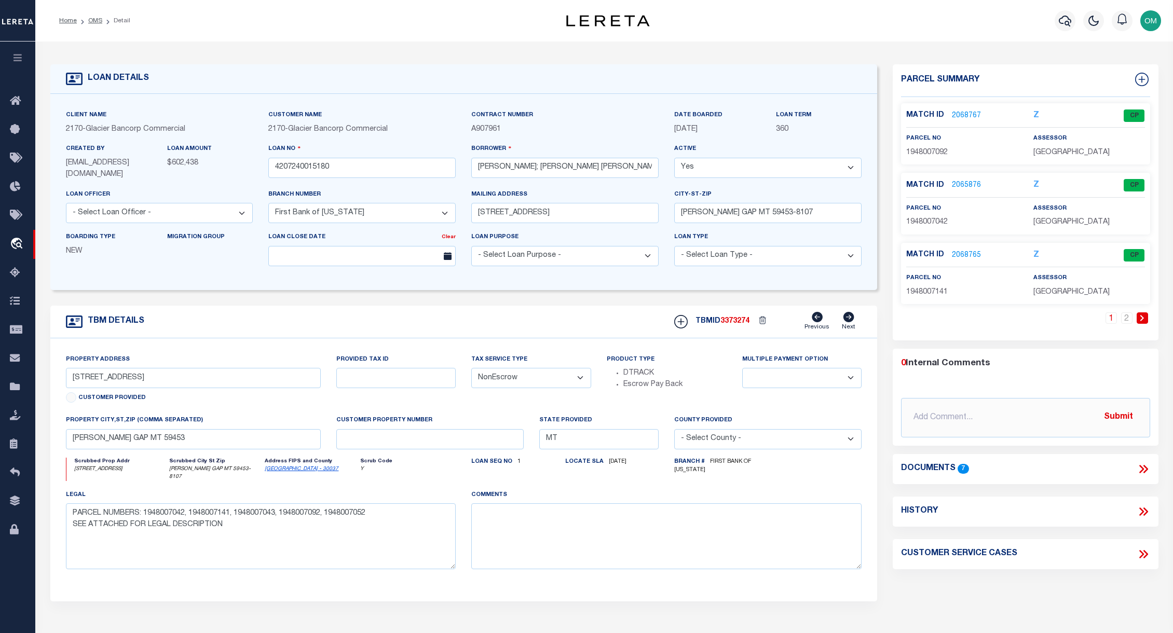
click at [806, 255] on link "2068765" at bounding box center [966, 255] width 29 height 11
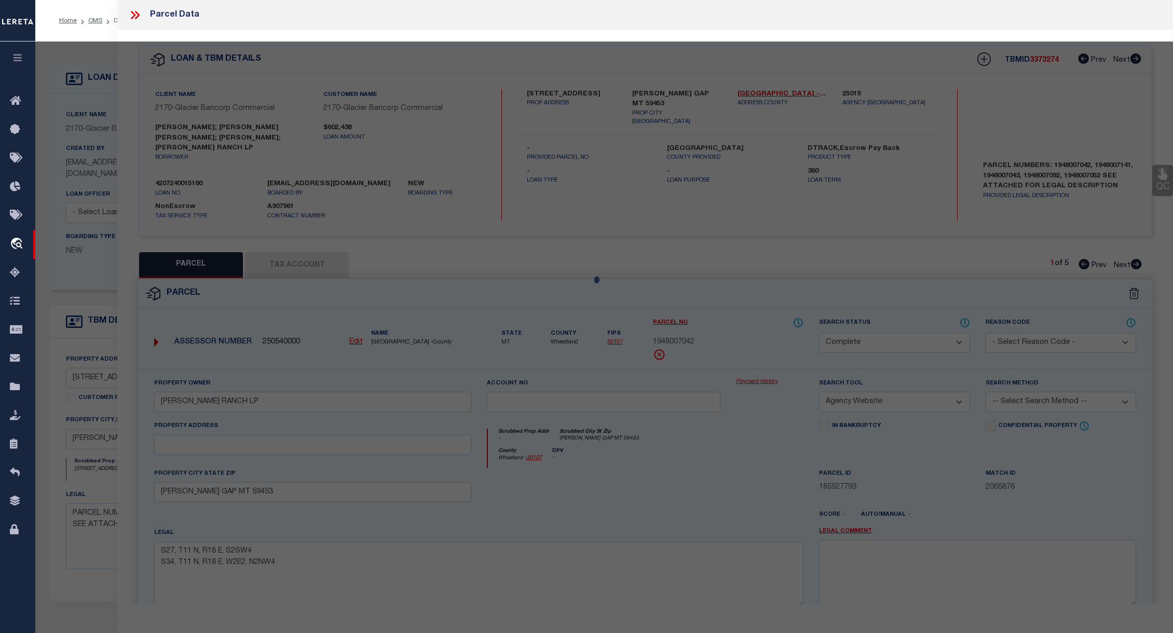
select select "AS"
select select
checkbox input "false"
select select "CP"
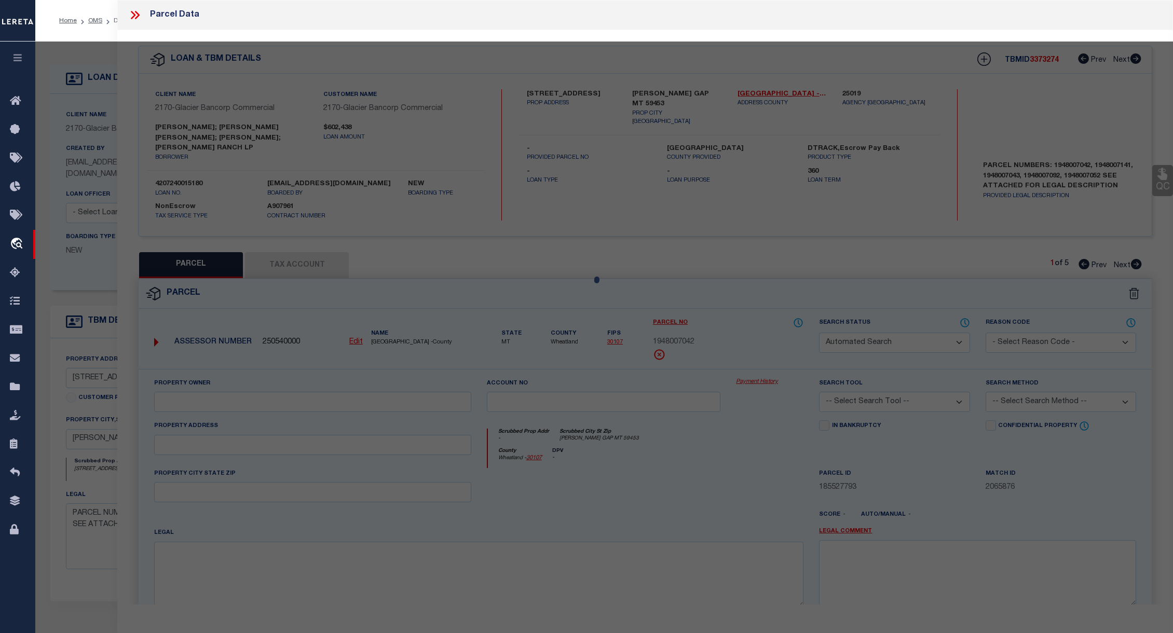
type input "SWANZ RANCH LP"
select select "AGW"
select select
checkbox input "false"
type input "[PERSON_NAME] GAP MT 59453"
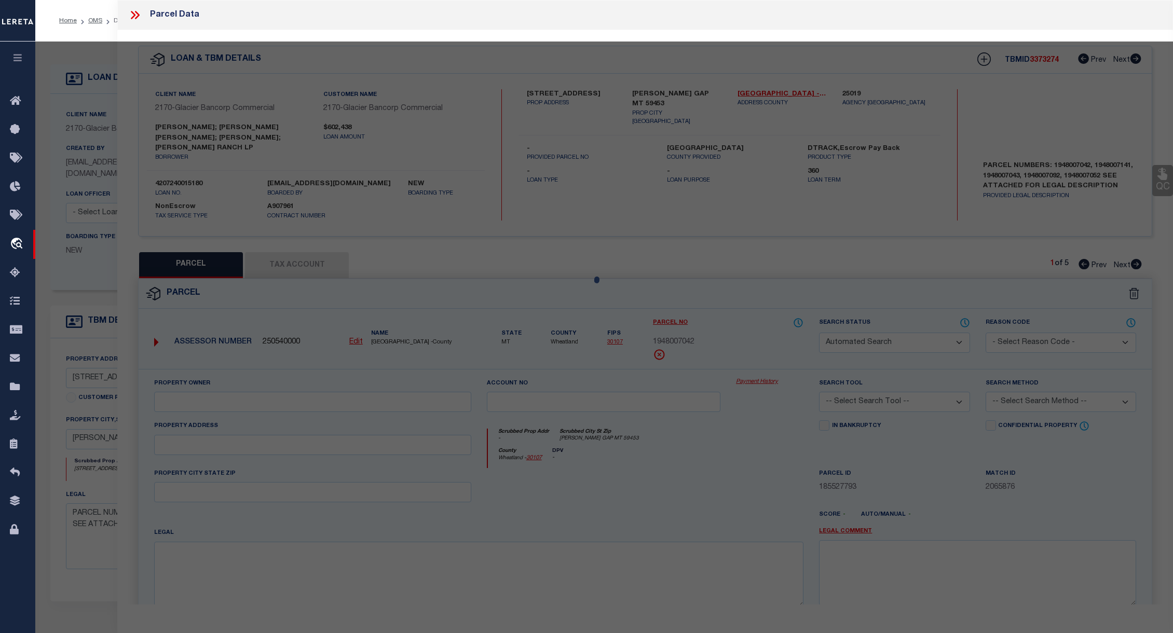
type textarea "S33, T11 N, R18 E, SW1/4"
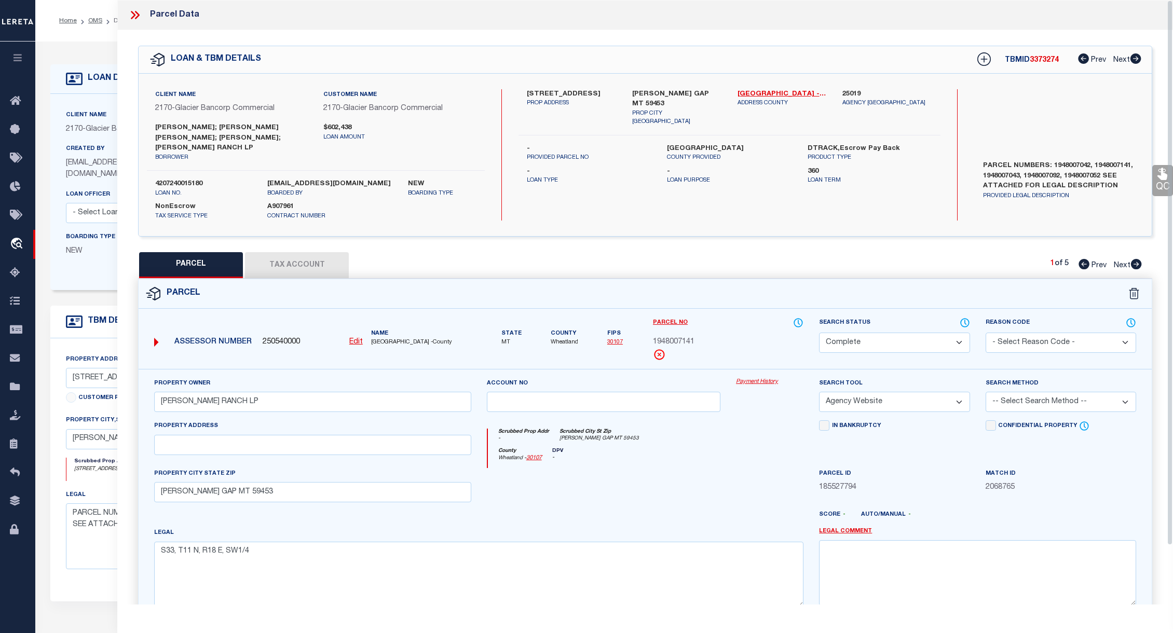
click at [759, 378] on link "Payment History" at bounding box center [769, 382] width 67 height 9
click at [134, 10] on icon at bounding box center [134, 14] width 13 height 13
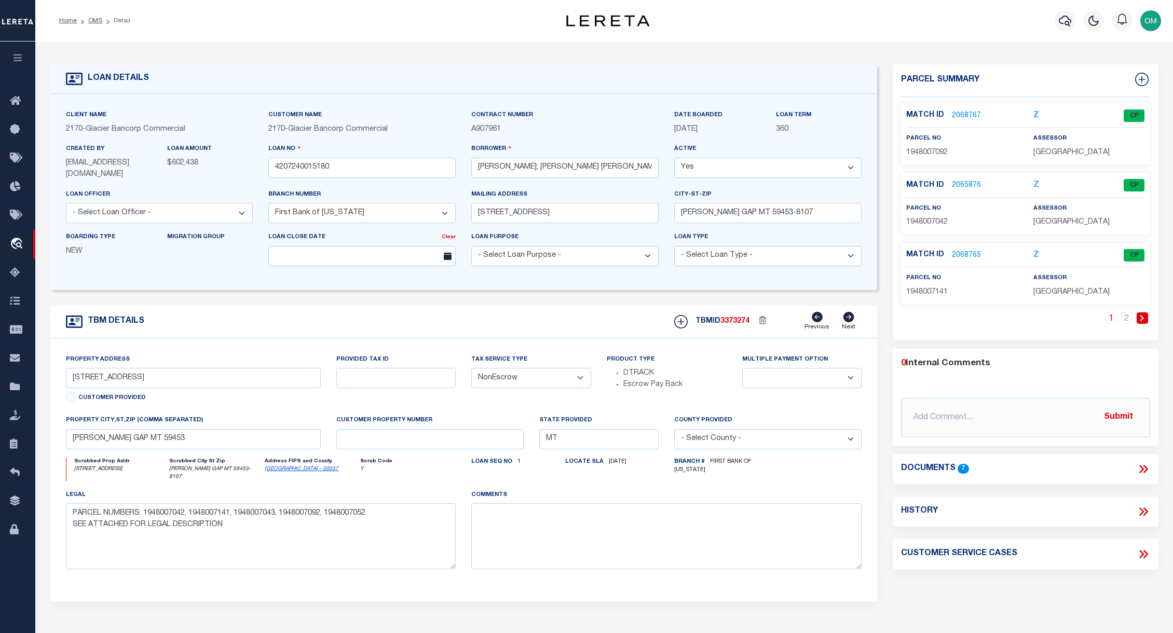
click at [806, 254] on link "2068765" at bounding box center [966, 255] width 29 height 11
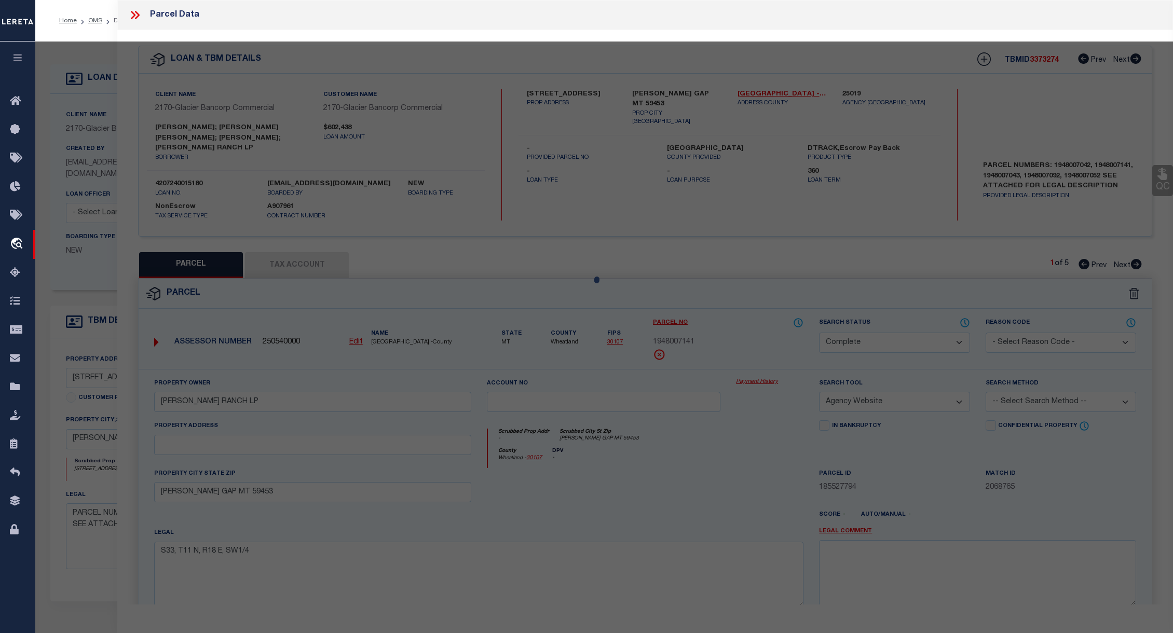
select select "AS"
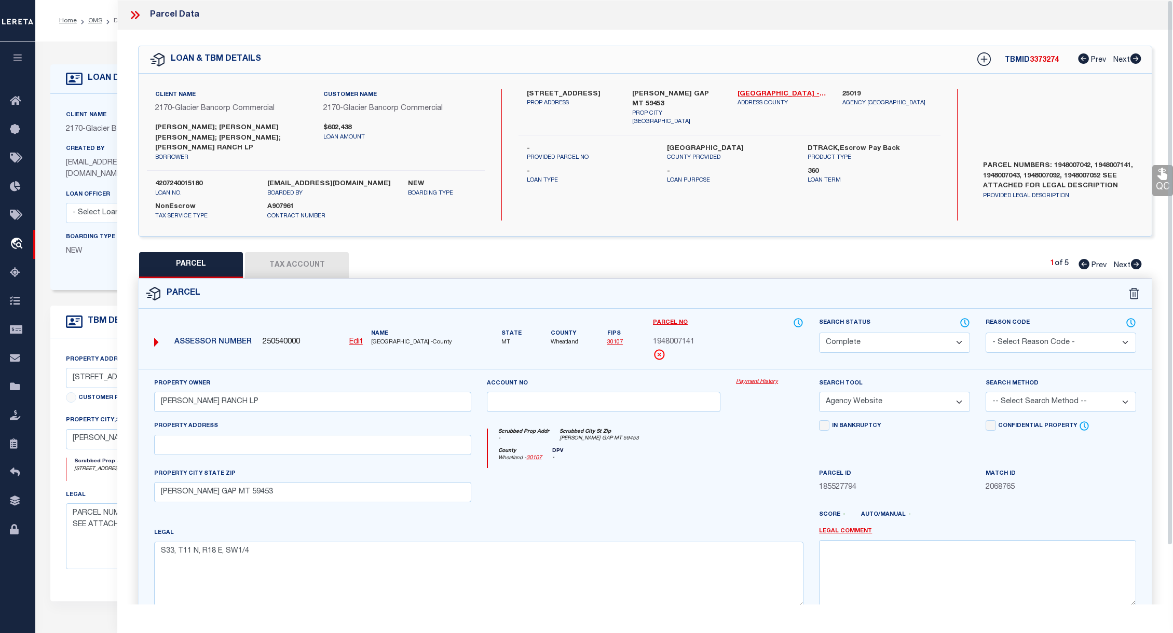
click at [758, 378] on link "Payment History" at bounding box center [769, 382] width 67 height 9
click at [138, 11] on icon at bounding box center [134, 14] width 13 height 13
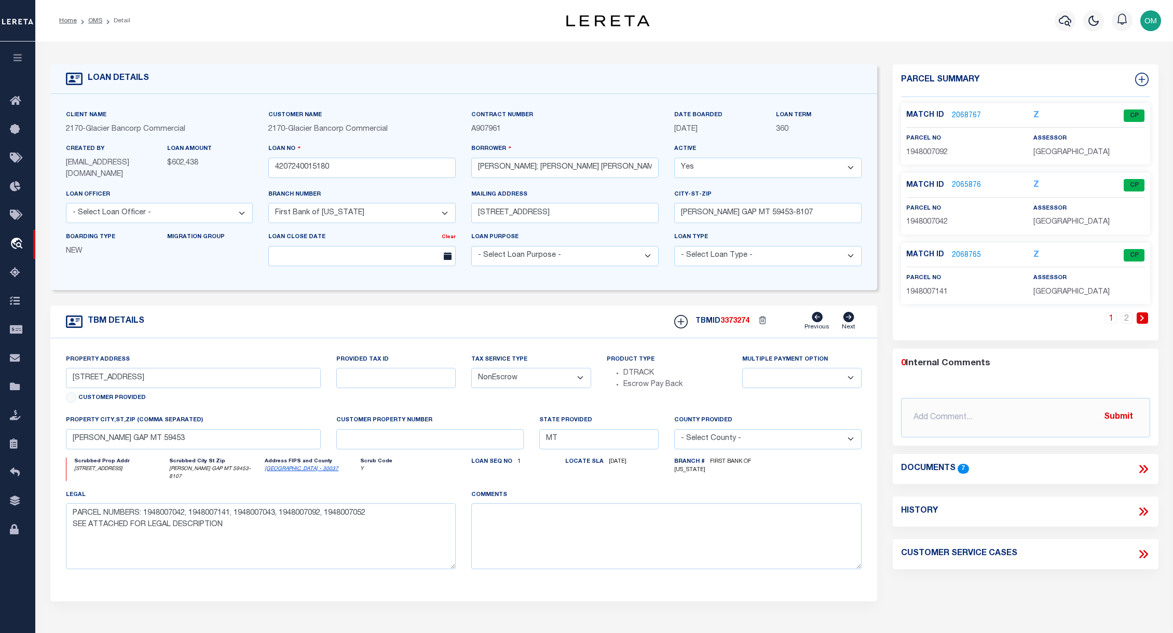
click at [806, 116] on link "2068767" at bounding box center [966, 116] width 29 height 11
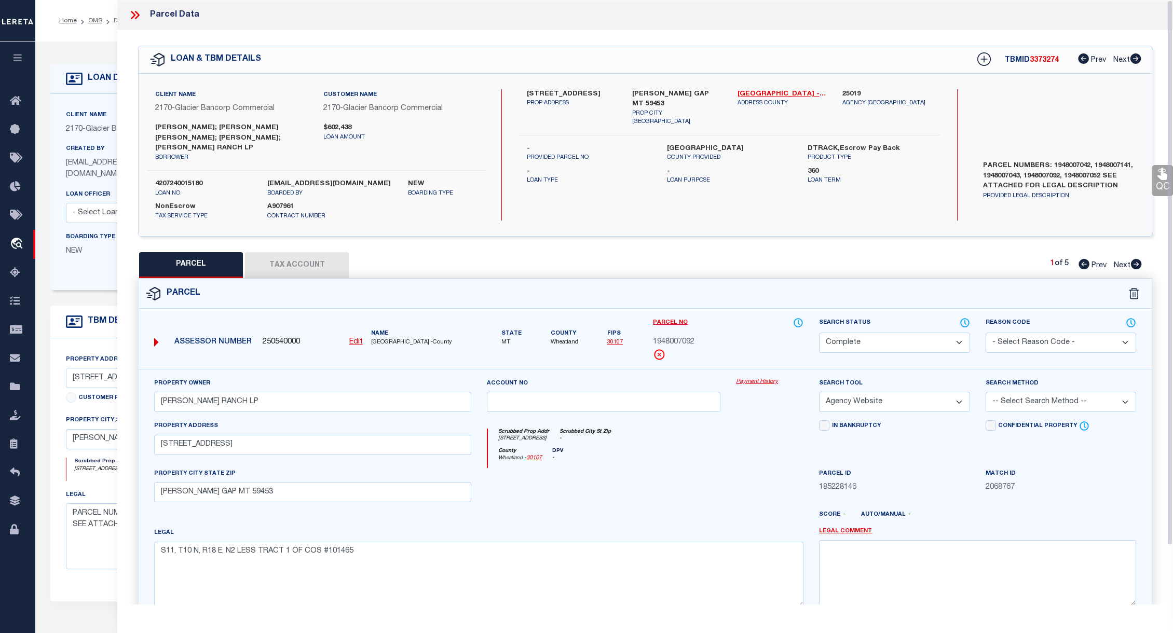
click at [751, 378] on link "Payment History" at bounding box center [769, 382] width 67 height 9
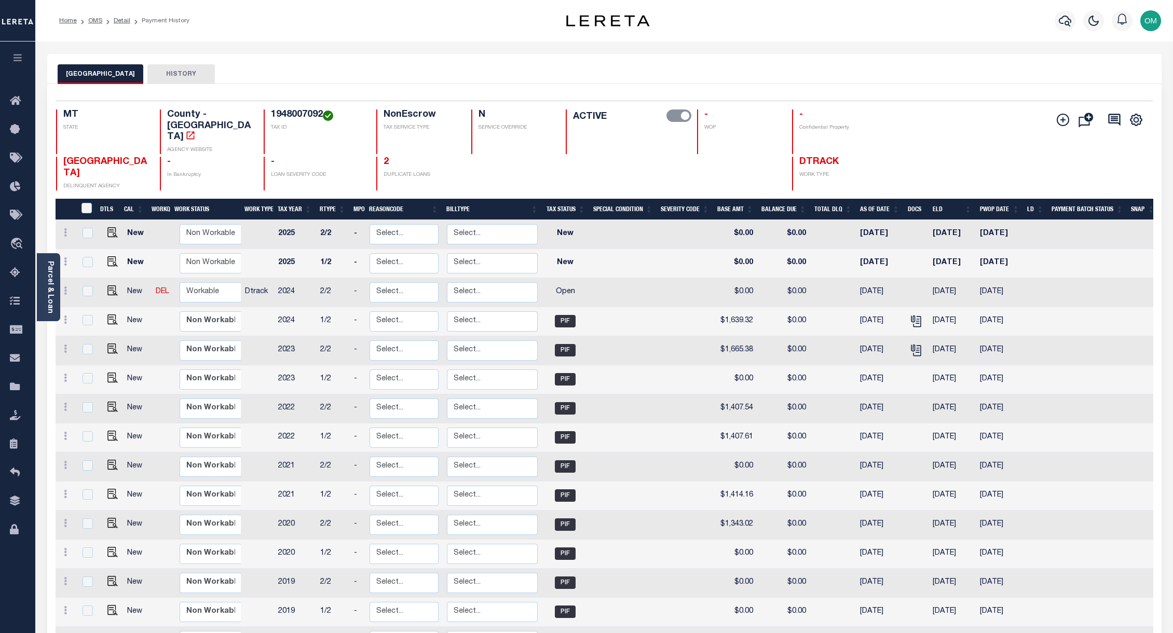
click at [348, 46] on div "Parcel & Loan Loan Details 4207240015180 LOAN NO" at bounding box center [604, 408] width 1130 height 733
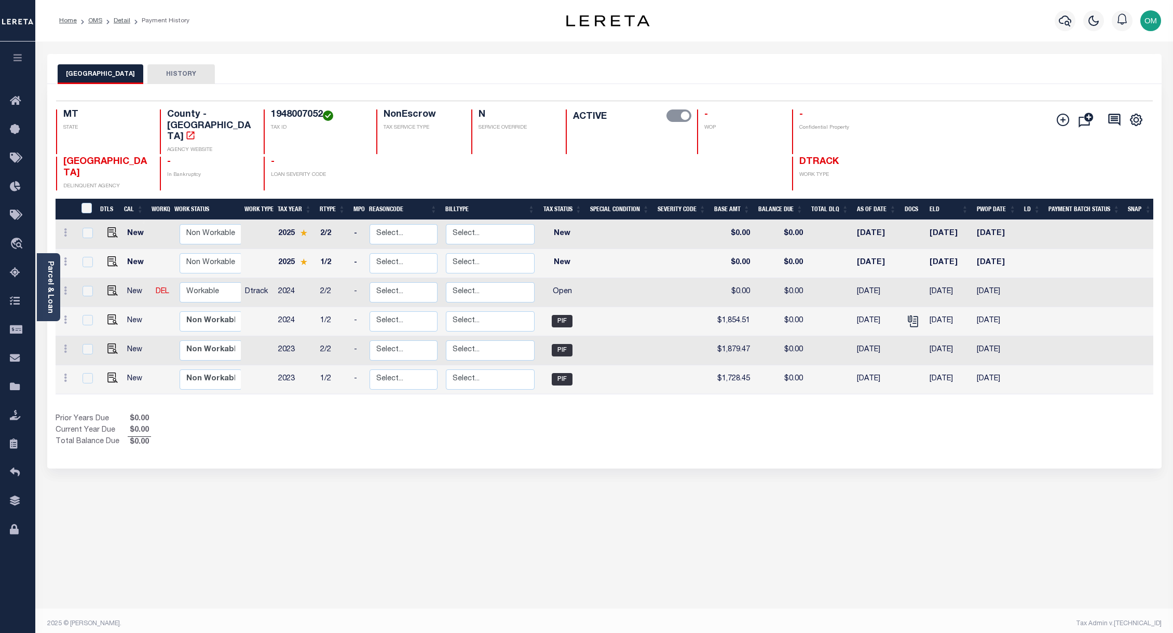
click at [322, 492] on div "WHEATLAND COUNTY HISTORY Selected 6 Results" at bounding box center [604, 347] width 1130 height 586
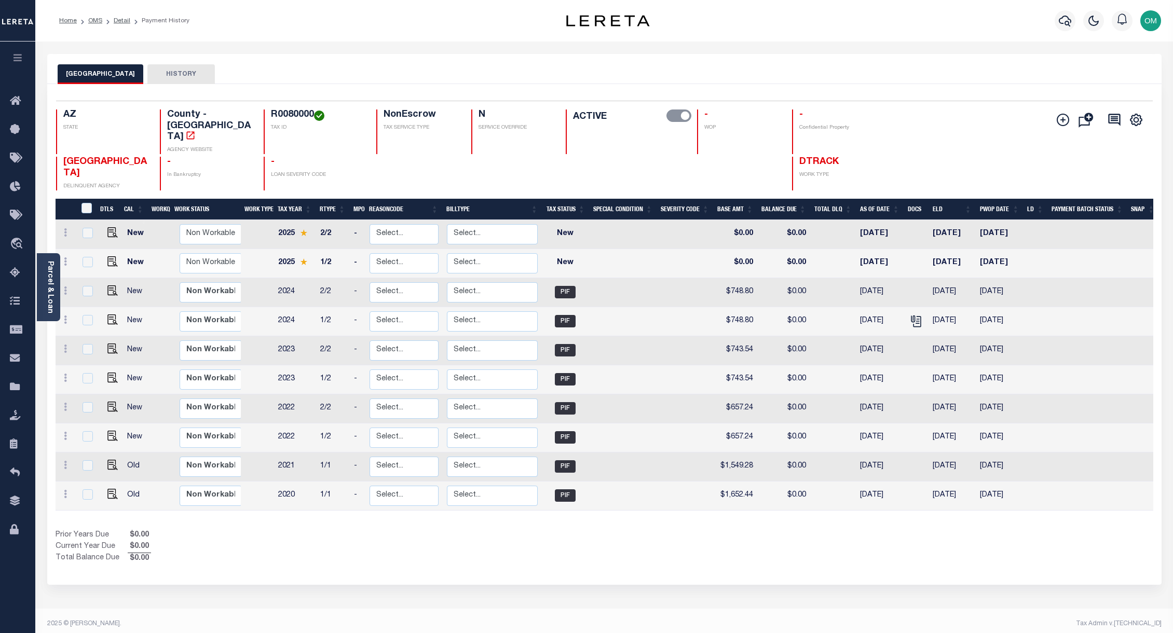
click at [430, 530] on div "Prior Years Due $0.00 Current Year Due $0.00 Total Balance Due $0.00" at bounding box center [330, 547] width 549 height 35
click at [114, 227] on img "" at bounding box center [112, 232] width 10 height 10
checkbox input "true"
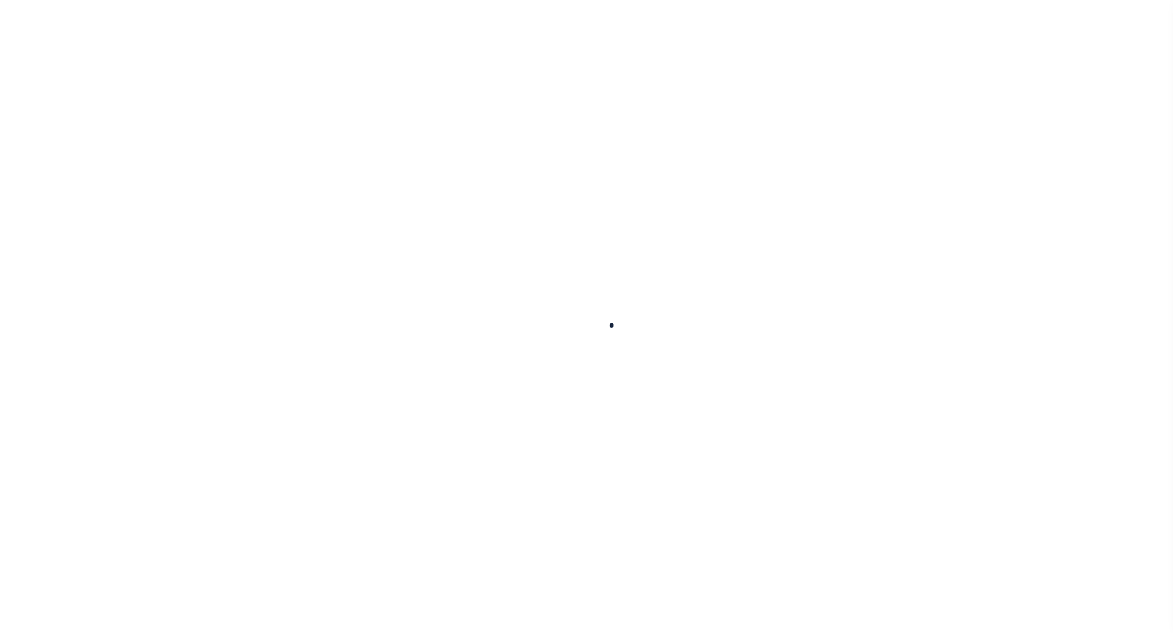
checkbox input "false"
type input "08/08/2025"
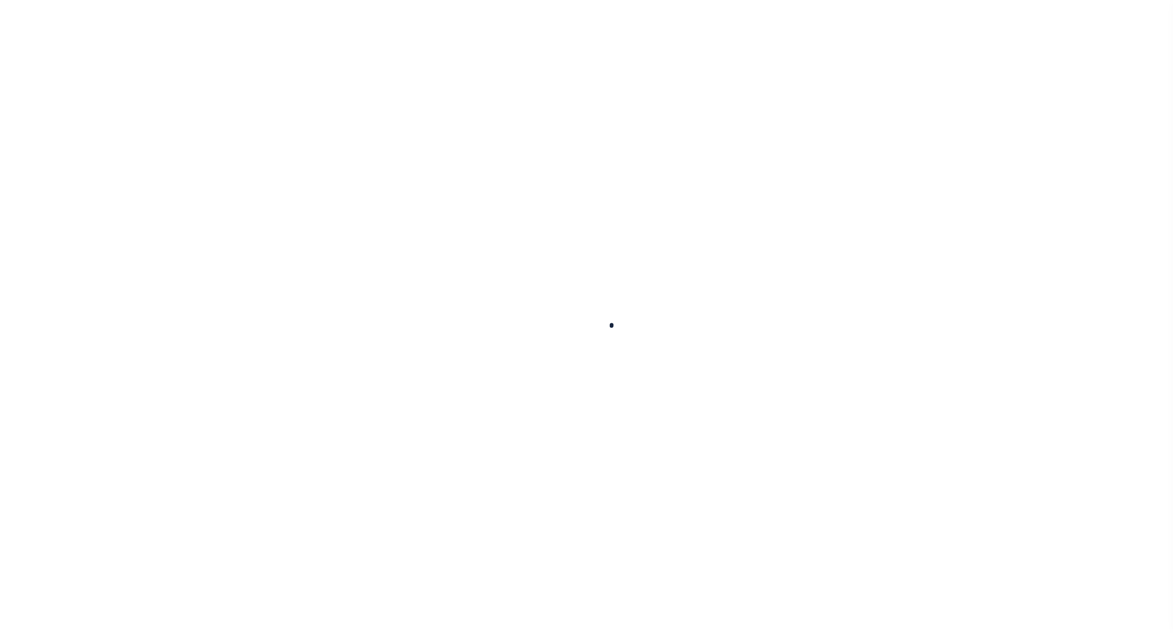
select select "NW2"
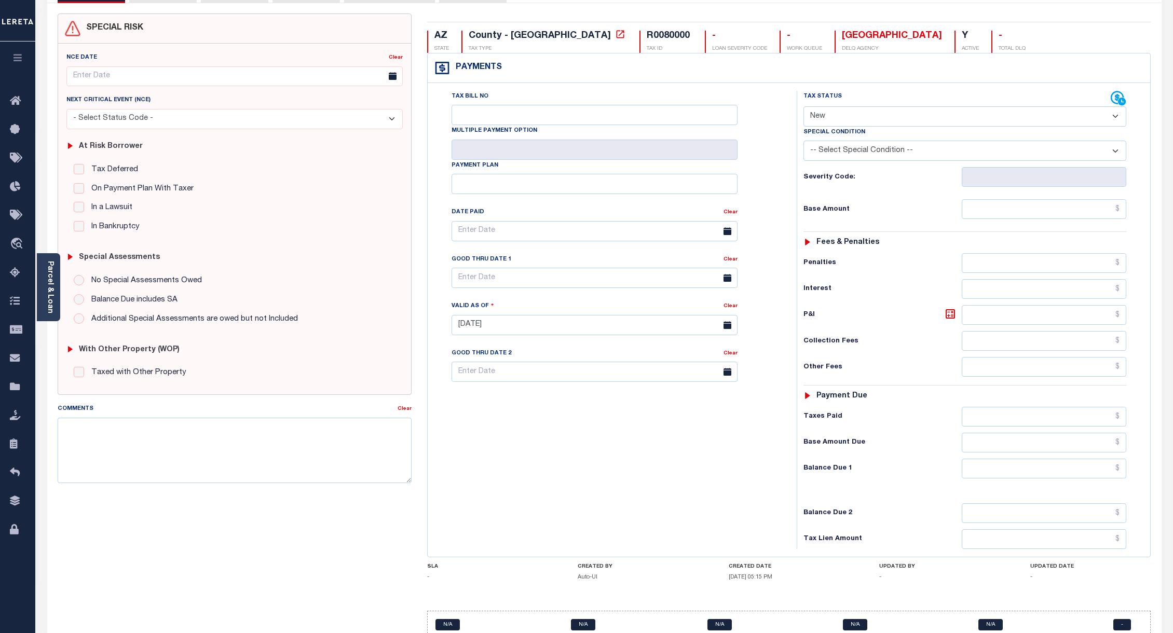
scroll to position [131, 0]
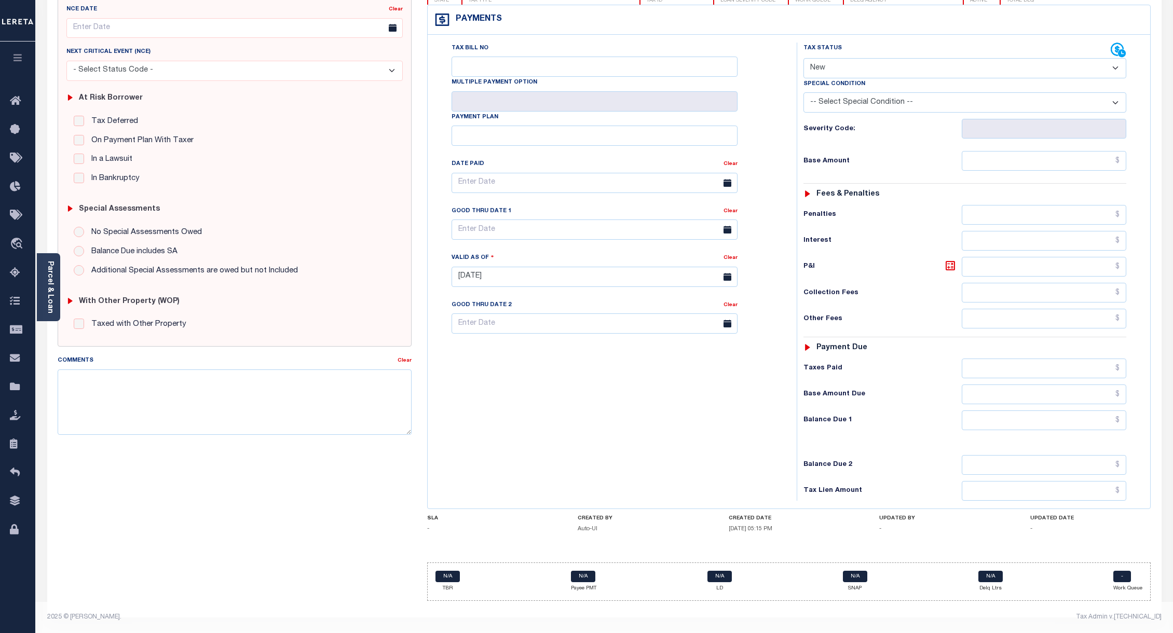
drag, startPoint x: 728, startPoint y: 526, endPoint x: 799, endPoint y: 527, distance: 70.6
click at [799, 527] on h5 "08/07/2025 05:15 PM" at bounding box center [789, 529] width 120 height 7
click at [301, 518] on div "SPECIAL RISK NCE Date Clear - Select Status Code -" at bounding box center [235, 287] width 370 height 644
drag, startPoint x: 579, startPoint y: 529, endPoint x: 613, endPoint y: 527, distance: 33.3
click at [613, 527] on h5 "Auto-UI" at bounding box center [638, 529] width 120 height 7
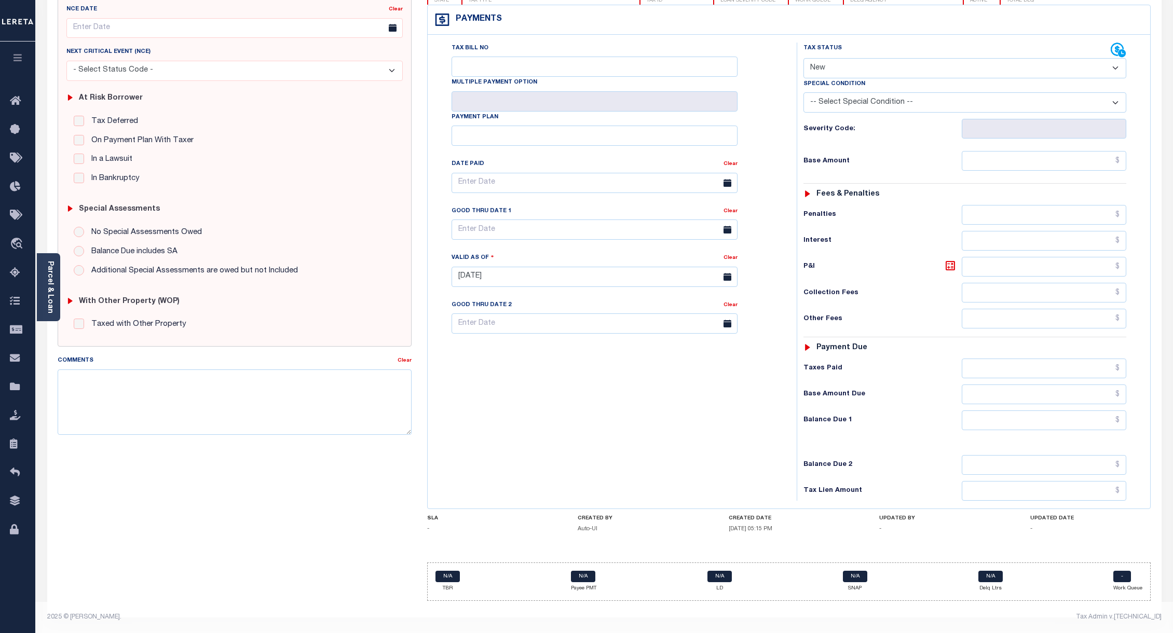
click at [621, 539] on div "AZ STATE County - AZ TAX TYPE R0080000 TAX ID - LOAN SEVERITY CODE - WORK QUEUE…" at bounding box center [789, 291] width 724 height 619
drag, startPoint x: 720, startPoint y: 530, endPoint x: 845, endPoint y: 528, distance: 124.1
click at [845, 528] on div "SLA - CREATED BY Auto-UI CREATED DATE 08/07/2025 05:15 PM UPDATED BY - UPDATED …" at bounding box center [789, 525] width 724 height 21
click at [729, 538] on div "AZ STATE County - AZ TAX TYPE R0080000 TAX ID - LOAN SEVERITY CODE - WORK QUEUE…" at bounding box center [789, 291] width 724 height 619
drag, startPoint x: 580, startPoint y: 529, endPoint x: 624, endPoint y: 530, distance: 43.6
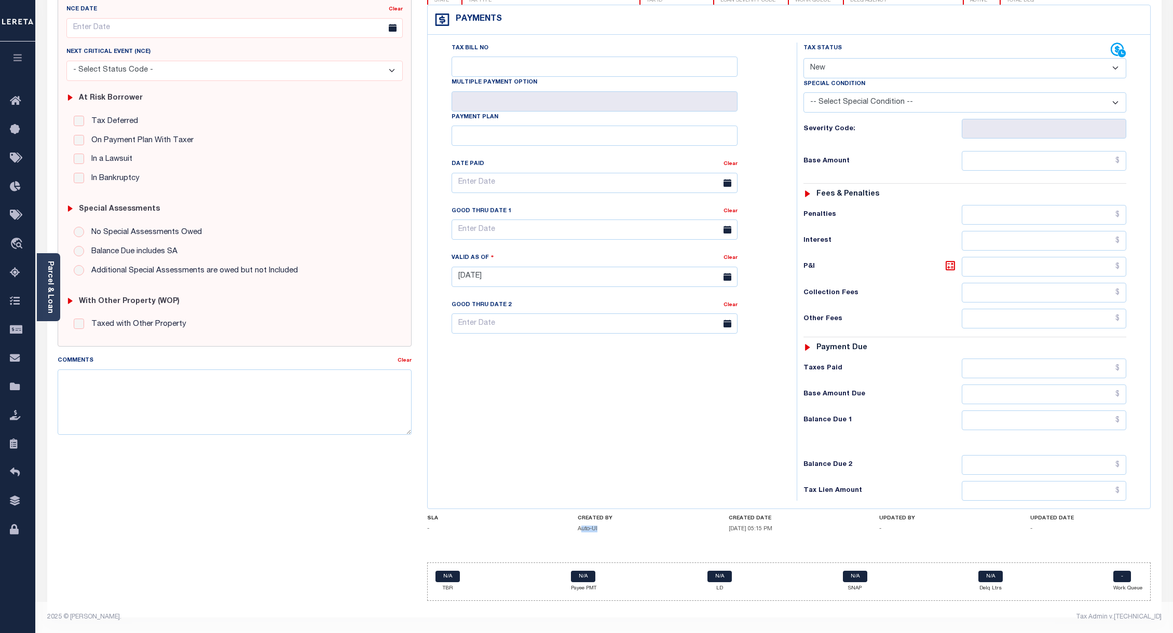
click at [624, 530] on h5 "Auto-UI" at bounding box center [638, 529] width 120 height 7
click at [671, 536] on div "CREATED BY Auto-UI" at bounding box center [638, 525] width 120 height 21
drag, startPoint x: 726, startPoint y: 530, endPoint x: 793, endPoint y: 533, distance: 66.5
click at [793, 533] on div "SLA - CREATED BY Auto-UI CREATED DATE 08/07/2025 05:15 PM UPDATED BY - UPDATED …" at bounding box center [789, 525] width 724 height 21
click at [789, 546] on div "AZ STATE County - AZ TAX TYPE R0080000 TAX ID - LOAN SEVERITY CODE - WORK QUEUE…" at bounding box center [789, 291] width 724 height 619
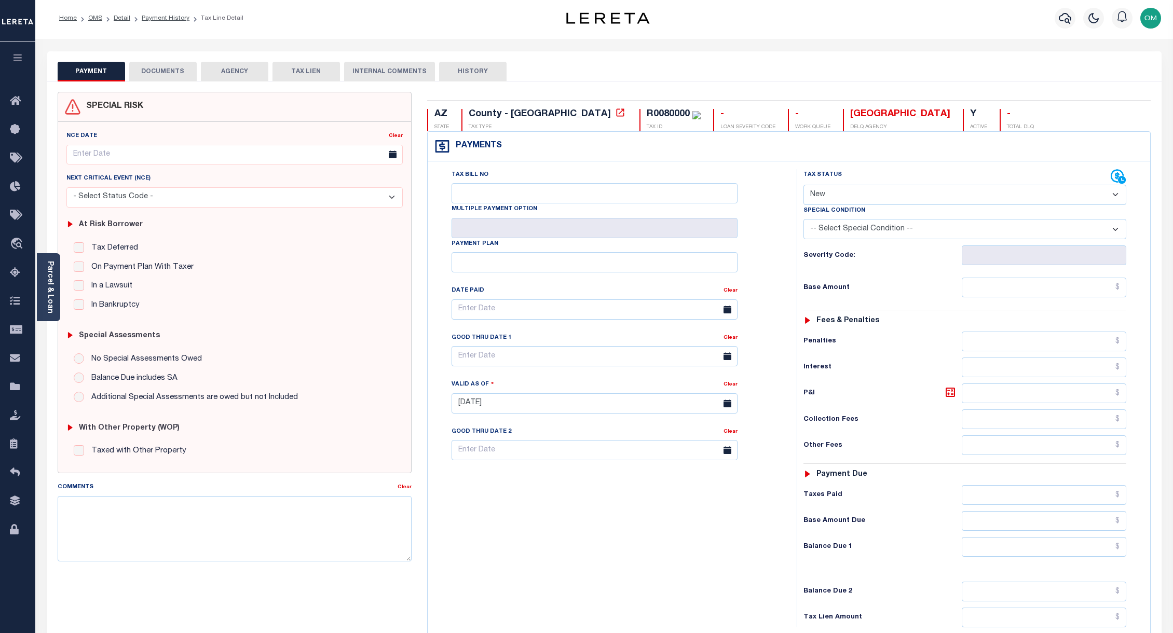
scroll to position [0, 0]
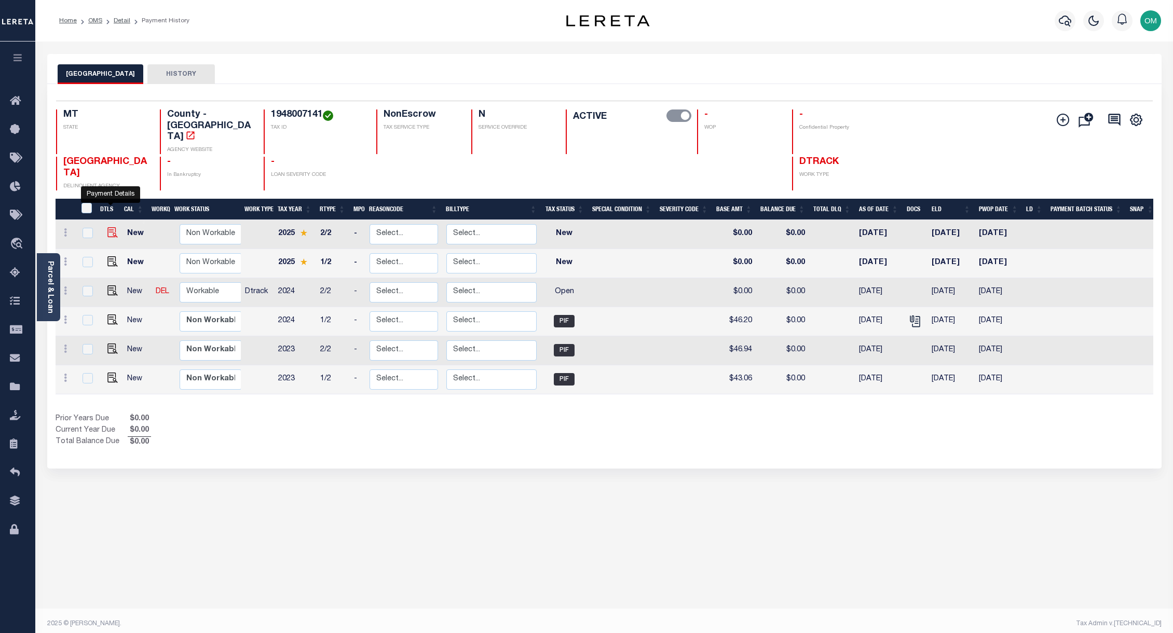
click at [110, 227] on img "" at bounding box center [112, 232] width 10 height 10
checkbox input "true"
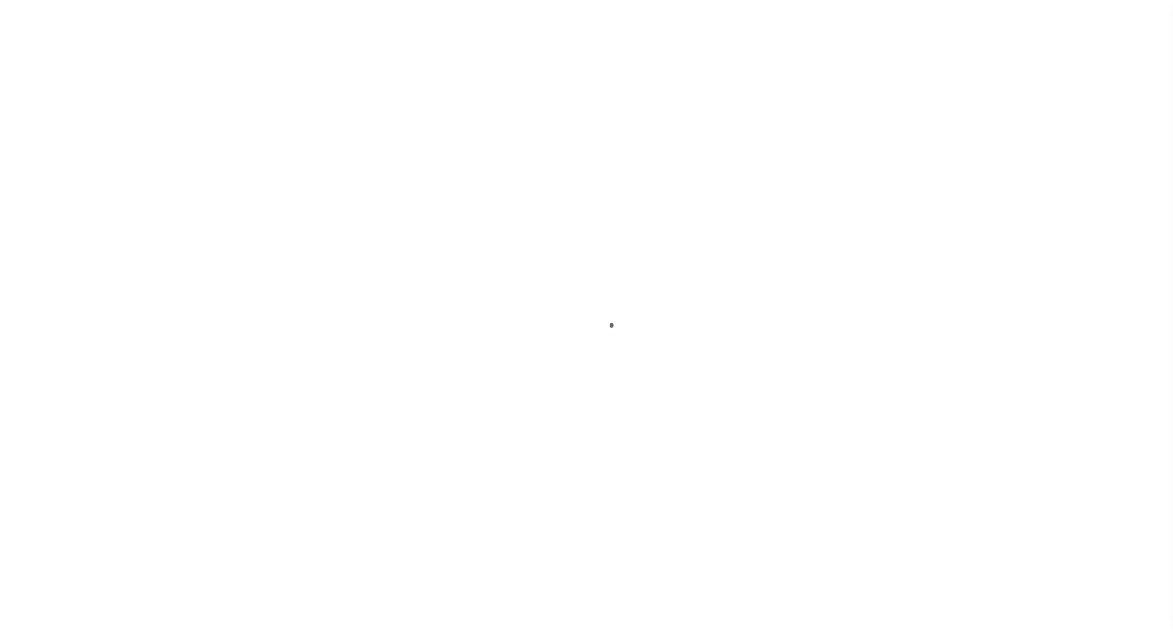
select select "NW2"
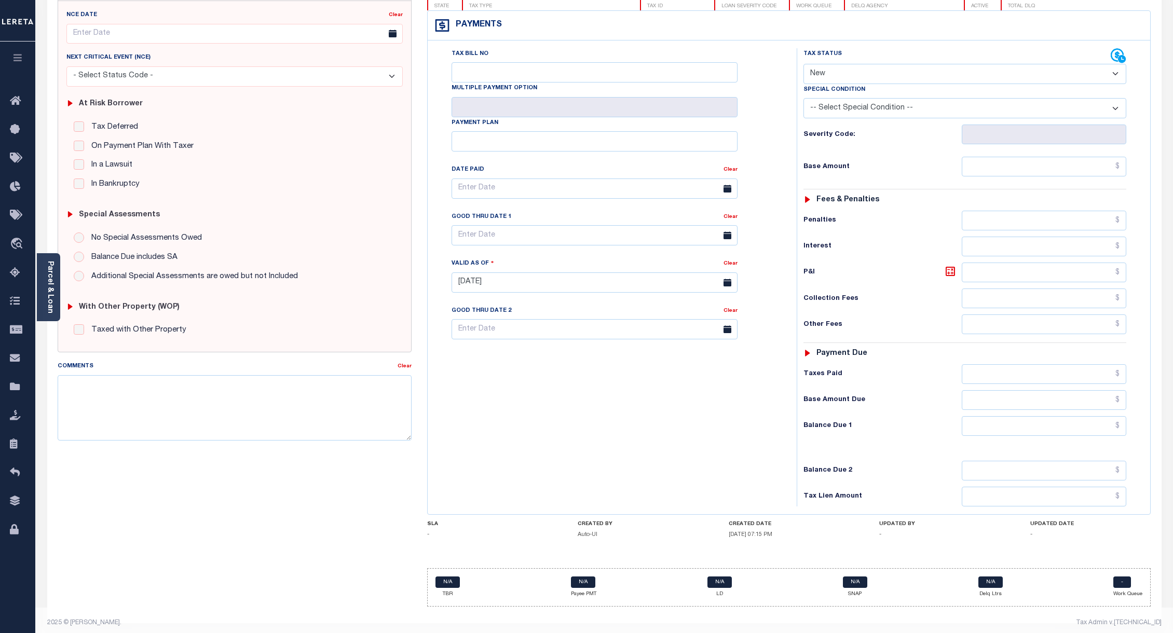
scroll to position [131, 0]
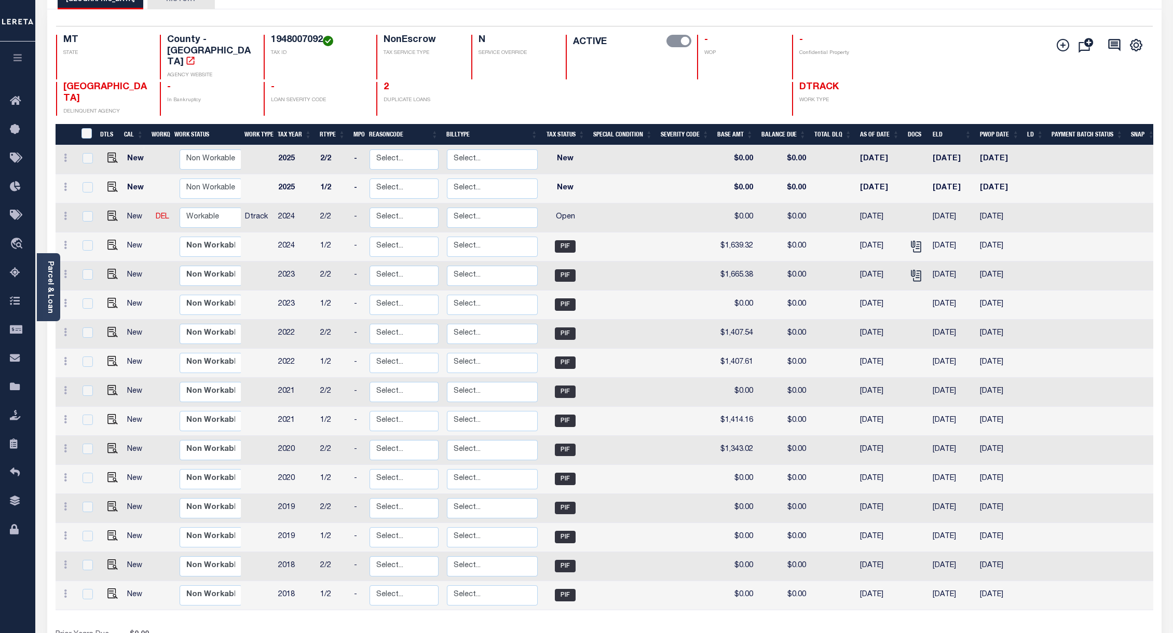
scroll to position [104, 0]
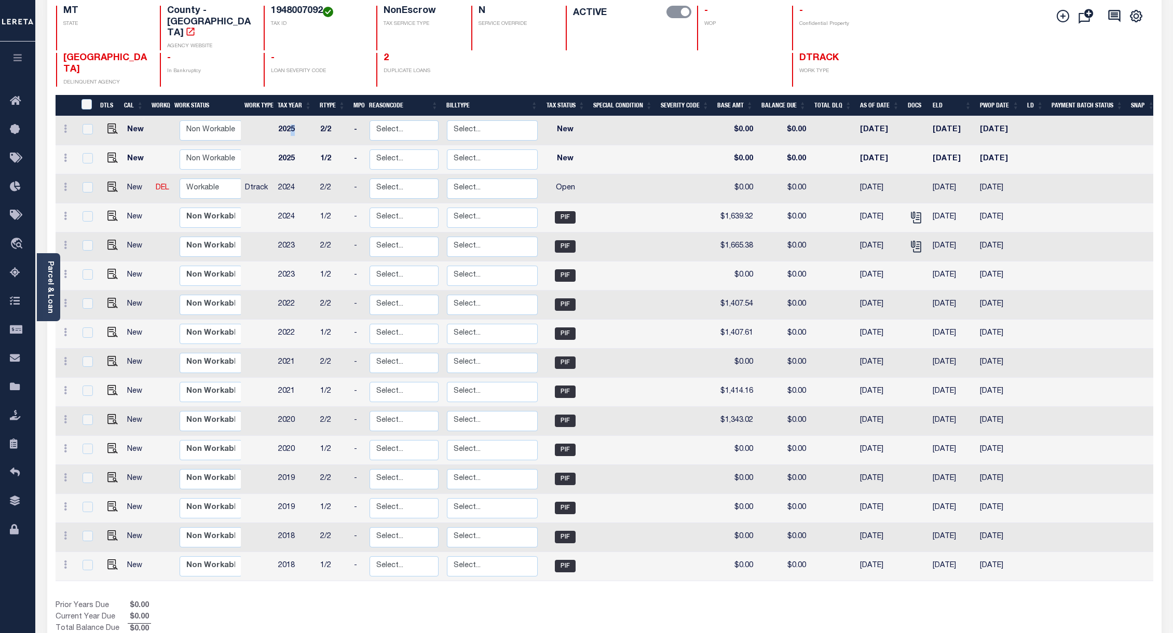
drag, startPoint x: 297, startPoint y: 111, endPoint x: 305, endPoint y: 111, distance: 7.8
click at [304, 116] on td "2025" at bounding box center [295, 130] width 42 height 29
checkbox input "true"
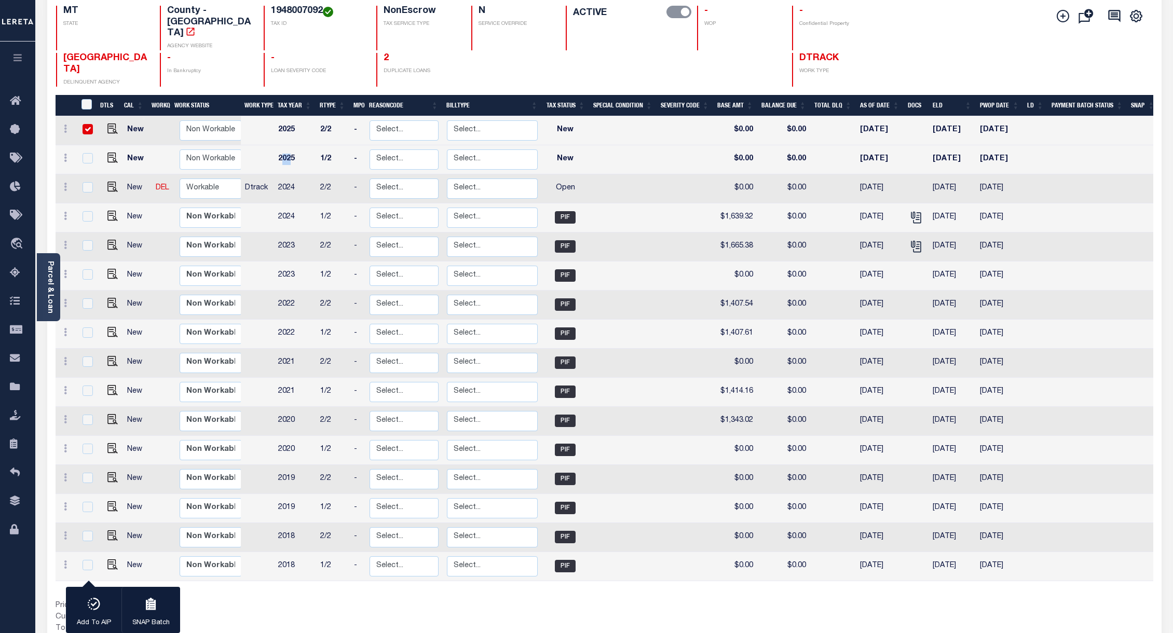
drag, startPoint x: 284, startPoint y: 138, endPoint x: 296, endPoint y: 138, distance: 12.0
click at [295, 145] on td "2025" at bounding box center [295, 159] width 42 height 29
checkbox input "true"
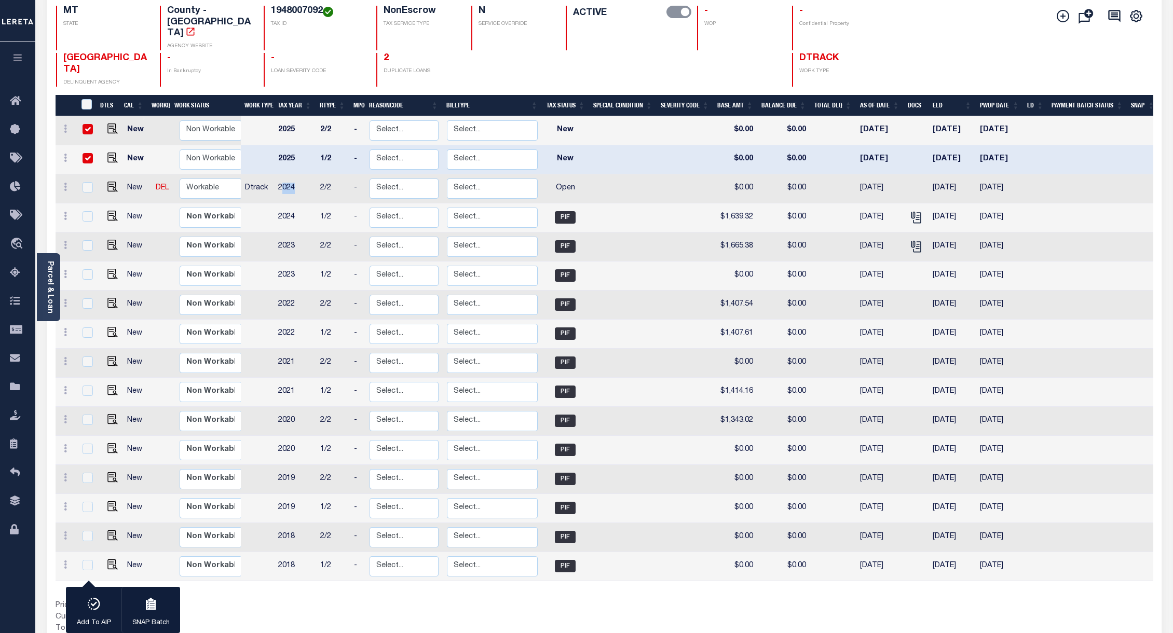
drag, startPoint x: 285, startPoint y: 168, endPoint x: 295, endPoint y: 169, distance: 9.4
click at [297, 174] on td "2024" at bounding box center [295, 188] width 42 height 29
checkbox input "true"
drag, startPoint x: 279, startPoint y: 198, endPoint x: 294, endPoint y: 198, distance: 14.5
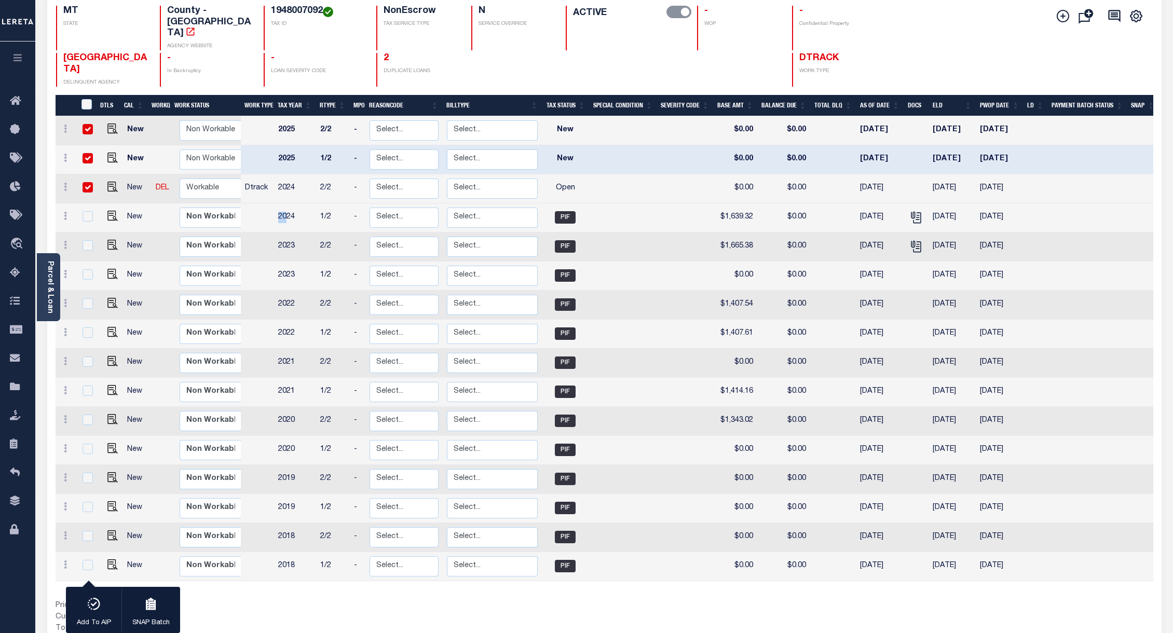
click at [289, 203] on td "2024" at bounding box center [295, 217] width 42 height 29
checkbox input "true"
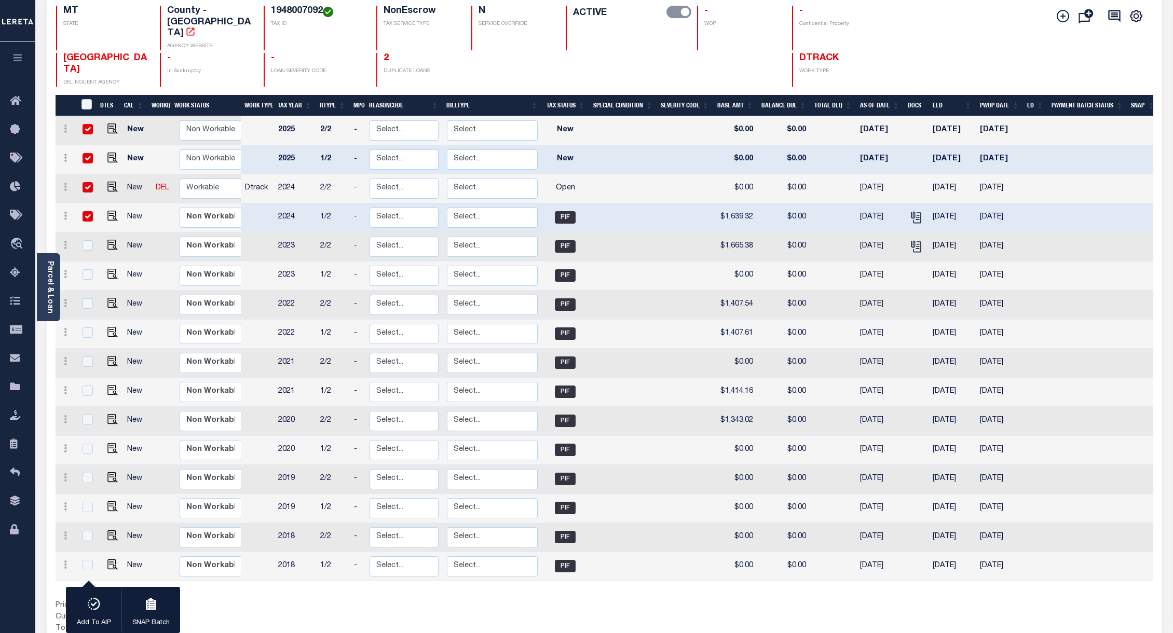
click at [323, 291] on td "2/2" at bounding box center [333, 305] width 34 height 29
checkbox input "true"
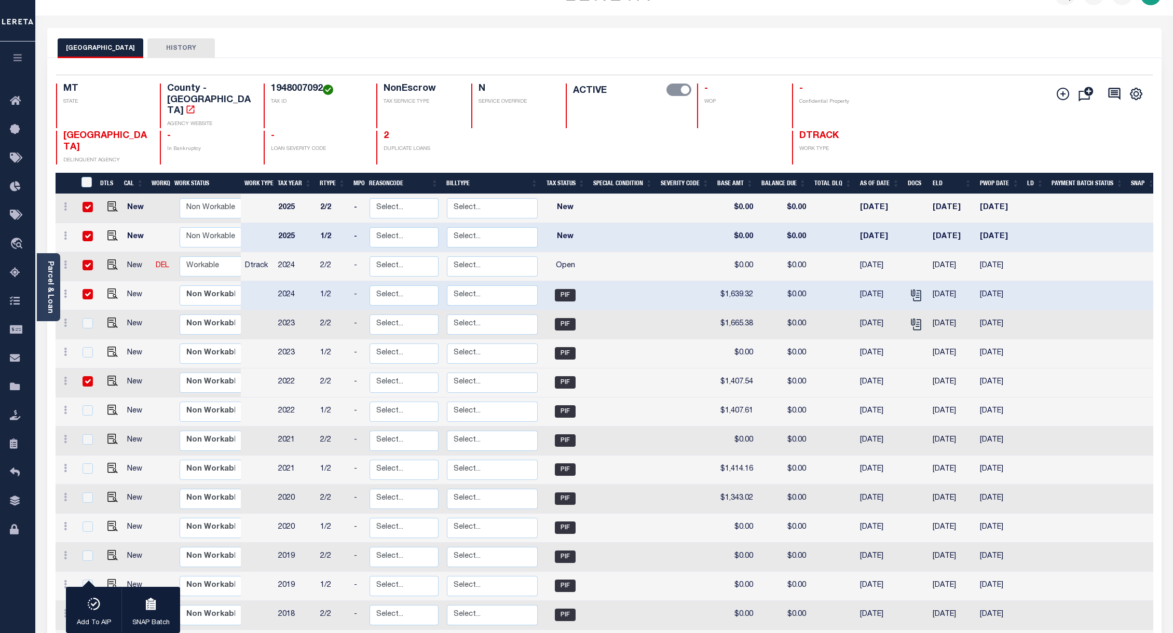
scroll to position [52, 0]
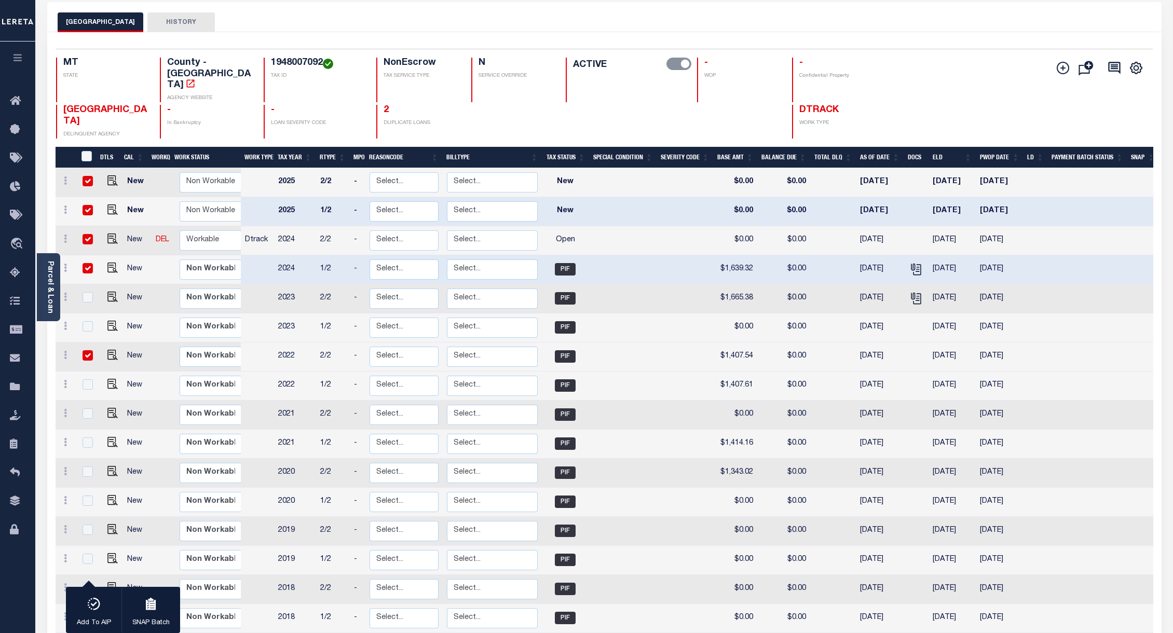
click at [297, 255] on td "2024" at bounding box center [295, 269] width 42 height 29
checkbox input "false"
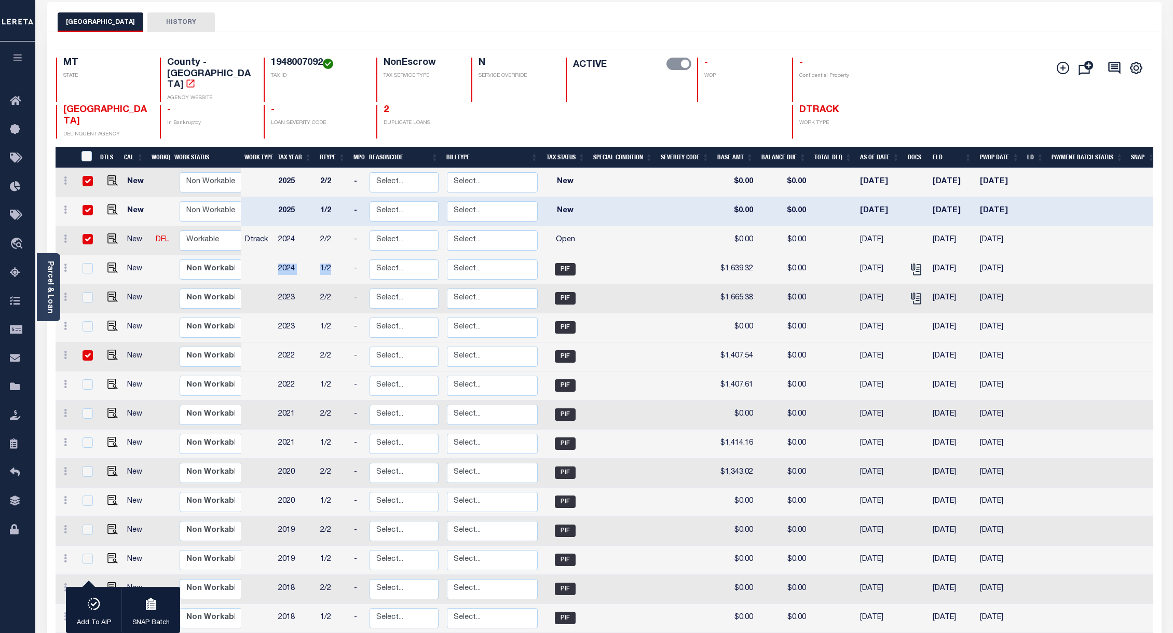
drag, startPoint x: 279, startPoint y: 249, endPoint x: 333, endPoint y: 249, distance: 54.0
click at [333, 255] on tr "New Non Workable Workable 2024 1/2 - Select... Payment Reversal Taxable Value C…" at bounding box center [608, 269] width 1104 height 29
drag, startPoint x: 333, startPoint y: 191, endPoint x: 274, endPoint y: 168, distance: 63.2
click at [274, 168] on tbody "New Non Workable Workable 2025 2/2 - Select... Payment Reversal Taxable Value C…" at bounding box center [608, 400] width 1104 height 465
click at [337, 197] on td "1/2" at bounding box center [333, 211] width 34 height 29
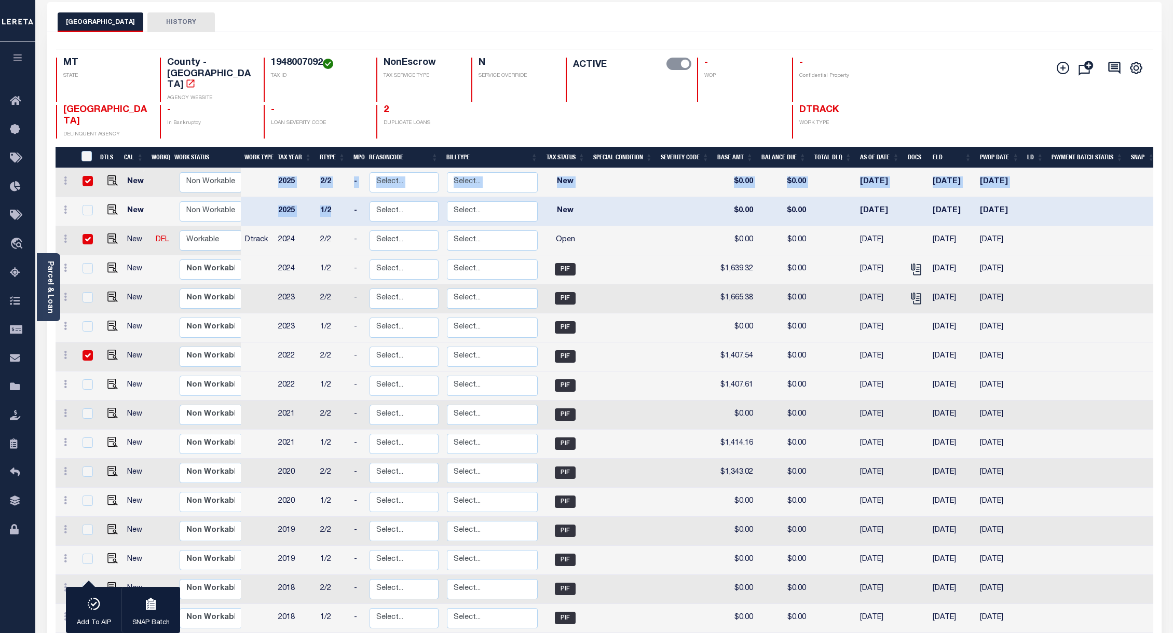
checkbox input "false"
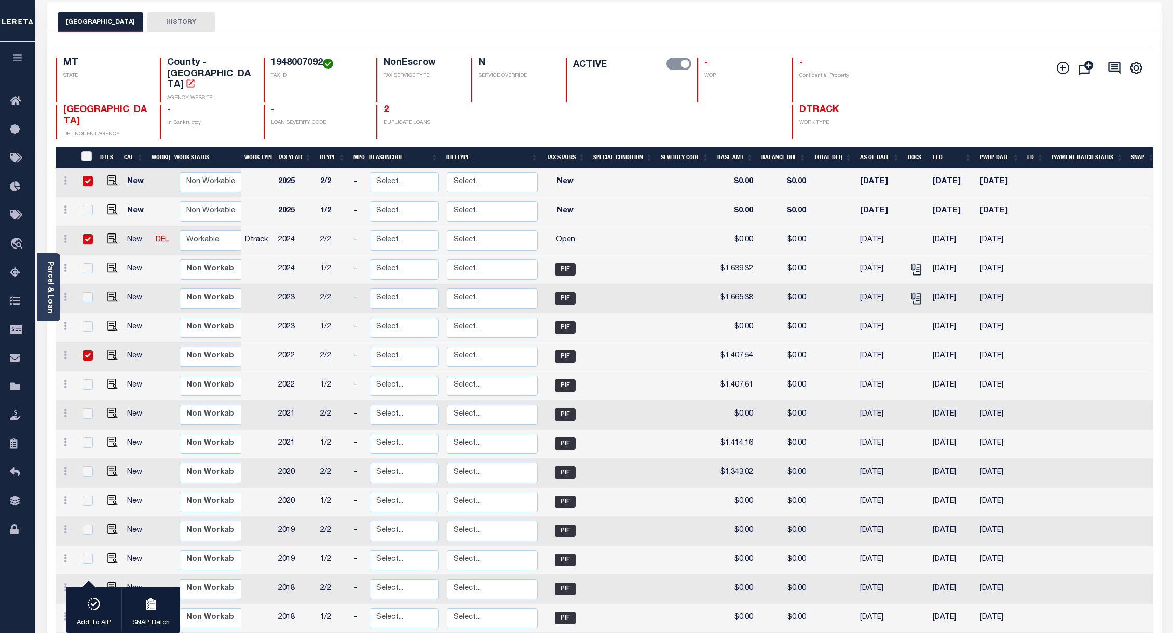
click at [918, 71] on div "MT STATE County - MT AGENCY WEBSITE 1948007092 TAX ID NonEscrow TAX SERVICE TYP…" at bounding box center [513, 80] width 914 height 45
click at [861, 34] on div "3 Selected 16 Results 1 Items per page 25 50 100 MT STATE TAX ID" at bounding box center [604, 369] width 1114 height 675
